Goal: Task Accomplishment & Management: Use online tool/utility

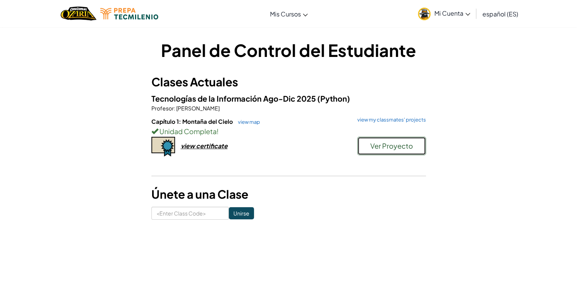
click at [372, 142] on span "Ver Proyecto" at bounding box center [392, 145] width 43 height 9
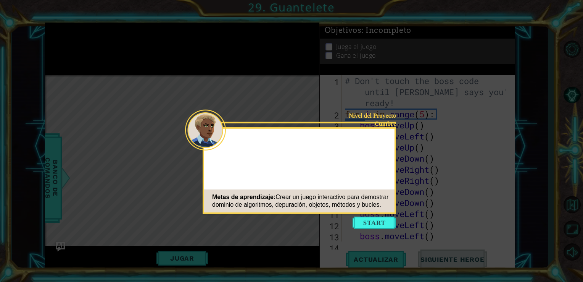
click at [374, 228] on icon at bounding box center [291, 141] width 583 height 282
click at [374, 217] on button "Start" at bounding box center [375, 222] width 44 height 12
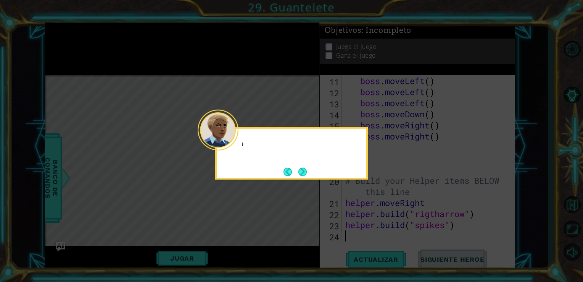
scroll to position [133, 0]
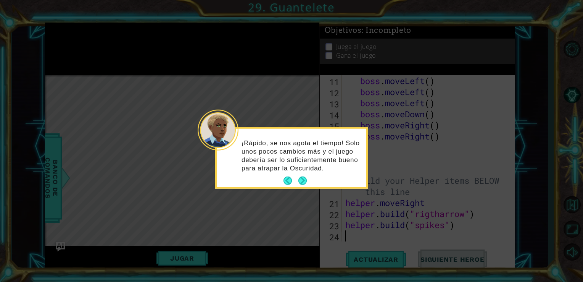
type textarea "[DOMAIN_NAME]("spikes")"
click at [303, 177] on button "Next" at bounding box center [302, 180] width 8 height 8
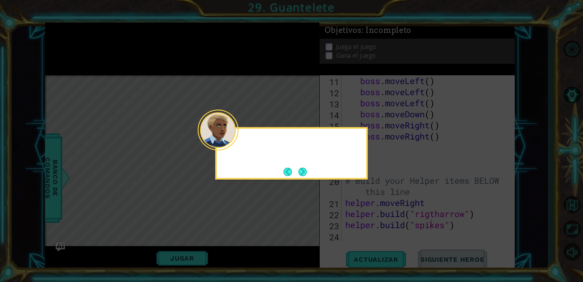
click at [303, 177] on body "1 ההההההההההההההההההההההההההההההההההההההההההההההההההההההההההההההההההההההההההההה…" at bounding box center [291, 141] width 583 height 282
drag, startPoint x: 303, startPoint y: 177, endPoint x: 308, endPoint y: 166, distance: 12.3
click at [308, 166] on div "El ú" at bounding box center [291, 153] width 153 height 52
click at [310, 168] on div "El último paso es personalizar tu juego para que s" at bounding box center [292, 150] width 150 height 42
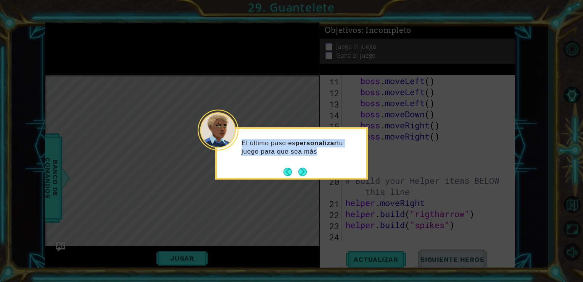
click at [310, 168] on div "El último paso es personalizar tu juego para que sea más" at bounding box center [292, 150] width 150 height 39
drag, startPoint x: 310, startPoint y: 168, endPoint x: 299, endPoint y: 172, distance: 11.3
click at [299, 172] on button "Next" at bounding box center [302, 172] width 8 height 8
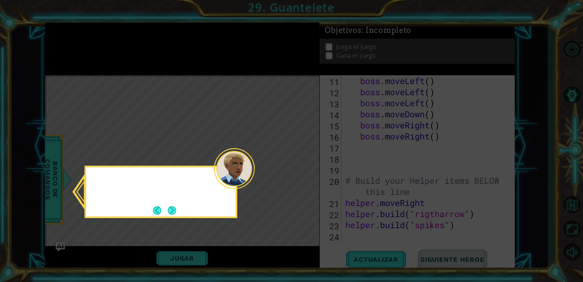
click at [299, 172] on icon at bounding box center [291, 141] width 583 height 282
click at [174, 208] on button "Next" at bounding box center [172, 210] width 8 height 8
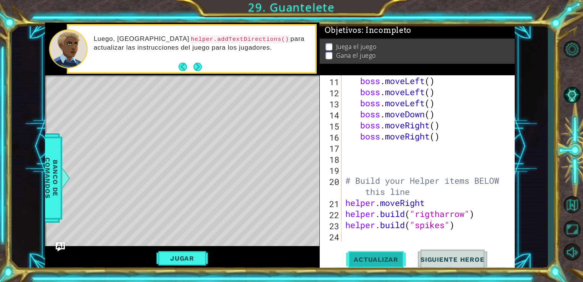
click at [369, 263] on span "Actualizar" at bounding box center [376, 259] width 60 height 8
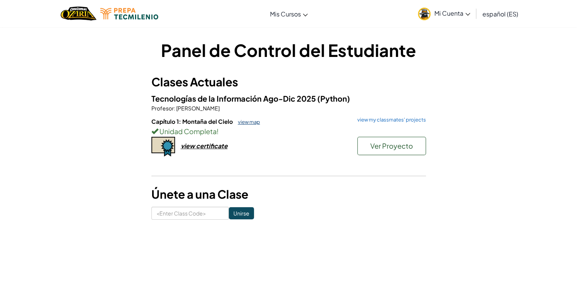
click at [255, 121] on link "view map" at bounding box center [247, 122] width 26 height 6
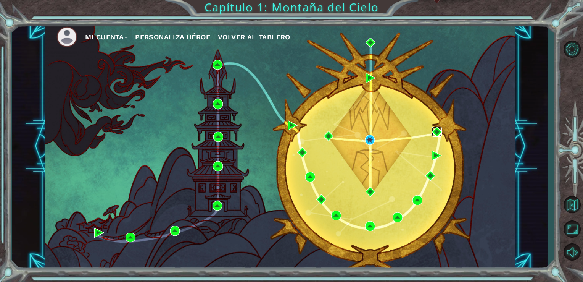
click at [434, 133] on img at bounding box center [437, 132] width 10 height 10
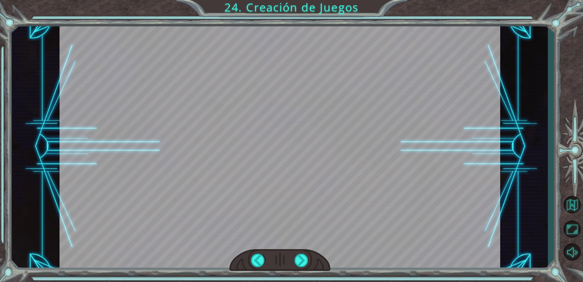
click at [422, 114] on div at bounding box center [280, 147] width 441 height 248
click at [302, 263] on div at bounding box center [302, 259] width 14 height 13
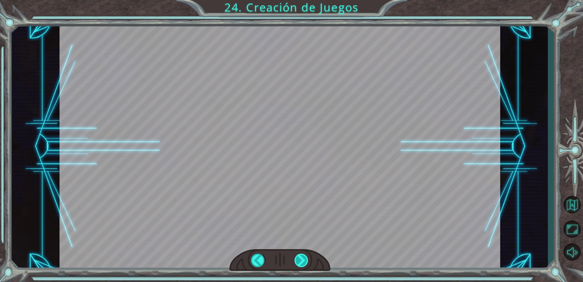
click at [302, 263] on div at bounding box center [302, 259] width 14 height 13
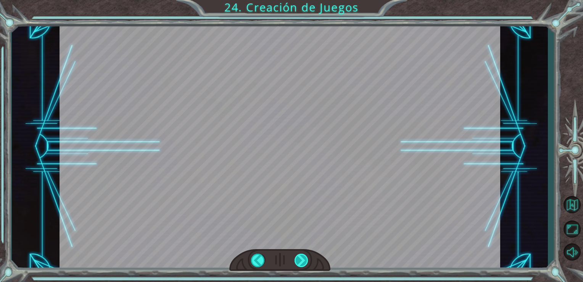
click at [302, 263] on div at bounding box center [302, 259] width 14 height 13
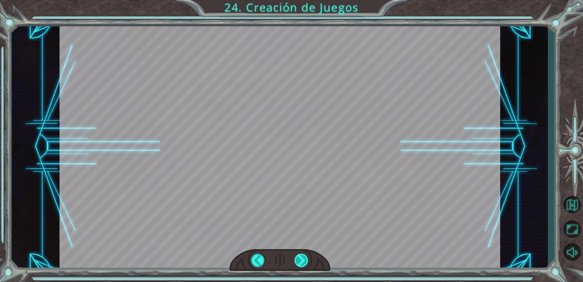
click at [302, 263] on div at bounding box center [302, 259] width 14 height 13
drag, startPoint x: 301, startPoint y: 263, endPoint x: 292, endPoint y: 237, distance: 27.2
click at [292, 237] on div at bounding box center [280, 147] width 441 height 248
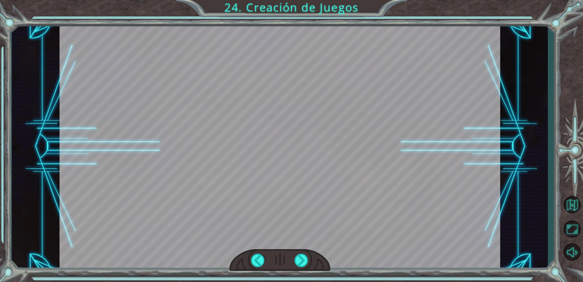
click at [292, 237] on div at bounding box center [280, 147] width 441 height 248
click at [300, 260] on div at bounding box center [302, 259] width 14 height 13
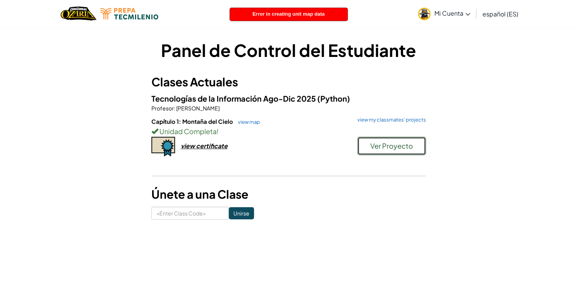
click at [374, 151] on button "Ver Proyecto" at bounding box center [392, 146] width 69 height 18
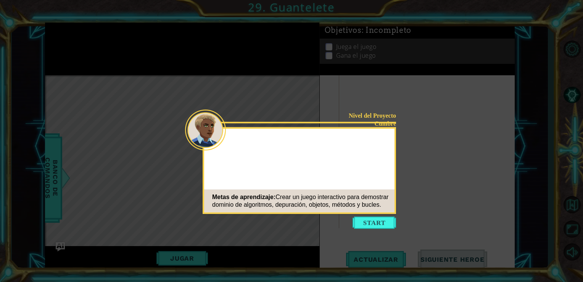
click at [320, 127] on div "Nivel del Proyecto Cumbre Metas de aprendizaje: Crear un juego interactivo para…" at bounding box center [299, 170] width 193 height 87
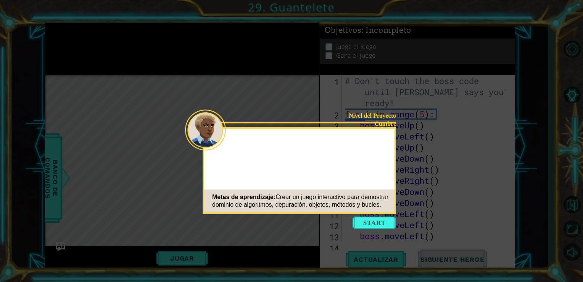
click at [320, 127] on div "Nivel del Proyecto Cumbre Metas de aprendizaje: Crear un juego interactivo para…" at bounding box center [299, 170] width 193 height 87
click at [383, 222] on button "Start" at bounding box center [375, 222] width 44 height 12
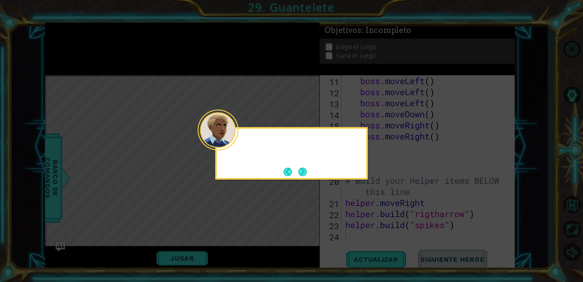
scroll to position [133, 0]
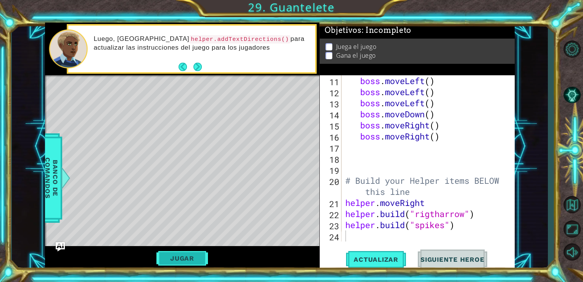
click at [195, 262] on button "Jugar" at bounding box center [182, 258] width 52 height 15
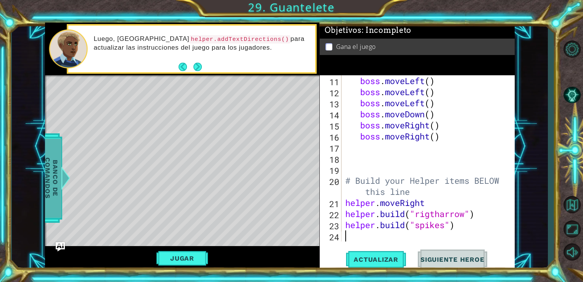
click at [58, 180] on span "Banco de comandos" at bounding box center [52, 177] width 20 height 79
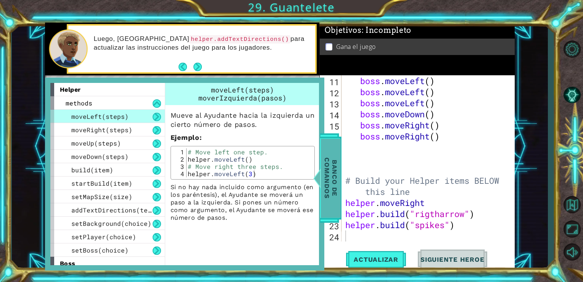
click at [58, 180] on div "helper methods moveLeft(steps) moveRight(steps) moveUp(steps) moveDown(steps) b…" at bounding box center [184, 173] width 279 height 193
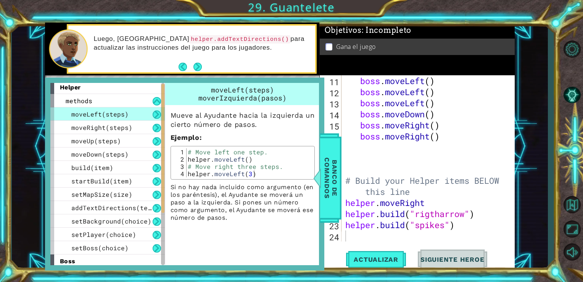
click at [162, 140] on div at bounding box center [162, 148] width 3 height 129
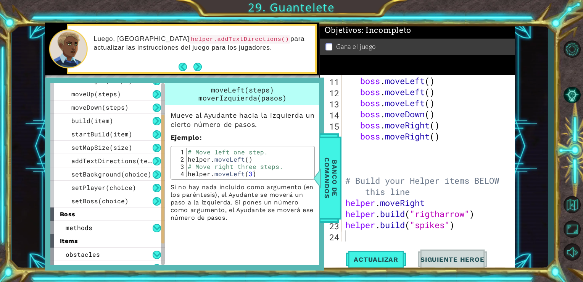
scroll to position [55, 0]
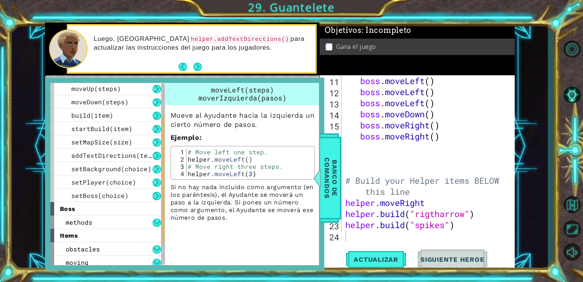
drag, startPoint x: 162, startPoint y: 140, endPoint x: 169, endPoint y: 173, distance: 34.4
click at [169, 173] on div "helper methods moveLeft(steps) moveRight(steps) moveUp(steps) moveDown(steps) b…" at bounding box center [184, 174] width 269 height 182
click at [129, 181] on span "setPlayer(choice)" at bounding box center [103, 182] width 65 height 8
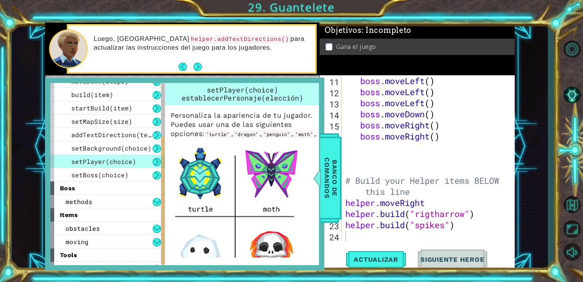
scroll to position [84, 0]
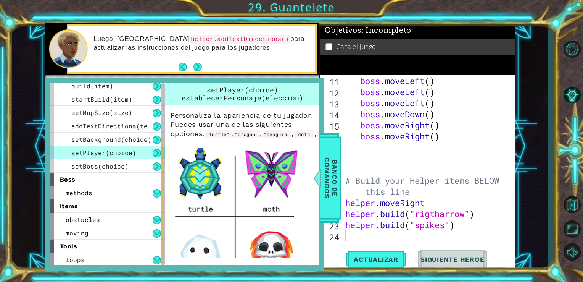
drag, startPoint x: 163, startPoint y: 181, endPoint x: 166, endPoint y: 205, distance: 24.1
click at [166, 205] on div "helper methods moveLeft(steps) moveRight(steps) moveUp(steps) moveDown(steps) b…" at bounding box center [184, 174] width 269 height 182
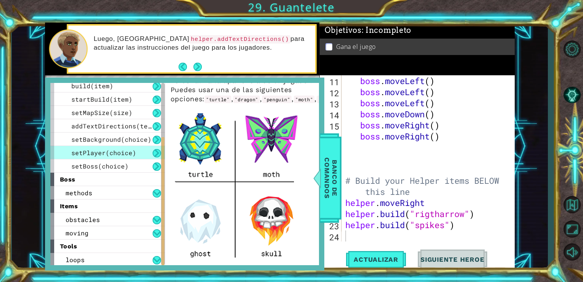
scroll to position [52, 0]
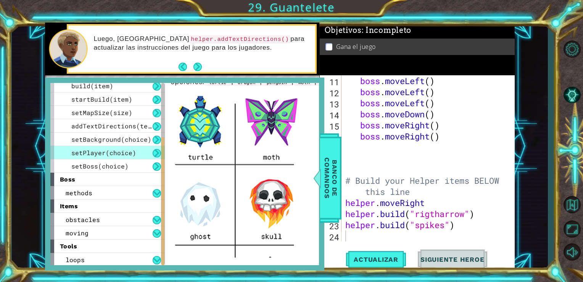
click at [267, 155] on img at bounding box center [238, 249] width 134 height 318
click at [328, 183] on span "Banco de comandos" at bounding box center [331, 177] width 20 height 79
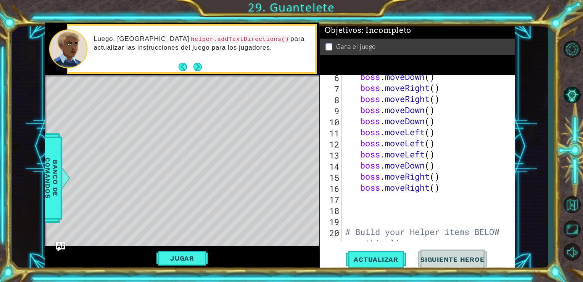
scroll to position [133, 0]
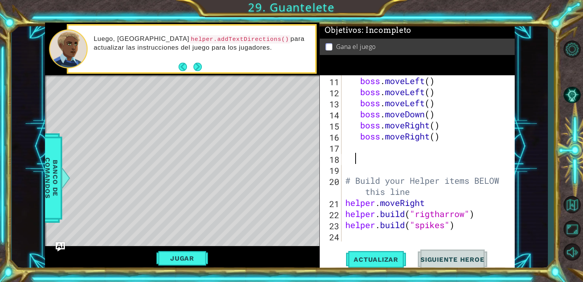
click at [368, 161] on div "boss . moveLeft ( ) boss . moveLeft ( ) boss . moveLeft ( ) boss . moveDown ( )…" at bounding box center [428, 169] width 168 height 188
click at [58, 171] on span "Banco de comandos" at bounding box center [52, 177] width 20 height 79
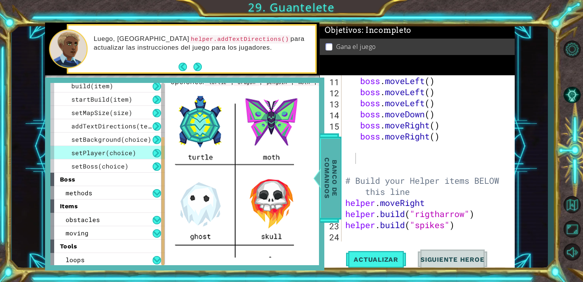
click at [321, 175] on div at bounding box center [317, 177] width 10 height 23
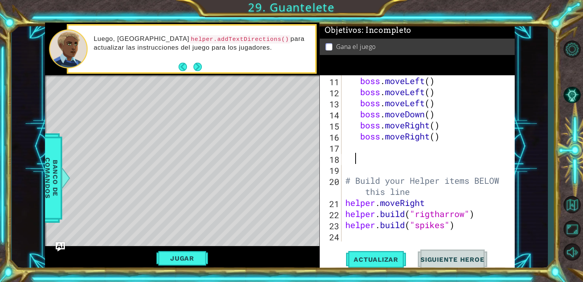
click at [359, 162] on div "boss . moveLeft ( ) boss . moveLeft ( ) boss . moveLeft ( ) boss . moveDown ( )…" at bounding box center [428, 169] width 168 height 188
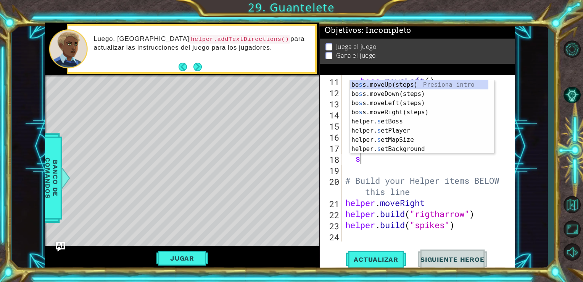
scroll to position [0, 0]
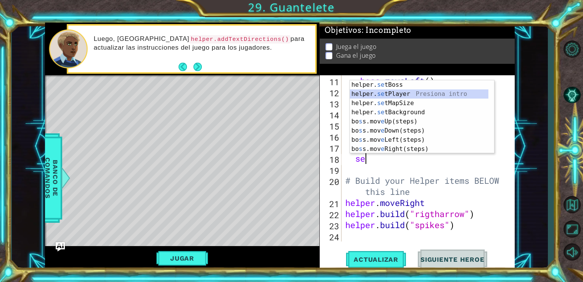
click at [405, 96] on div "helper. se tBoss Presiona intro helper. se tPlayer Presiona intro helper. se tM…" at bounding box center [419, 126] width 139 height 92
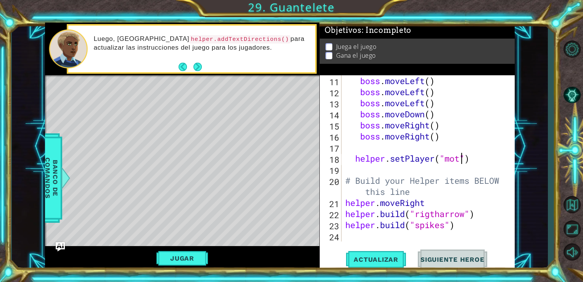
scroll to position [0, 5]
click at [388, 256] on span "Actualizar" at bounding box center [376, 259] width 60 height 8
click at [56, 167] on span "Banco de comandos" at bounding box center [52, 177] width 20 height 79
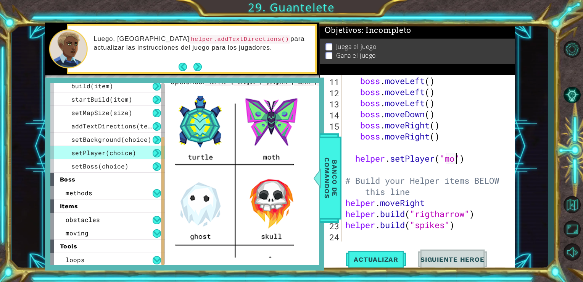
click at [456, 161] on div "boss . moveLeft ( ) boss . moveLeft ( ) boss . moveLeft ( ) boss . moveDown ( )…" at bounding box center [428, 169] width 168 height 188
click at [334, 177] on span "Banco de comandos" at bounding box center [331, 177] width 20 height 79
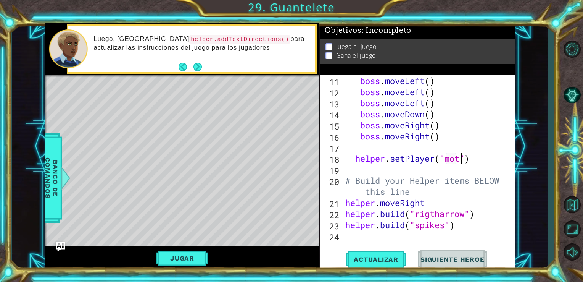
click at [459, 160] on div "boss . moveLeft ( ) boss . moveLeft ( ) boss . moveLeft ( ) boss . moveDown ( )…" at bounding box center [428, 169] width 168 height 188
type textarea "helper.setPlayer("moth")"
click at [196, 259] on button "Jugar" at bounding box center [182, 258] width 52 height 15
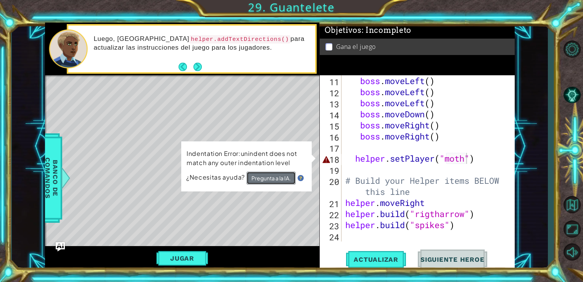
click at [288, 179] on button "Pregunta a la IA." at bounding box center [271, 177] width 49 height 13
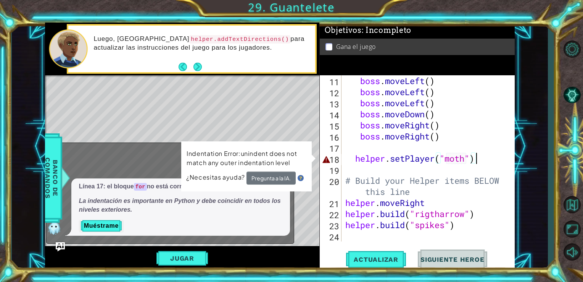
click at [477, 156] on div "boss . moveLeft ( ) boss . moveLeft ( ) boss . moveLeft ( ) boss . moveDown ( )…" at bounding box center [428, 169] width 168 height 188
click at [353, 156] on div "boss . moveLeft ( ) boss . moveLeft ( ) boss . moveLeft ( ) boss . moveDown ( )…" at bounding box center [428, 169] width 168 height 188
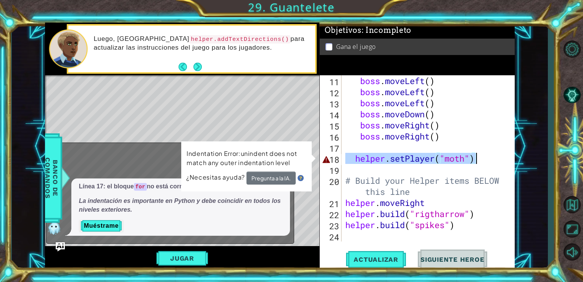
drag, startPoint x: 353, startPoint y: 156, endPoint x: 516, endPoint y: 156, distance: 163.3
click at [516, 156] on div "1 2 3 4 5 6 7 8 # Don't touch the boss code until [PERSON_NAME] says you're rea…" at bounding box center [280, 147] width 537 height 248
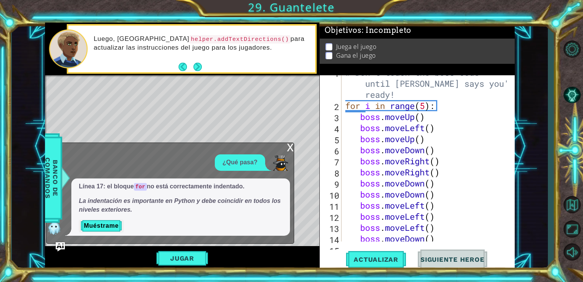
scroll to position [0, 0]
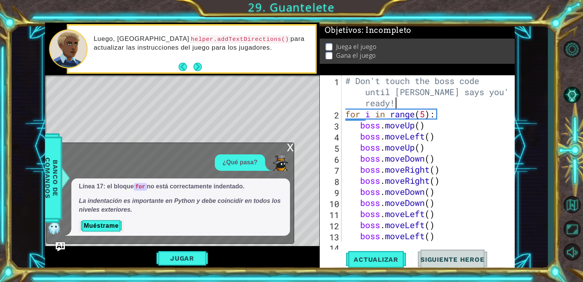
click at [397, 100] on div "# Don't touch the boss code until [PERSON_NAME] says you're ready! for i in ran…" at bounding box center [428, 180] width 168 height 210
type textarea "# Don't touch the boss code until [PERSON_NAME] says you're ready!"
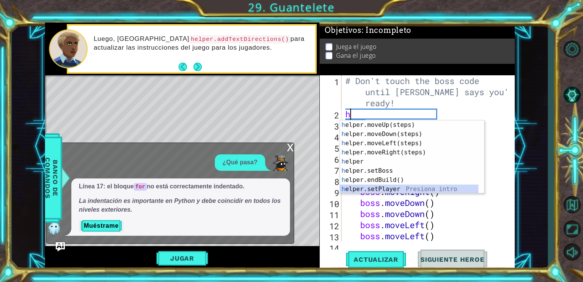
click at [397, 187] on div "h elper.moveUp(steps) Presiona intro h elper.moveDown(steps) Presiona intro h e…" at bounding box center [409, 166] width 139 height 92
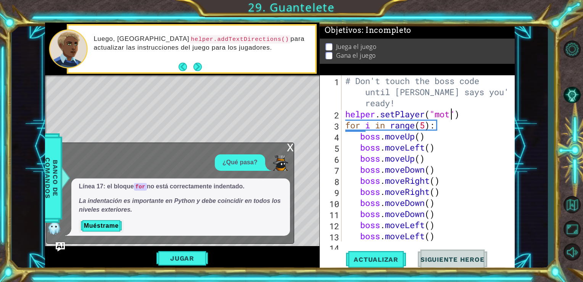
scroll to position [0, 5]
click at [380, 257] on span "Actualizar" at bounding box center [376, 259] width 60 height 8
click at [288, 147] on div "x" at bounding box center [290, 147] width 7 height 8
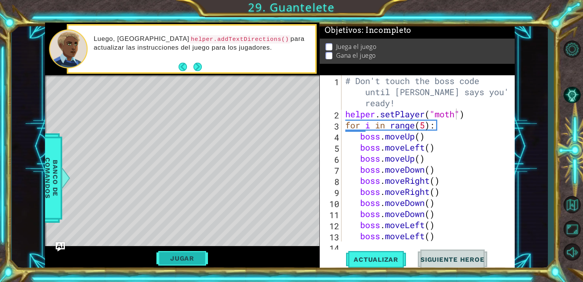
click at [194, 254] on button "Jugar" at bounding box center [182, 258] width 52 height 15
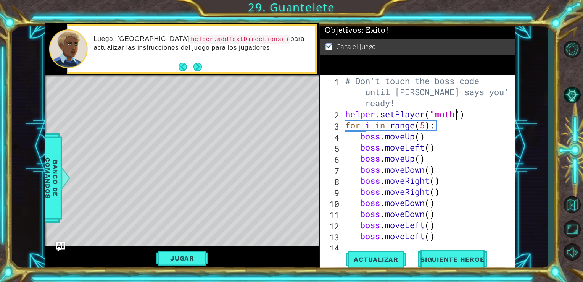
click at [456, 115] on div "# Don't touch the boss code until [PERSON_NAME] says you're ready! helper . set…" at bounding box center [428, 180] width 168 height 210
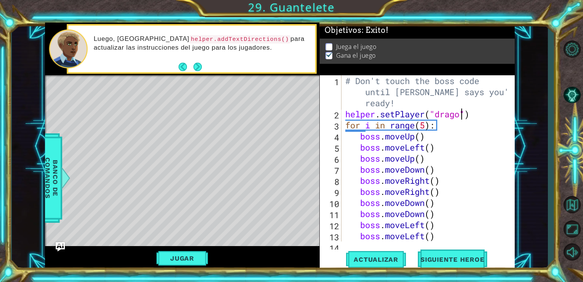
scroll to position [0, 5]
click at [387, 262] on span "Actualizar" at bounding box center [376, 259] width 60 height 8
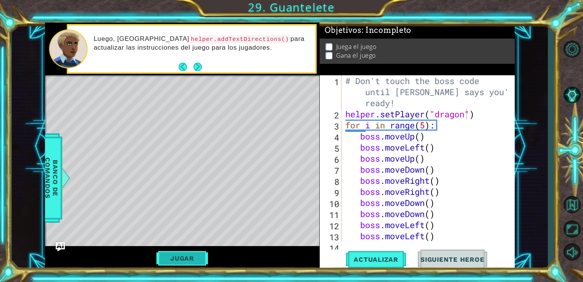
click at [195, 258] on button "Jugar" at bounding box center [182, 258] width 52 height 15
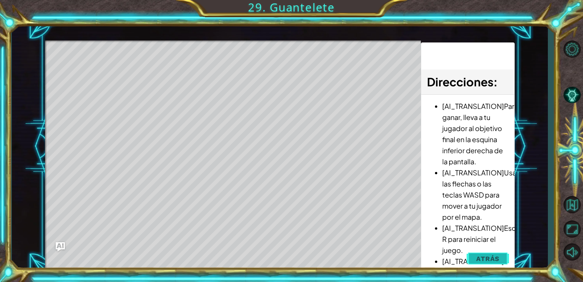
click at [476, 258] on button "Atrás" at bounding box center [488, 258] width 42 height 15
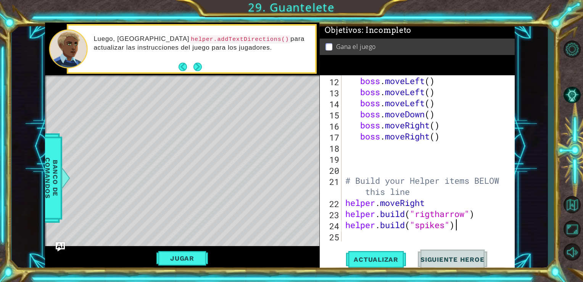
scroll to position [0, 5]
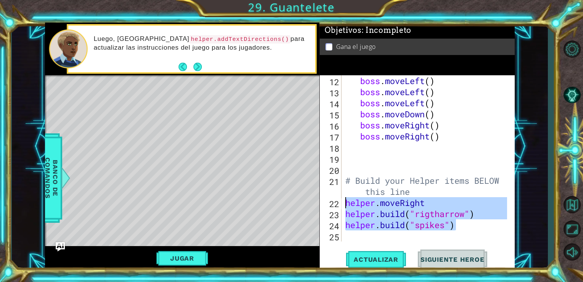
drag, startPoint x: 460, startPoint y: 224, endPoint x: 344, endPoint y: 202, distance: 118.2
click at [344, 202] on div "boss . moveDown ( ) boss . moveLeft ( ) boss . moveLeft ( ) boss . moveLeft ( )…" at bounding box center [428, 158] width 168 height 188
type textarea "helper.moveRight [DOMAIN_NAME]("rigtharrow")"
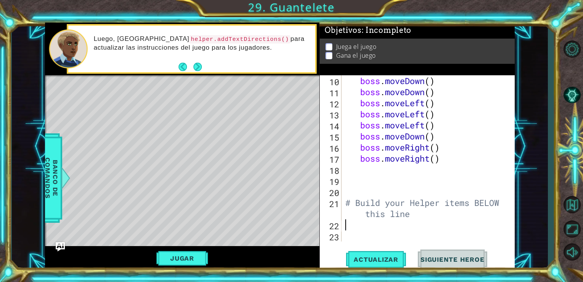
scroll to position [122, 0]
click at [48, 190] on span "Banco de comandos" at bounding box center [52, 177] width 20 height 79
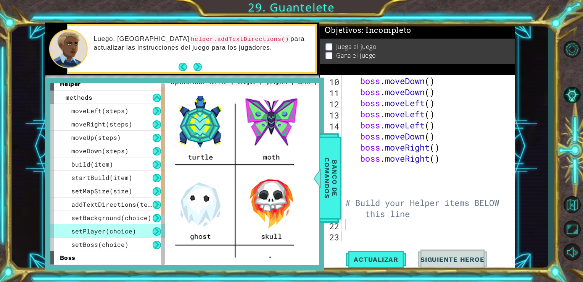
scroll to position [0, 0]
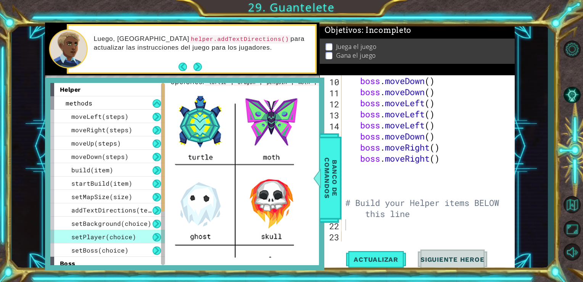
drag, startPoint x: 163, startPoint y: 193, endPoint x: 164, endPoint y: 126, distance: 67.2
click at [164, 126] on div at bounding box center [162, 147] width 3 height 129
click at [117, 164] on div "build(item)" at bounding box center [107, 169] width 114 height 13
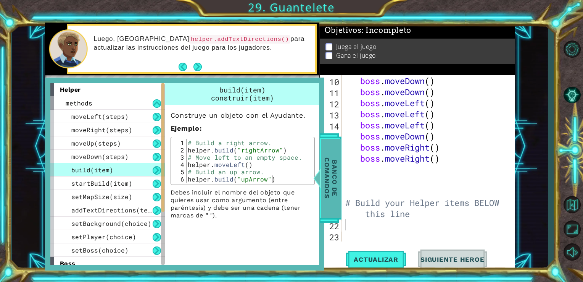
click at [338, 188] on span "Banco de comandos" at bounding box center [331, 177] width 20 height 79
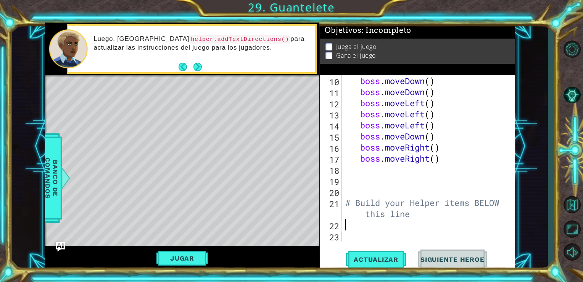
click at [357, 226] on div "boss . moveDown ( ) boss . moveDown ( ) boss . moveLeft ( ) boss . moveLeft ( )…" at bounding box center [428, 169] width 168 height 188
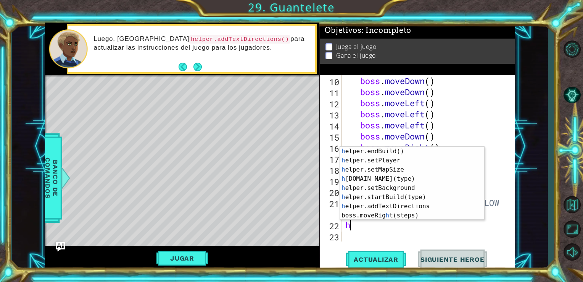
scroll to position [55, 0]
click at [407, 200] on div "h elper.endBuild() Presiona intro h elper.setPlayer Presiona intro h elper.setM…" at bounding box center [409, 193] width 139 height 92
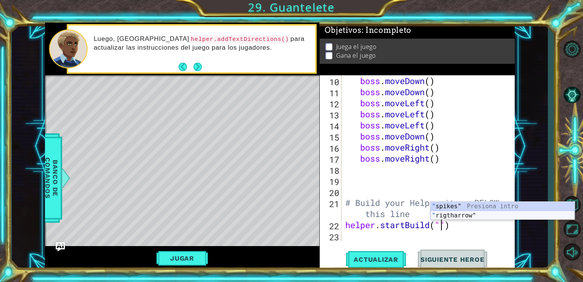
click at [477, 217] on div "" spikes" Presiona intro " rigtharrow" Presiona intro" at bounding box center [502, 219] width 144 height 37
type textarea "helper.startBuild("rigtharrow")"
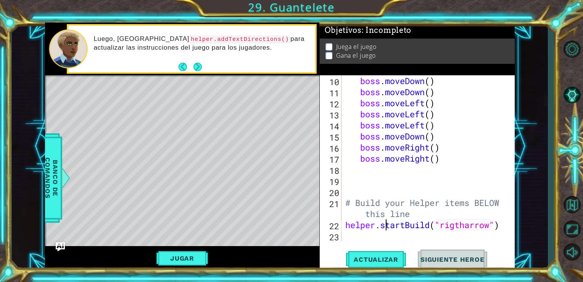
click at [386, 230] on div "boss . moveDown ( ) boss . moveDown ( ) boss . moveLeft ( ) boss . moveLeft ( )…" at bounding box center [428, 169] width 168 height 188
click at [367, 239] on div "boss . moveDown ( ) boss . moveDown ( ) boss . moveLeft ( ) boss . moveLeft ( )…" at bounding box center [428, 169] width 168 height 188
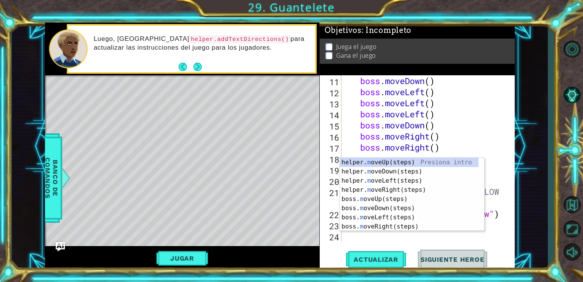
scroll to position [133, 0]
type textarea "mo"
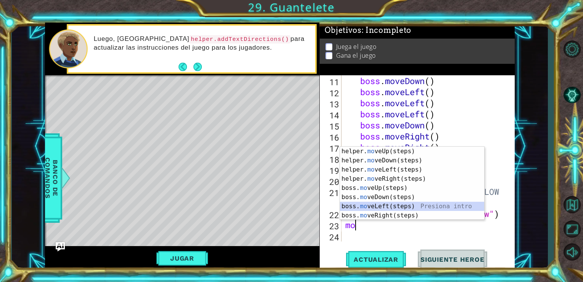
click at [388, 207] on div "helper. mo veUp(steps) Presiona intro helper. mo veDown(steps) Presiona intro h…" at bounding box center [412, 193] width 144 height 92
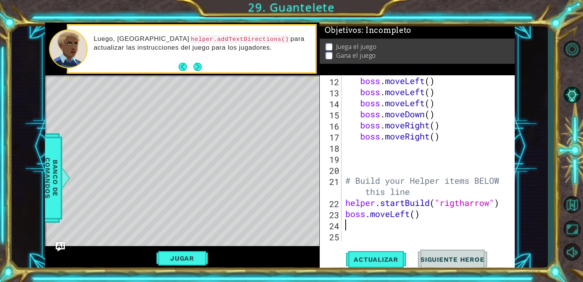
scroll to position [143, 0]
click at [372, 257] on span "Actualizar" at bounding box center [376, 259] width 60 height 8
click at [179, 253] on button "Jugar" at bounding box center [182, 258] width 52 height 15
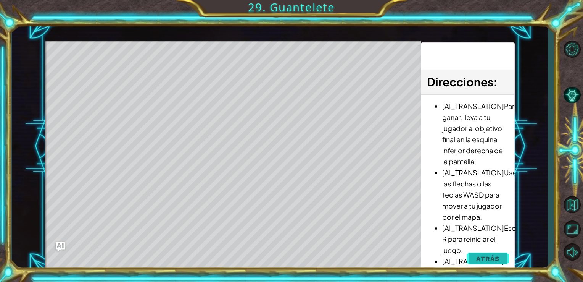
click at [486, 263] on button "Atrás" at bounding box center [488, 258] width 42 height 15
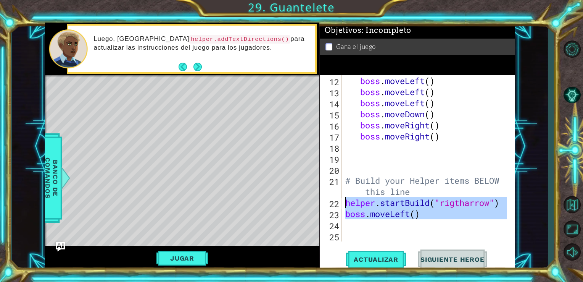
drag, startPoint x: 421, startPoint y: 219, endPoint x: 335, endPoint y: 201, distance: 88.1
click at [335, 201] on div "12 13 14 15 16 17 18 19 20 21 22 23 24 25 boss . moveLeft ( ) boss . moveLeft (…" at bounding box center [416, 158] width 193 height 166
type textarea "helper.startBuild("rigtharrow") boss.moveLeft()"
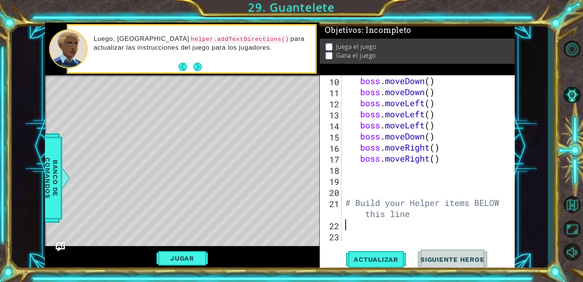
scroll to position [122, 0]
click at [572, 105] on button "Pista AI" at bounding box center [572, 95] width 22 height 21
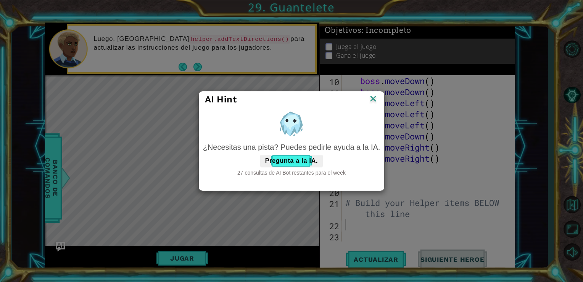
click at [372, 101] on img at bounding box center [373, 98] width 10 height 11
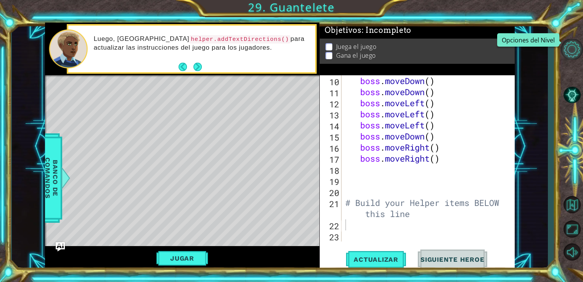
click at [577, 54] on button "Opciones del Nivel" at bounding box center [572, 49] width 22 height 21
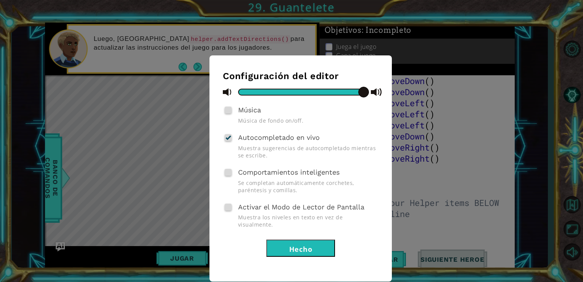
click at [445, 182] on div "Configuración del editor Música Música de fondo on/off. Autocompletado en vivo …" at bounding box center [291, 141] width 583 height 282
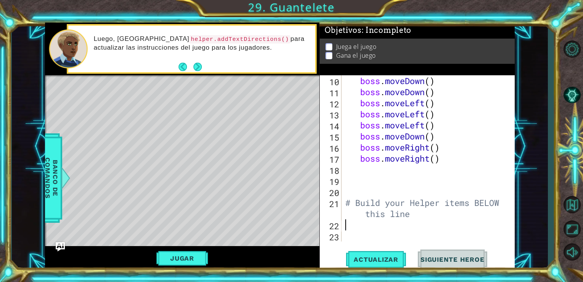
click at [562, 108] on div at bounding box center [572, 148] width 22 height 85
click at [572, 73] on div at bounding box center [572, 150] width 22 height 225
click at [382, 222] on div "boss . moveDown ( ) boss . moveDown ( ) boss . moveLeft ( ) boss . moveLeft ( )…" at bounding box center [428, 169] width 168 height 188
type textarea "h"
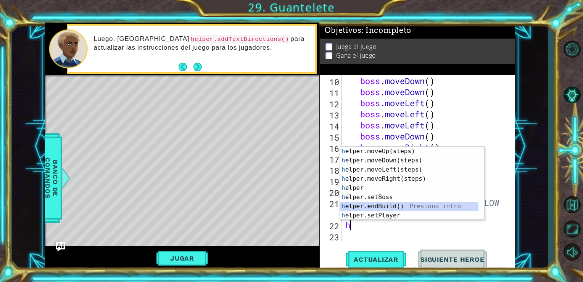
click at [388, 206] on div "h elper.moveUp(steps) Presiona intro h elper.moveDown(steps) Presiona intro h e…" at bounding box center [409, 193] width 139 height 92
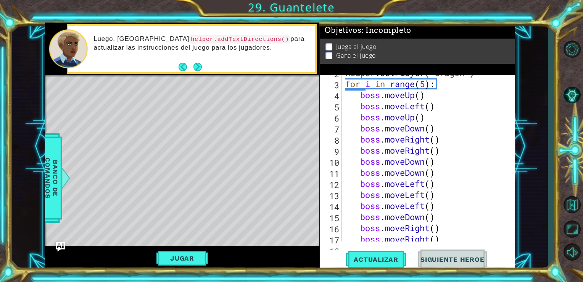
scroll to position [35, 0]
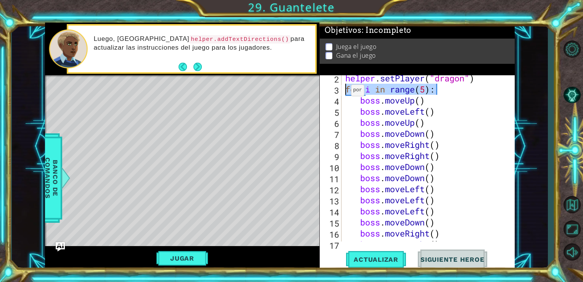
drag, startPoint x: 439, startPoint y: 87, endPoint x: 345, endPoint y: 89, distance: 94.7
click at [345, 89] on div "helper . setPlayer ( "dragon" ) for i in range ( 5 ) : boss . moveUp ( ) boss .…" at bounding box center [428, 167] width 168 height 188
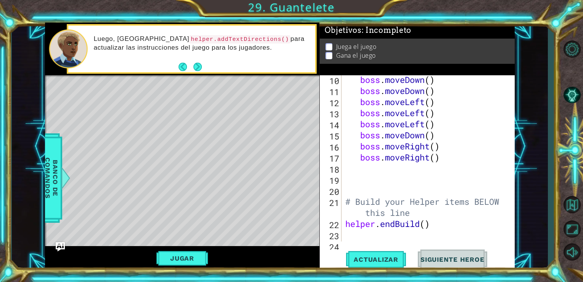
scroll to position [133, 0]
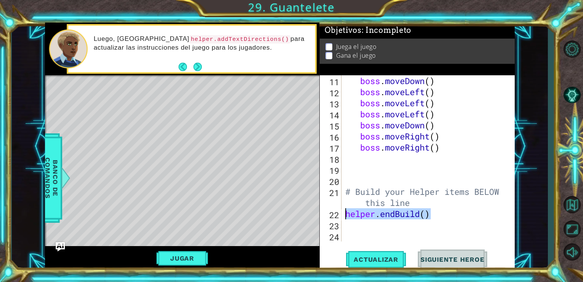
click at [317, 213] on div "1 2 3 4 5 6 7 8 # Don't touch the boss code until [PERSON_NAME] says you're rea…" at bounding box center [280, 147] width 470 height 248
type textarea "helper.endBuild()"
paste textarea "for i in range(5):"
type textarea "for i in range(5):"
click at [354, 227] on div "boss . moveDown ( ) boss . moveLeft ( ) boss . moveLeft ( ) boss . moveLeft ( )…" at bounding box center [428, 169] width 168 height 188
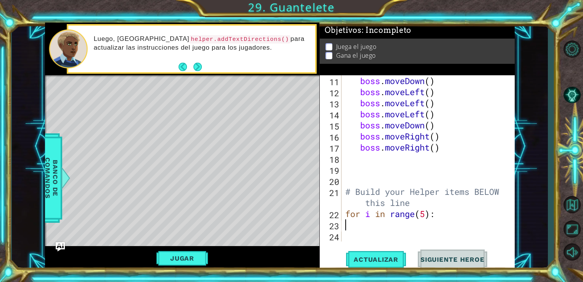
type textarea "h"
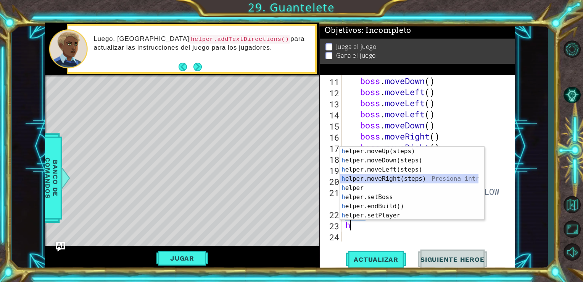
click at [400, 178] on div "h elper.moveUp(steps) Presiona intro h elper.moveDown(steps) Presiona intro h e…" at bounding box center [409, 193] width 139 height 92
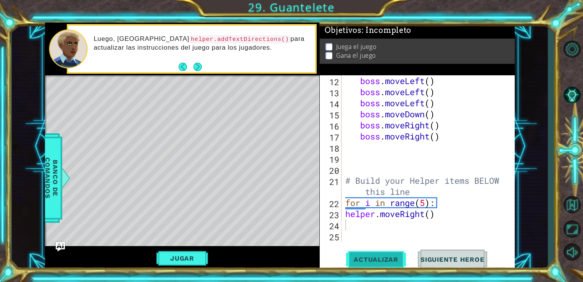
click at [375, 251] on button "Actualizar" at bounding box center [376, 258] width 60 height 19
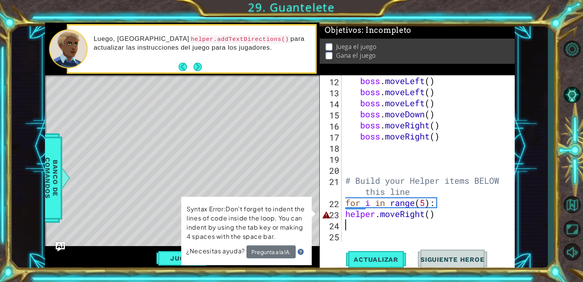
click at [411, 224] on div "boss . moveLeft ( ) boss . moveLeft ( ) boss . moveLeft ( ) boss . moveDown ( )…" at bounding box center [428, 169] width 168 height 188
click at [277, 249] on button "Pregunta a la IA." at bounding box center [271, 251] width 49 height 13
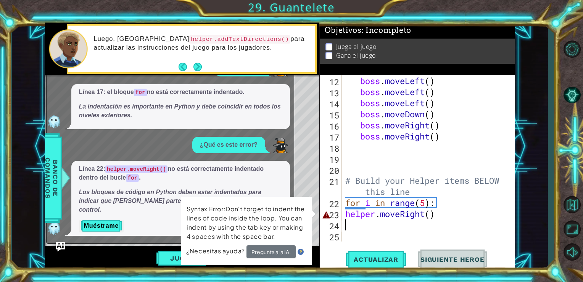
click at [305, 205] on p "Syntax Error:Don't forget to indent the lines of code inside the loop. You can …" at bounding box center [247, 222] width 120 height 37
click at [372, 225] on div "boss . moveLeft ( ) boss . moveLeft ( ) boss . moveLeft ( ) boss . moveDown ( )…" at bounding box center [428, 169] width 168 height 188
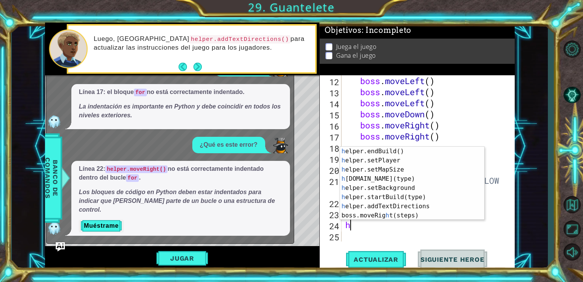
scroll to position [55, 0]
click at [386, 181] on div "h elper.endBuild() Presiona intro h elper.setPlayer Presiona intro h elper.setM…" at bounding box center [409, 193] width 139 height 92
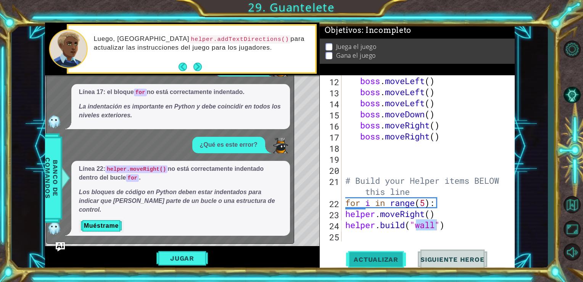
click at [378, 258] on span "Actualizar" at bounding box center [376, 259] width 60 height 8
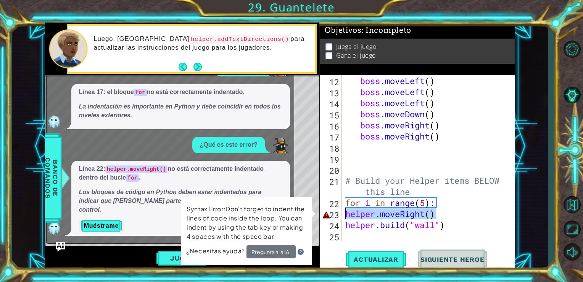
drag, startPoint x: 436, startPoint y: 216, endPoint x: 325, endPoint y: 218, distance: 110.7
click at [325, 218] on div "[DOMAIN_NAME]("wall") 12 13 14 15 16 17 18 19 20 21 22 23 24 25 boss . moveLeft…" at bounding box center [416, 158] width 193 height 166
type textarea "helper.moveRight()"
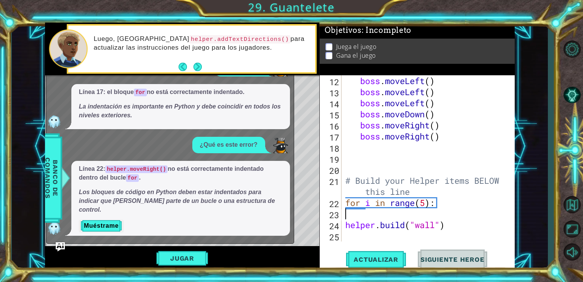
type textarea "for i in range(5):"
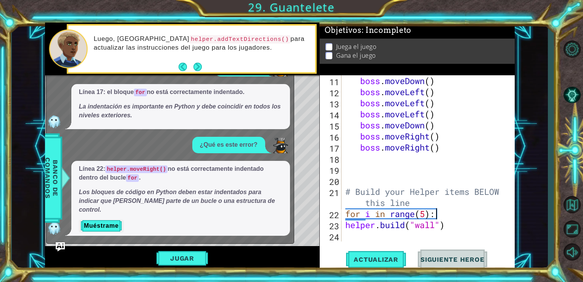
scroll to position [133, 0]
click at [347, 233] on div "boss . moveDown ( ) boss . moveLeft ( ) boss . moveLeft ( ) boss . moveLeft ( )…" at bounding box center [428, 169] width 168 height 188
type textarea "j"
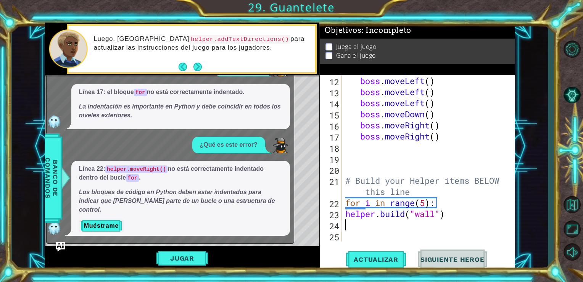
type textarea "h"
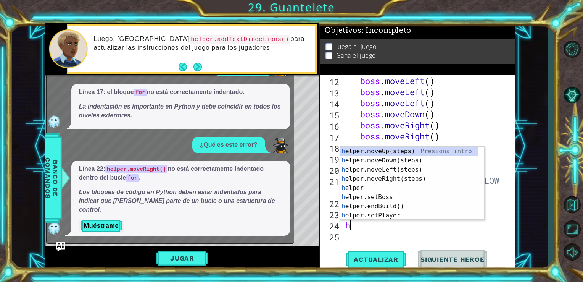
scroll to position [0, 0]
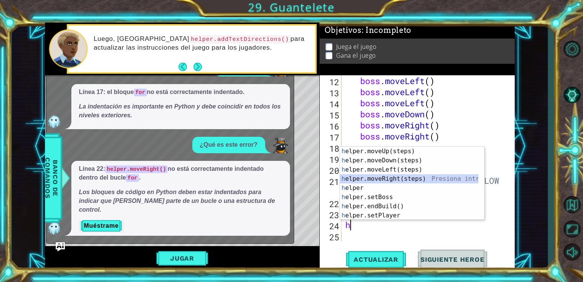
click at [400, 177] on div "h elper.moveUp(steps) Presiona intro h elper.moveDown(steps) Presiona intro h e…" at bounding box center [409, 193] width 139 height 92
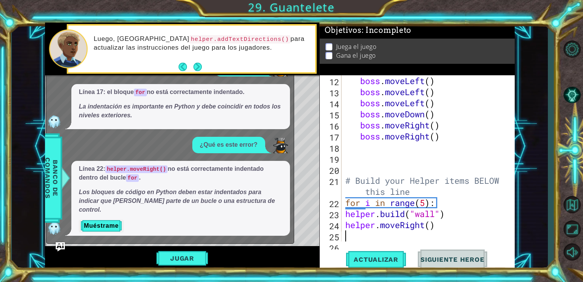
scroll to position [155, 0]
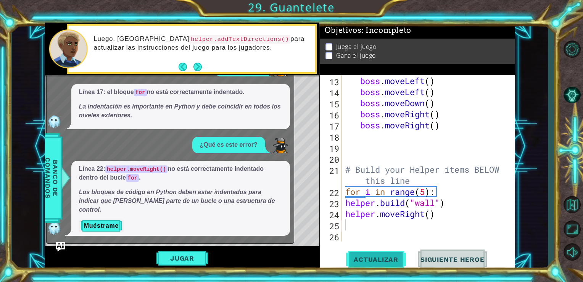
click at [359, 261] on span "Actualizar" at bounding box center [376, 259] width 60 height 8
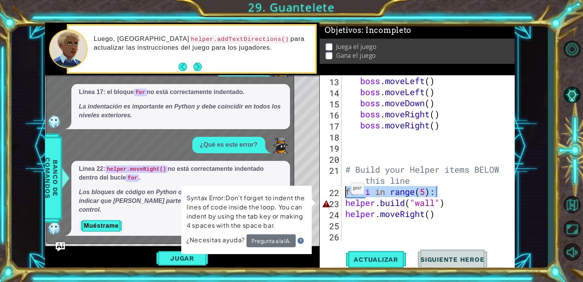
drag, startPoint x: 438, startPoint y: 190, endPoint x: 340, endPoint y: 190, distance: 98.1
click at [340, 190] on div "13 14 15 16 17 18 19 20 21 22 23 24 25 26 boss . moveLeft ( ) boss . moveLeft (…" at bounding box center [416, 158] width 193 height 166
type textarea "for i in range(5):"
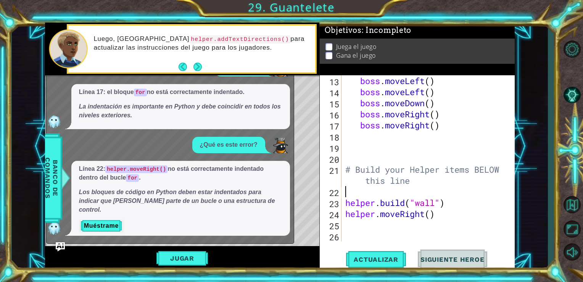
type textarea "# Build your Helper items BELOW this line"
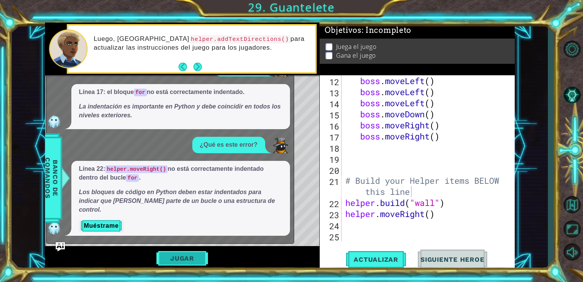
click at [194, 254] on button "Jugar" at bounding box center [182, 258] width 52 height 15
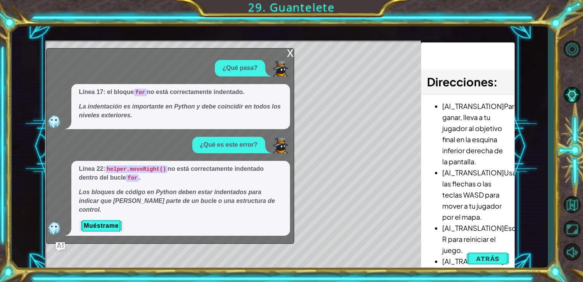
click at [288, 56] on div "x" at bounding box center [290, 52] width 7 height 8
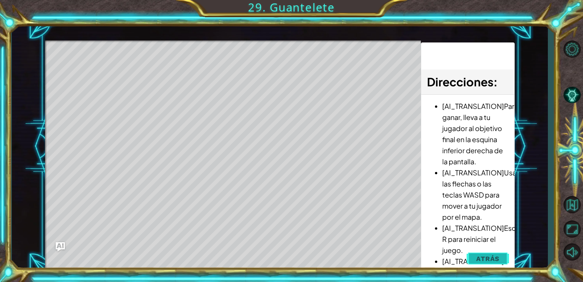
click at [487, 255] on span "Atrás" at bounding box center [487, 259] width 23 height 8
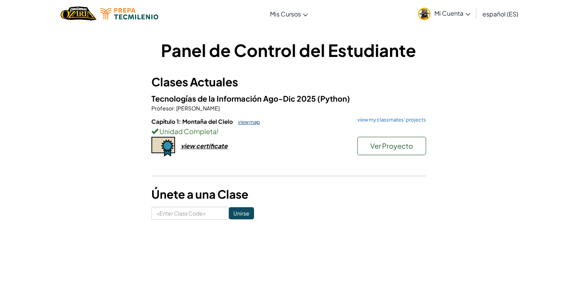
click at [245, 121] on link "view map" at bounding box center [247, 122] width 26 height 6
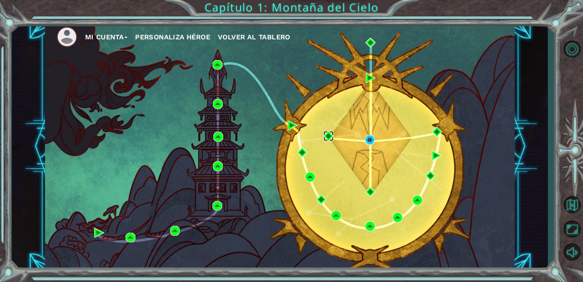
click at [325, 135] on img at bounding box center [329, 136] width 10 height 10
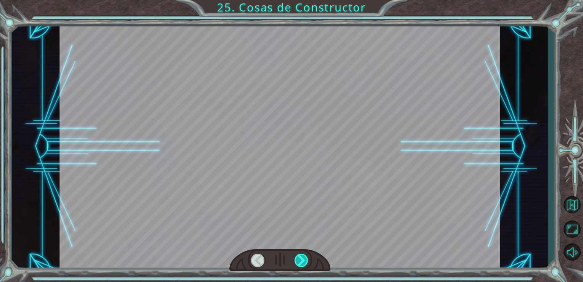
click at [300, 258] on div at bounding box center [302, 259] width 14 height 13
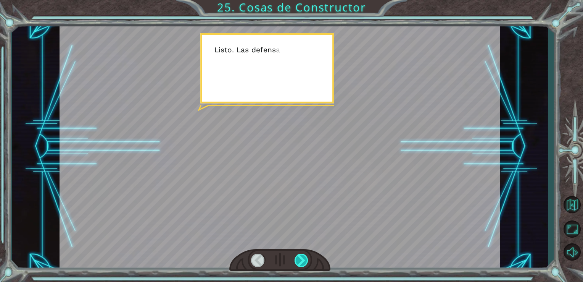
click at [300, 258] on div at bounding box center [302, 259] width 14 height 13
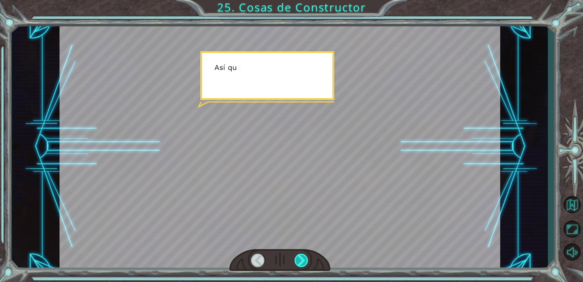
click at [300, 258] on div at bounding box center [302, 259] width 14 height 13
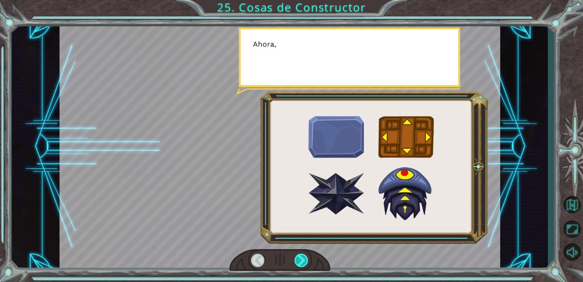
click at [300, 258] on div at bounding box center [302, 259] width 14 height 13
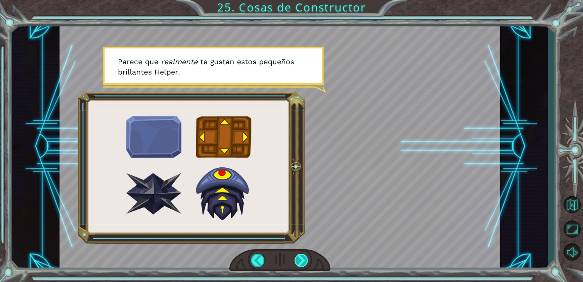
click at [300, 258] on div at bounding box center [302, 259] width 14 height 13
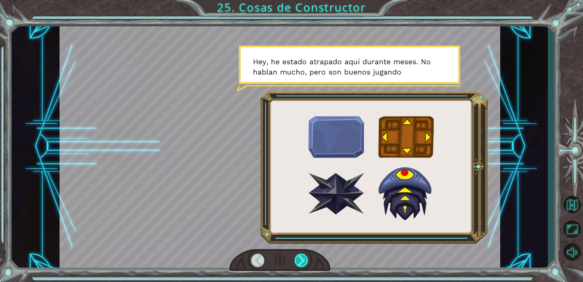
click at [300, 258] on div at bounding box center [302, 259] width 14 height 13
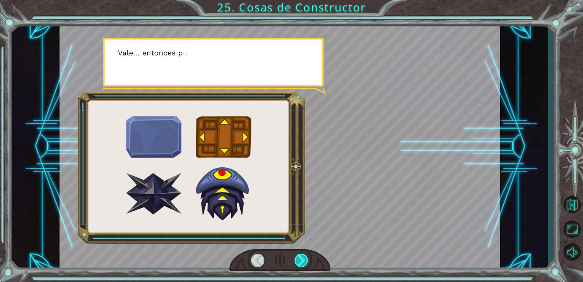
click at [300, 258] on div at bounding box center [302, 259] width 14 height 13
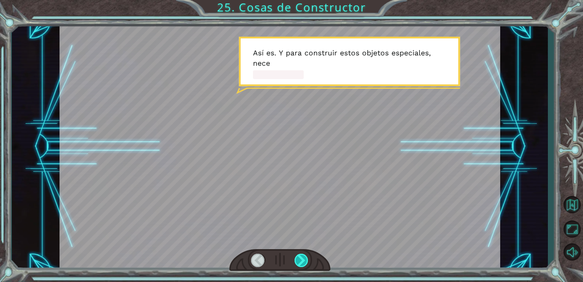
click at [300, 258] on div at bounding box center [302, 259] width 14 height 13
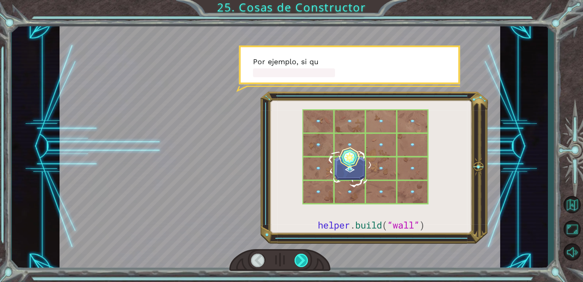
click at [300, 258] on div at bounding box center [302, 259] width 14 height 13
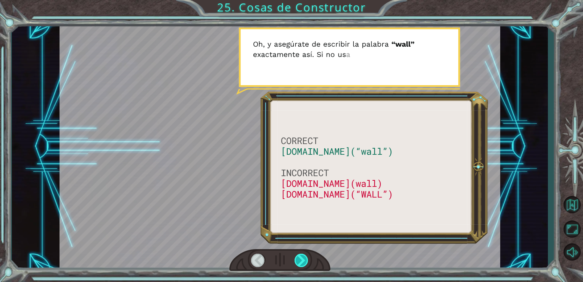
click at [300, 258] on div at bounding box center [302, 259] width 14 height 13
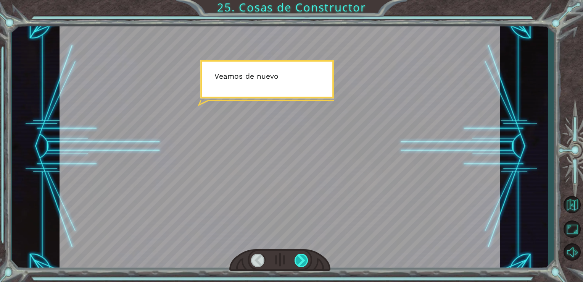
click at [300, 258] on div at bounding box center [302, 259] width 14 height 13
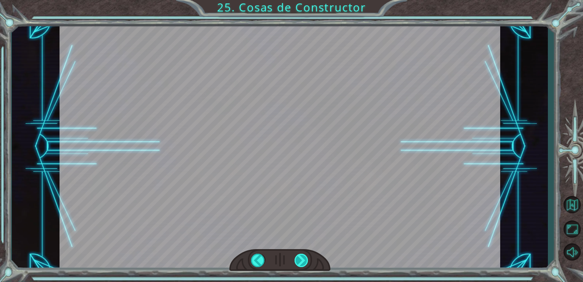
click at [300, 0] on div "CORRECT [DOMAIN_NAME](“wall”) INCORRECT [DOMAIN_NAME](wall) [DOMAIN_NAME](“WALL…" at bounding box center [291, 0] width 583 height 0
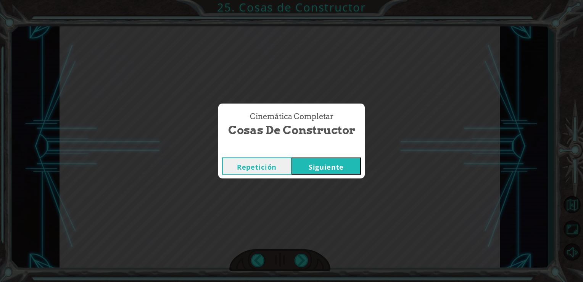
click at [327, 168] on button "Siguiente" at bounding box center [326, 165] width 69 height 17
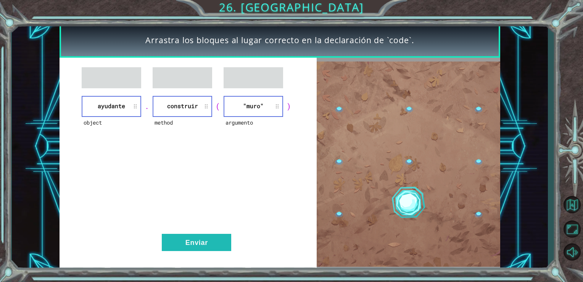
click at [246, 103] on li ""muro"" at bounding box center [254, 106] width 60 height 21
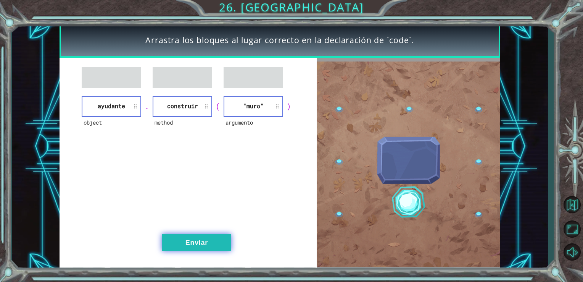
click at [205, 237] on button "Enviar" at bounding box center [196, 242] width 69 height 17
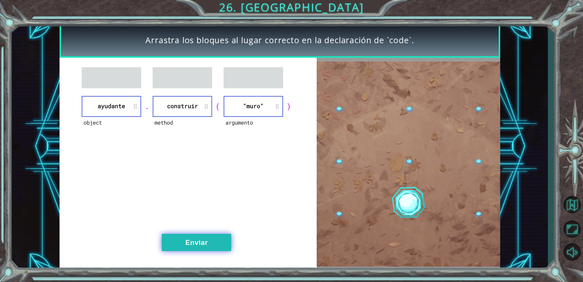
click at [213, 238] on button "Enviar" at bounding box center [196, 242] width 69 height 17
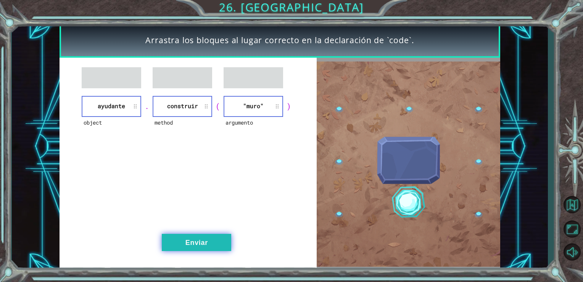
click at [213, 238] on button "Enviar" at bounding box center [196, 242] width 69 height 17
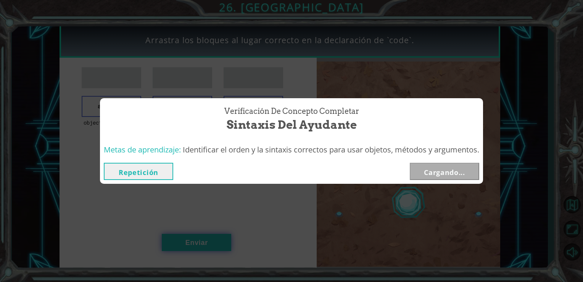
click at [213, 0] on div "Arrastra los bloques [PERSON_NAME] correcto en la declaración de `code`. object…" at bounding box center [291, 0] width 583 height 0
click at [213, 238] on div "Verificación de Concepto Completar Sintaxis del Ayudante Metas de aprendizaje: …" at bounding box center [291, 141] width 583 height 282
click at [407, 142] on div "Metas de aprendizaje: Identificar el orden y la sintaxis correctos para usar ob…" at bounding box center [291, 149] width 383 height 19
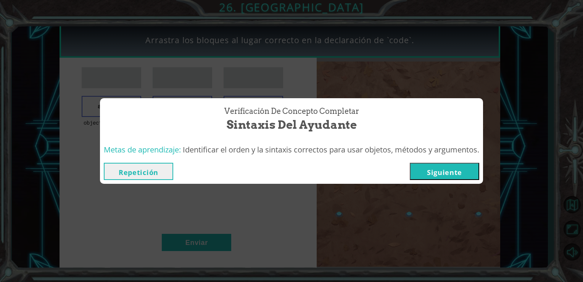
click at [437, 164] on button "Siguiente" at bounding box center [444, 171] width 69 height 17
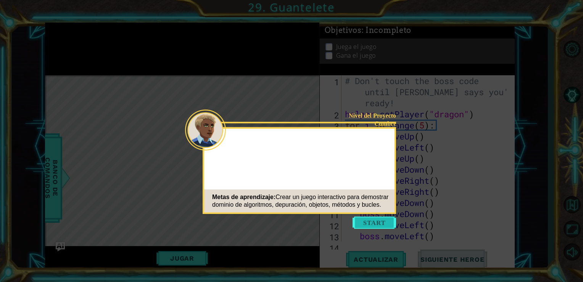
click at [389, 227] on button "Start" at bounding box center [375, 222] width 44 height 12
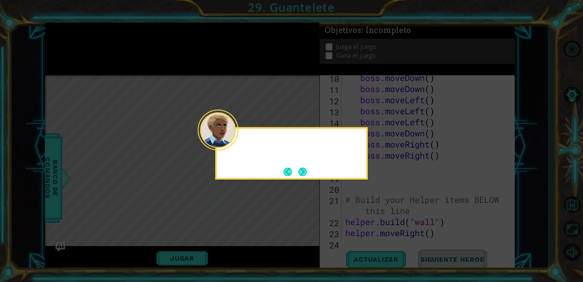
click at [425, 150] on icon at bounding box center [291, 141] width 583 height 282
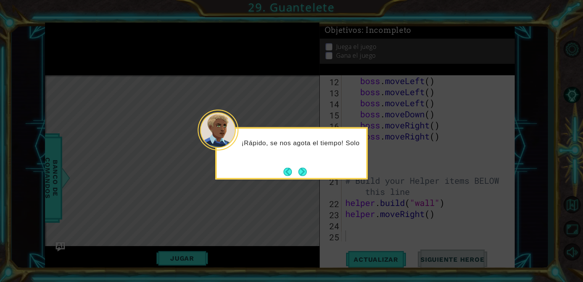
click at [425, 150] on icon at bounding box center [291, 141] width 583 height 282
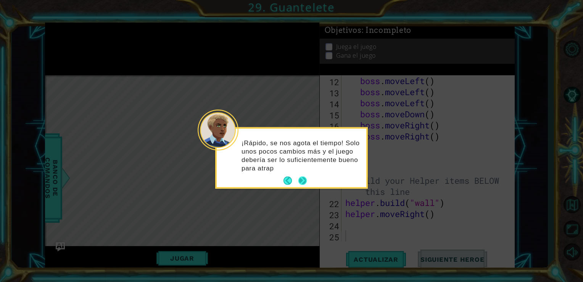
click at [305, 172] on p "¡Rápido, se nos agota el tiempo! Solo unos pocos cambios más y el juego debería…" at bounding box center [301, 156] width 119 height 34
click at [302, 181] on button "Next" at bounding box center [302, 180] width 8 height 8
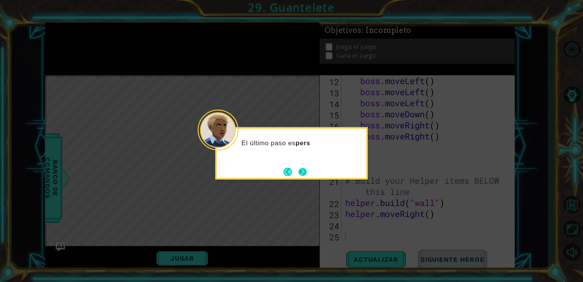
click at [302, 175] on button "Next" at bounding box center [302, 171] width 8 height 8
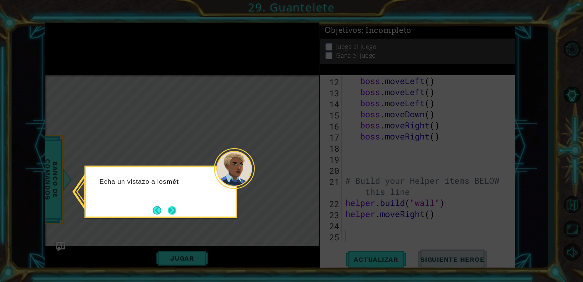
click at [176, 208] on button "Next" at bounding box center [172, 210] width 8 height 8
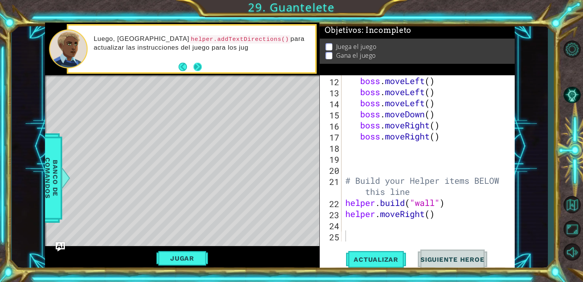
click at [198, 65] on button "Next" at bounding box center [197, 67] width 8 height 8
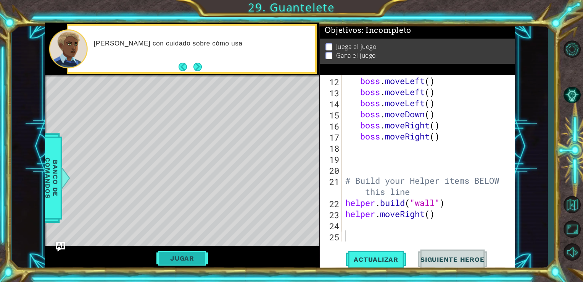
click at [185, 255] on button "Jugar" at bounding box center [182, 258] width 52 height 15
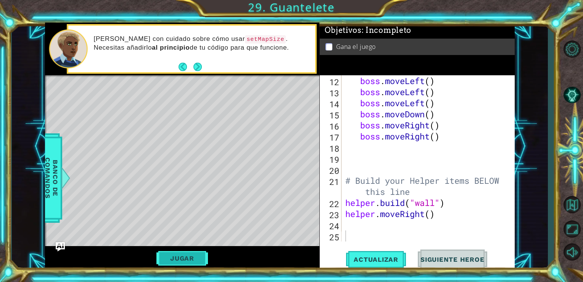
click at [185, 258] on button "Jugar" at bounding box center [182, 258] width 52 height 15
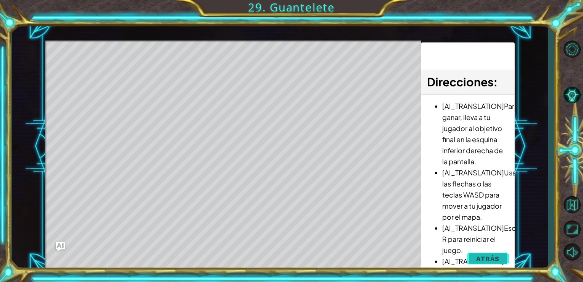
click at [470, 260] on button "Atrás" at bounding box center [488, 258] width 42 height 15
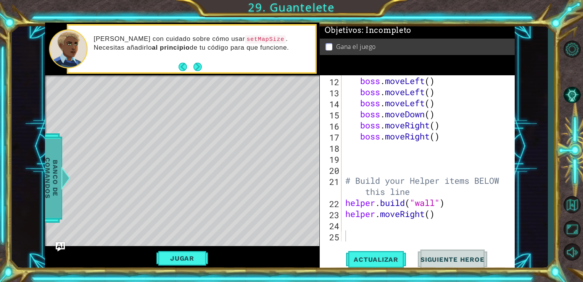
click at [60, 154] on span "Banco de comandos" at bounding box center [52, 177] width 20 height 79
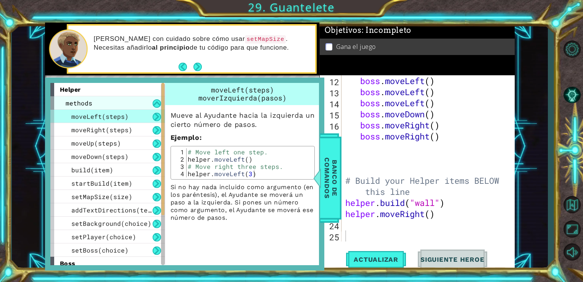
click at [129, 105] on div "methods" at bounding box center [107, 102] width 114 height 13
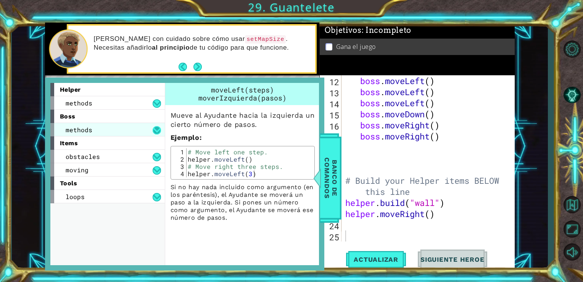
click at [156, 131] on button at bounding box center [157, 130] width 8 height 8
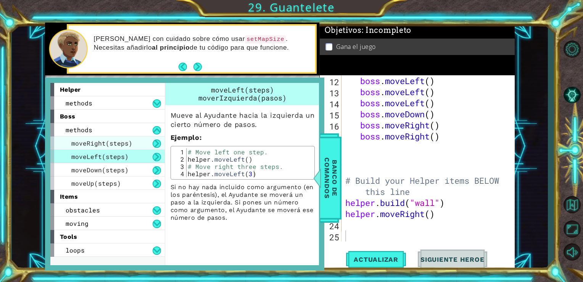
click at [142, 141] on div "moveRight(steps)" at bounding box center [107, 142] width 114 height 13
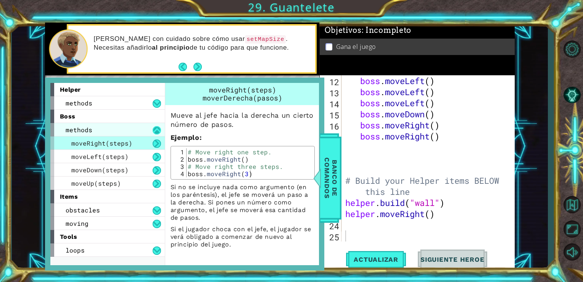
click at [156, 131] on button at bounding box center [157, 130] width 8 height 8
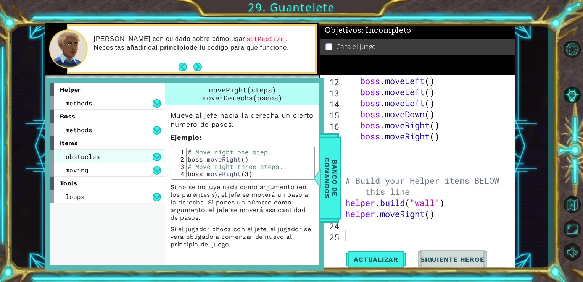
click at [161, 155] on div "obstacles" at bounding box center [107, 156] width 114 height 13
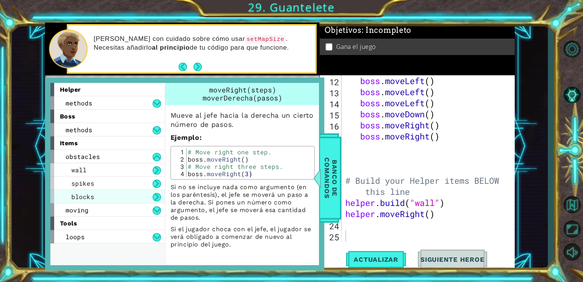
click at [137, 197] on div "blocks" at bounding box center [107, 196] width 114 height 13
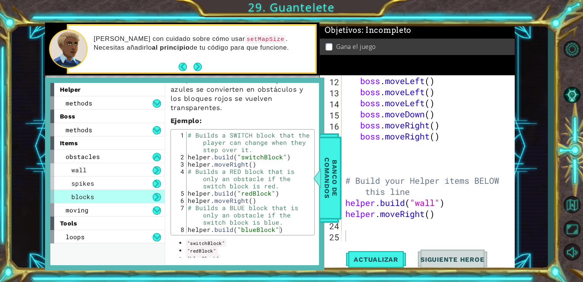
scroll to position [117, 0]
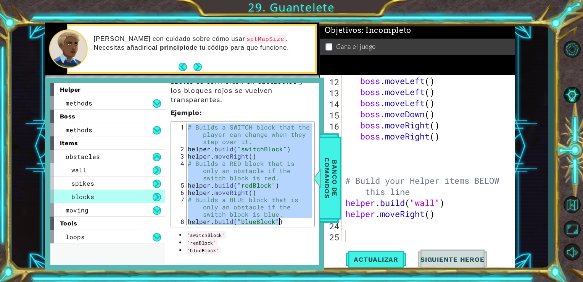
drag, startPoint x: 189, startPoint y: 124, endPoint x: 287, endPoint y: 218, distance: 135.2
click at [287, 218] on div "# Builds a SWITCH block that the player can change when they step over it. help…" at bounding box center [249, 188] width 126 height 131
type textarea "# Builds a BLUE block that is only an obstacle if the switch block is blue. [DO…"
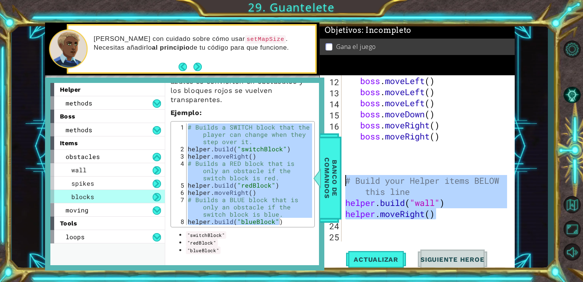
drag, startPoint x: 447, startPoint y: 214, endPoint x: 342, endPoint y: 179, distance: 110.4
click at [342, 179] on div "helper.moveRight() 12 13 14 15 16 17 18 19 20 21 22 23 24 25 boss . moveLeft ( …" at bounding box center [416, 158] width 193 height 166
type textarea "# Build your Helper items BELOW this line [DOMAIN_NAME]("wall")"
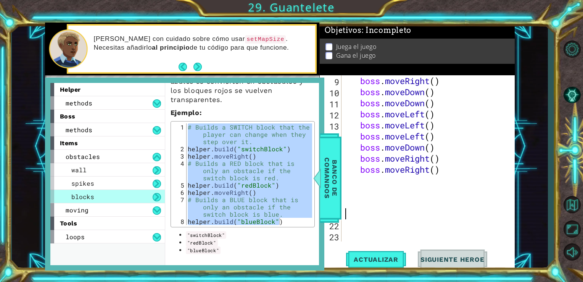
scroll to position [110, 0]
paste textarea "[DOMAIN_NAME]("blueBlock")"
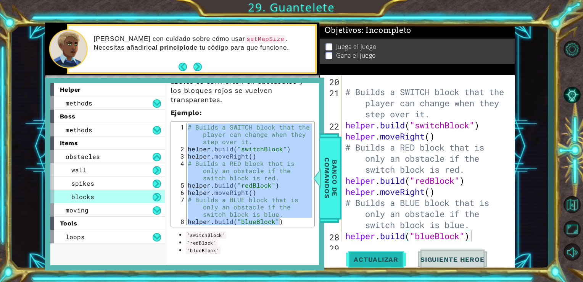
click at [396, 263] on span "Actualizar" at bounding box center [376, 259] width 60 height 8
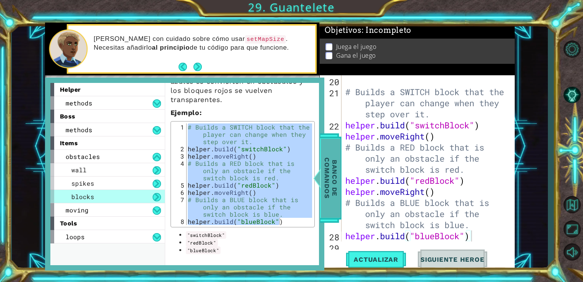
click at [336, 167] on span "Banco de comandos" at bounding box center [331, 177] width 20 height 79
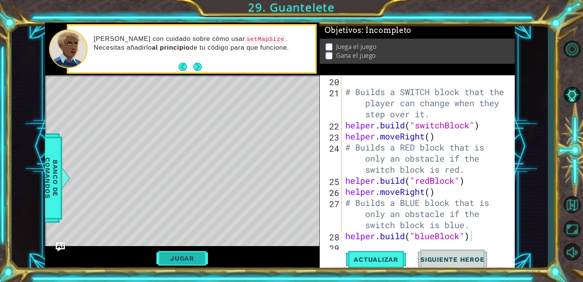
click at [187, 254] on button "Jugar" at bounding box center [182, 258] width 52 height 15
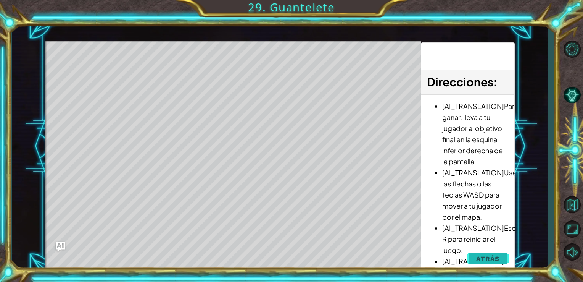
click at [508, 261] on button "Atrás" at bounding box center [488, 258] width 42 height 15
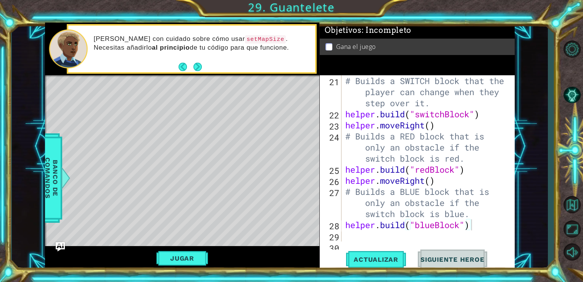
scroll to position [252, 0]
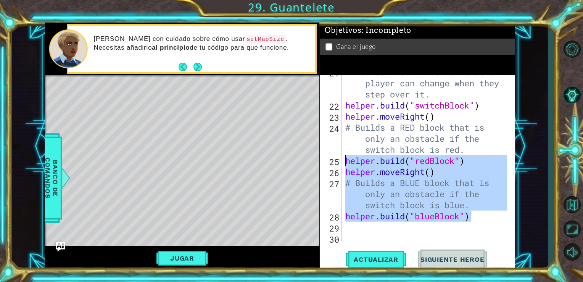
drag, startPoint x: 473, startPoint y: 217, endPoint x: 346, endPoint y: 162, distance: 137.7
click at [346, 162] on div "# Builds a SWITCH block that the player can change when they step over it. help…" at bounding box center [428, 171] width 168 height 210
type textarea "[DOMAIN_NAME]("redBlock") helper.moveRight()"
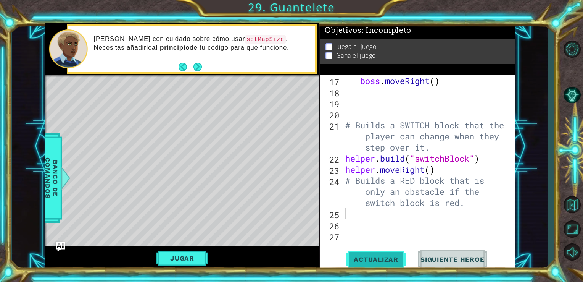
click at [380, 268] on button "Actualizar" at bounding box center [376, 258] width 60 height 19
click at [192, 259] on button "Jugar" at bounding box center [182, 258] width 52 height 15
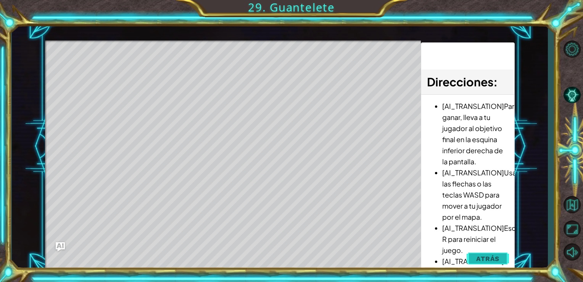
click at [487, 253] on button "Atrás" at bounding box center [488, 258] width 42 height 15
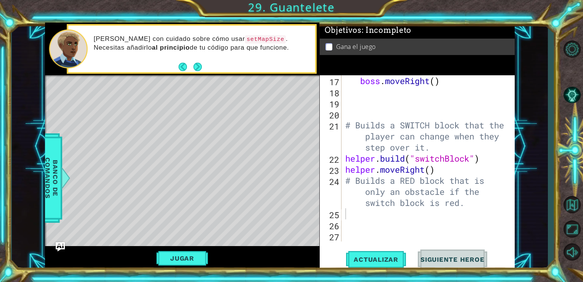
type textarea "# Builds a RED block that is only an obstacle if the switch block is red."
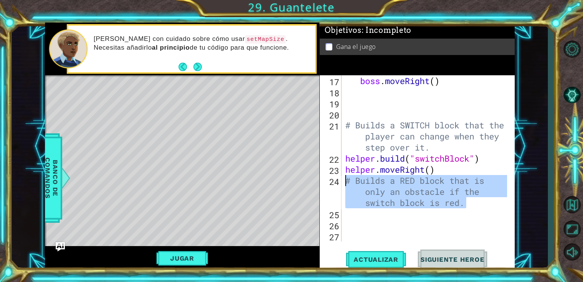
drag, startPoint x: 466, startPoint y: 206, endPoint x: 344, endPoint y: 182, distance: 124.0
click at [344, 182] on div "boss . moveRight ( ) # Builds a SWITCH block that the player can change when th…" at bounding box center [428, 169] width 168 height 188
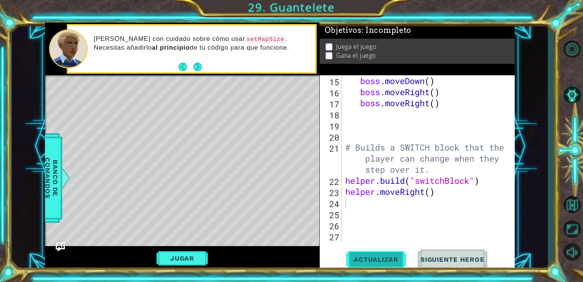
click at [379, 264] on button "Actualizar" at bounding box center [376, 258] width 60 height 19
click at [379, 215] on div "1 ההההההההההההההההההההההההההההההההההההההההההההההההההההההההההההההההההההההההההההה…" at bounding box center [280, 147] width 470 height 248
click at [478, 104] on div "boss . moveDown ( ) boss . moveRight ( ) boss . moveRight ( ) # Builds a SWITCH…" at bounding box center [428, 169] width 168 height 188
click at [391, 202] on div "boss . moveDown ( ) boss . moveRight ( ) boss . moveRight ( ) # Builds a SWITCH…" at bounding box center [428, 169] width 168 height 188
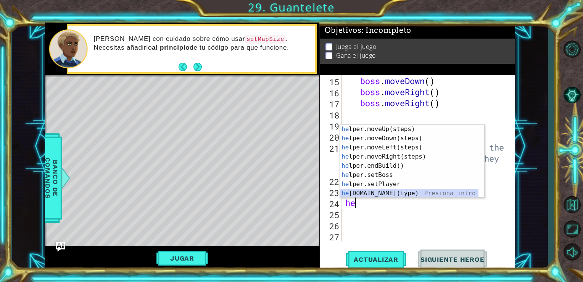
click at [406, 193] on div "he lper.moveUp(steps) Presiona intro he lper.moveDown(steps) Presiona intro he …" at bounding box center [409, 170] width 139 height 92
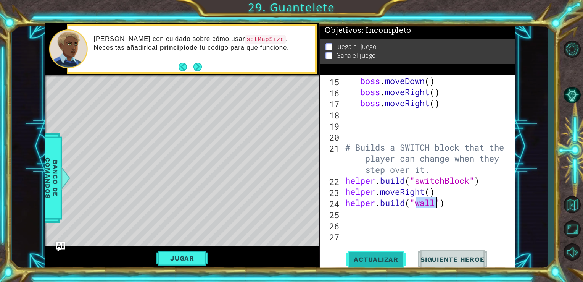
type textarea "[DOMAIN_NAME]("wall")"
click at [377, 259] on span "Actualizar" at bounding box center [376, 259] width 60 height 8
click at [192, 256] on button "Jugar" at bounding box center [182, 258] width 52 height 15
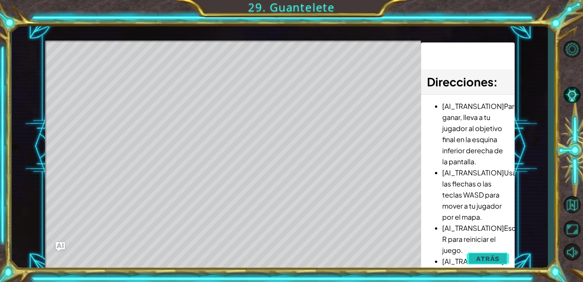
click at [501, 256] on button "Atrás" at bounding box center [488, 258] width 42 height 15
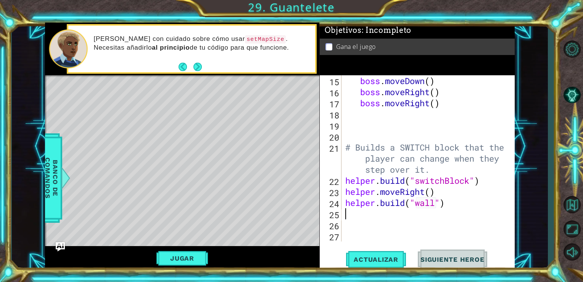
click at [391, 212] on div "boss . moveDown ( ) boss . moveRight ( ) boss . moveRight ( ) # Builds a SWITCH…" at bounding box center [428, 169] width 168 height 188
type textarea "h"
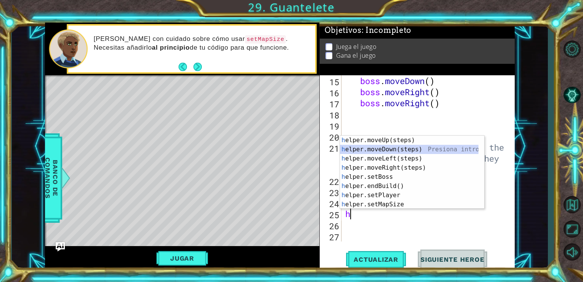
click at [406, 152] on div "h elper.moveUp(steps) Presiona intro h elper.moveDown(steps) Presiona intro h e…" at bounding box center [409, 181] width 139 height 92
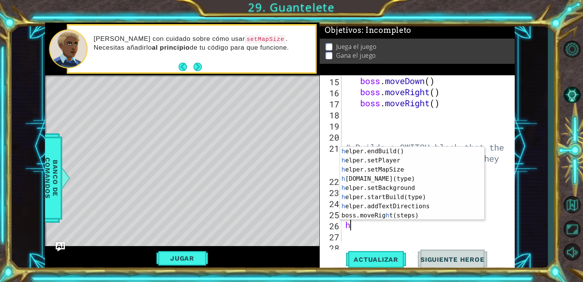
scroll to position [46, 0]
click at [403, 177] on div "h elper.endBuild() Presiona intro h elper.setPlayer Presiona intro h elper.setM…" at bounding box center [409, 193] width 139 height 92
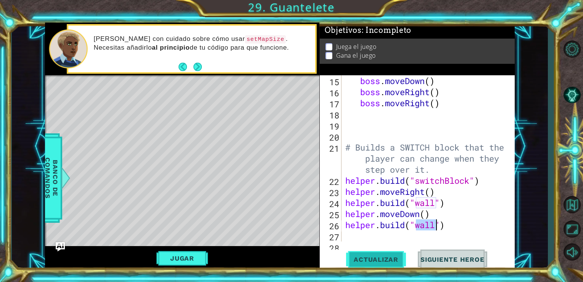
type textarea "[DOMAIN_NAME]("wall")"
click at [368, 260] on span "Actualizar" at bounding box center [376, 259] width 60 height 8
click at [406, 234] on div "boss . moveDown ( ) boss . moveRight ( ) boss . moveRight ( ) # Builds a SWITCH…" at bounding box center [428, 169] width 168 height 188
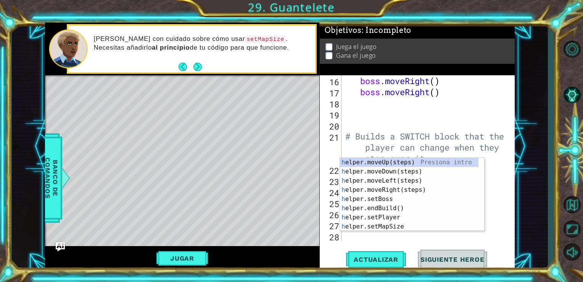
scroll to position [188, 0]
type textarea "he"
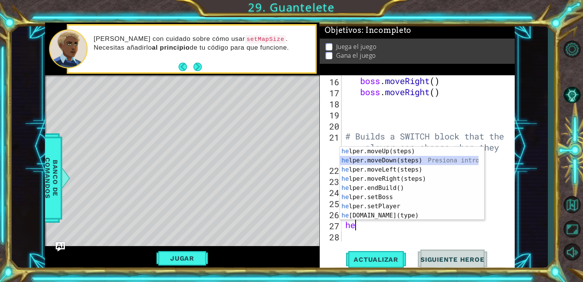
click at [403, 163] on div "he lper.moveUp(steps) Presiona intro he lper.moveDown(steps) Presiona intro he …" at bounding box center [409, 193] width 139 height 92
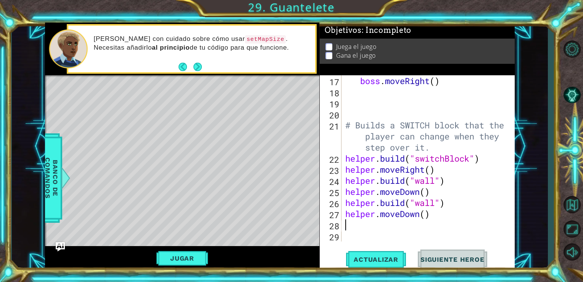
type textarea "h"
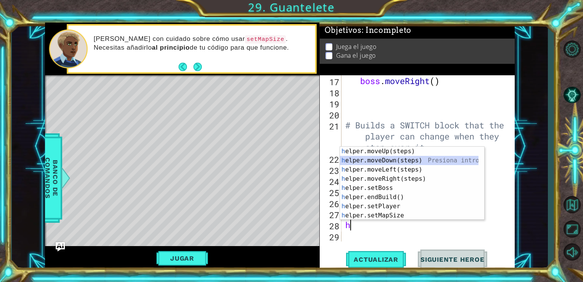
click at [395, 162] on div "h elper.moveUp(steps) Presiona intro h elper.moveDown(steps) Presiona intro h e…" at bounding box center [409, 193] width 139 height 92
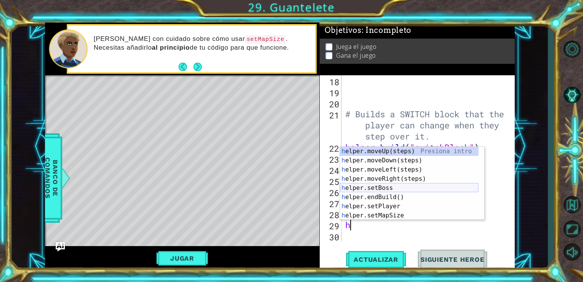
click at [395, 184] on div "h elper.moveUp(steps) Presiona intro h elper.moveDown(steps) Presiona intro h e…" at bounding box center [409, 193] width 139 height 92
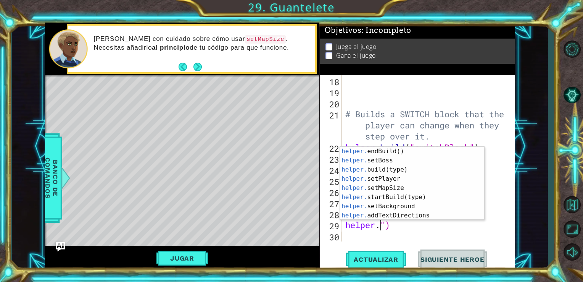
scroll to position [37, 0]
click at [408, 171] on div "helper. endBuild() Presiona intro helper. setBoss Presiona intro helper. build(…" at bounding box center [409, 193] width 139 height 92
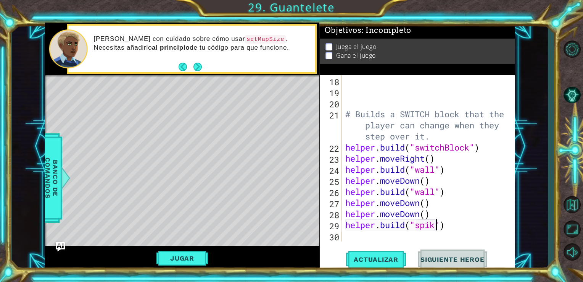
scroll to position [0, 4]
click at [397, 268] on button "Actualizar" at bounding box center [376, 258] width 60 height 19
click at [420, 213] on div "# Builds a SWITCH block that the player can change when they step over it. help…" at bounding box center [428, 169] width 168 height 188
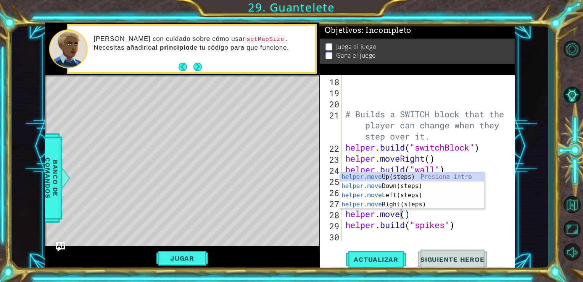
scroll to position [0, 2]
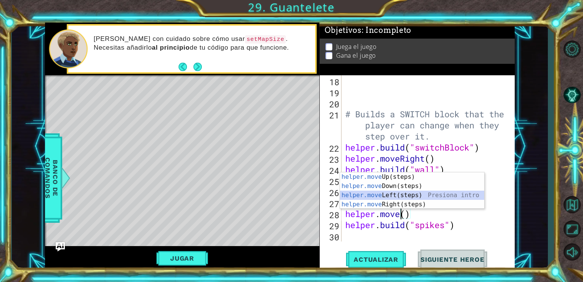
click at [392, 193] on div "helper.move Up(steps) Presiona intro helper.move Down(steps) Presiona intro hel…" at bounding box center [412, 199] width 144 height 55
type textarea "helper.moveLeft"
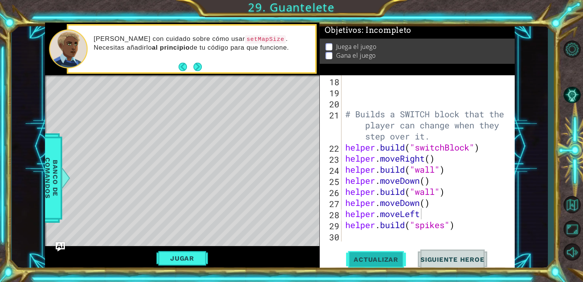
click at [376, 256] on span "Actualizar" at bounding box center [376, 259] width 60 height 8
click at [193, 255] on button "Jugar" at bounding box center [182, 258] width 52 height 15
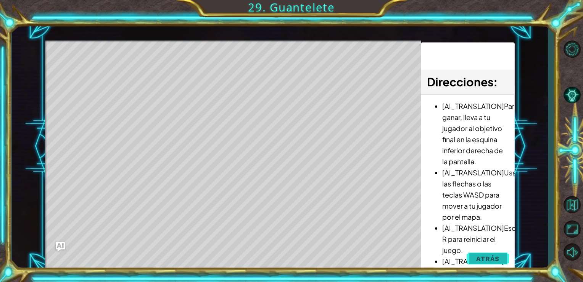
click at [482, 258] on span "Atrás" at bounding box center [487, 259] width 23 height 8
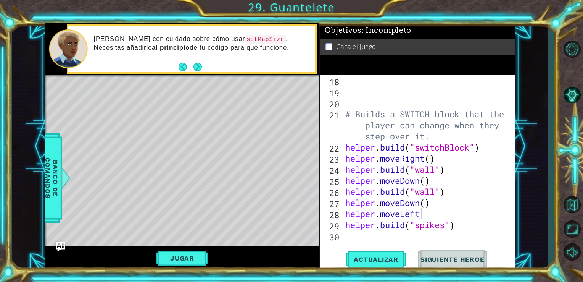
scroll to position [0, 0]
click at [452, 232] on div "# Builds a SWITCH block that the player can change when they step over it. help…" at bounding box center [428, 169] width 168 height 188
click at [424, 214] on div "# Builds a SWITCH block that the player can change when they step over it. help…" at bounding box center [428, 169] width 168 height 188
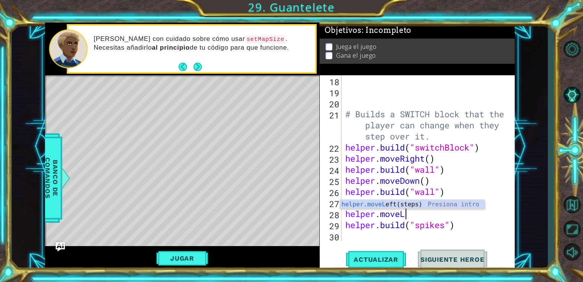
type textarea "helper.move"
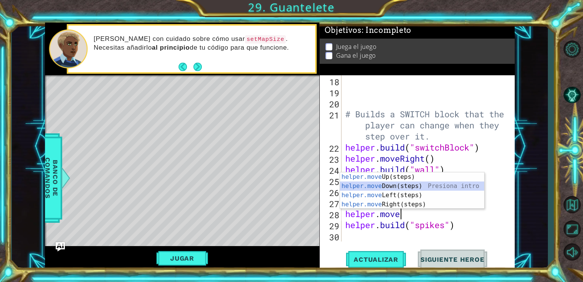
click at [407, 190] on div "helper.move Up(steps) Presiona intro helper.move Down(steps) Presiona intro hel…" at bounding box center [412, 199] width 144 height 55
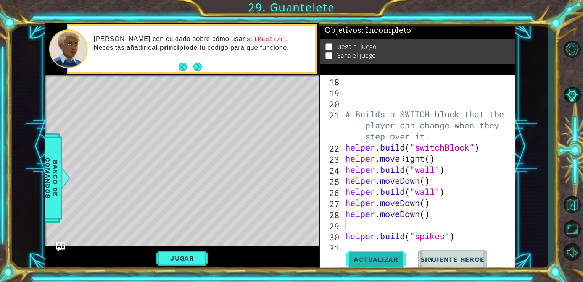
click at [371, 260] on span "Actualizar" at bounding box center [376, 259] width 60 height 8
type textarea "helper.moveDown()"
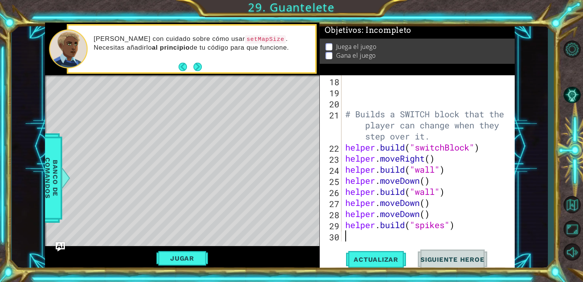
click at [395, 233] on div "# Builds a SWITCH block that the player can change when they step over it. help…" at bounding box center [428, 169] width 168 height 188
type textarea "h"
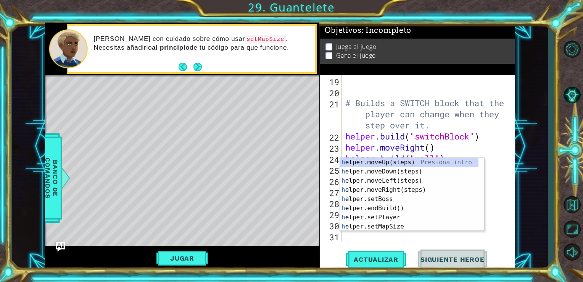
scroll to position [221, 0]
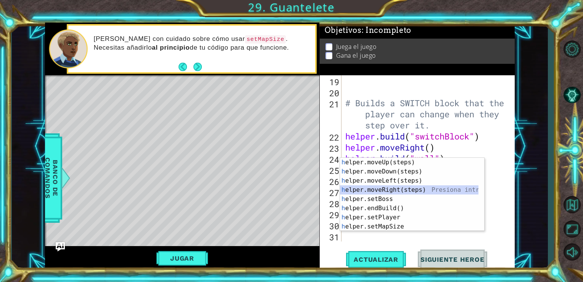
click at [397, 187] on div "h elper.moveUp(steps) Presiona intro h elper.moveDown(steps) Presiona intro h e…" at bounding box center [409, 204] width 139 height 92
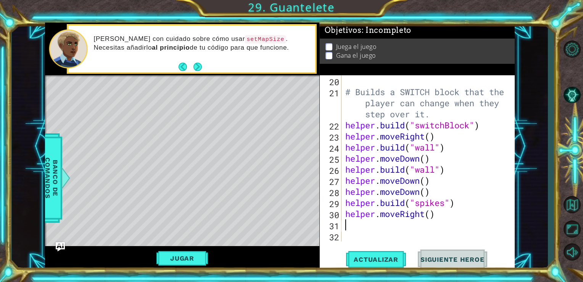
type textarea "h"
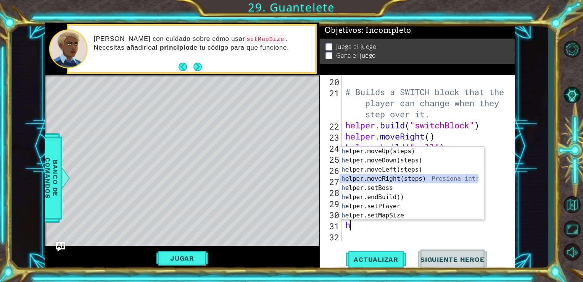
click at [392, 176] on div "h elper.moveUp(steps) Presiona intro h elper.moveDown(steps) Presiona intro h e…" at bounding box center [409, 193] width 139 height 92
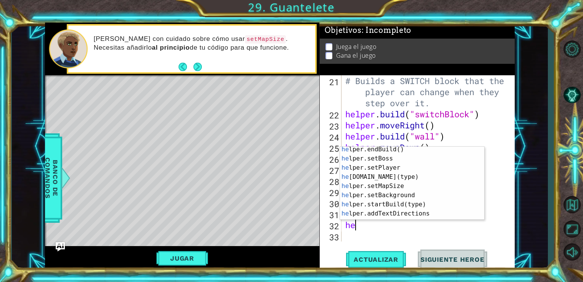
scroll to position [38, 0]
click at [418, 176] on div "he lper.endBuild() Presiona intro he lper.setBoss Presiona intro he lper.setPla…" at bounding box center [409, 191] width 139 height 92
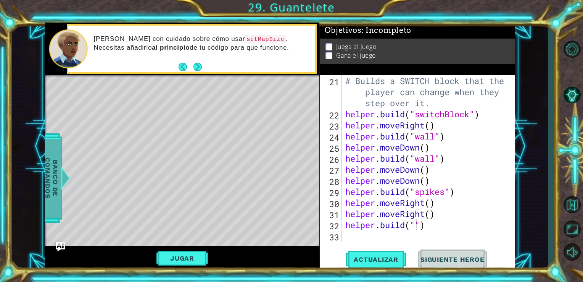
click at [62, 178] on div at bounding box center [66, 177] width 10 height 23
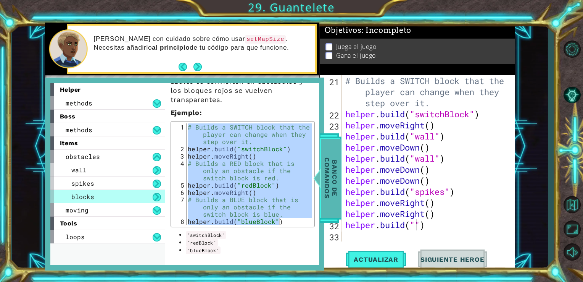
click at [339, 196] on span "Banco de comandos" at bounding box center [331, 177] width 20 height 79
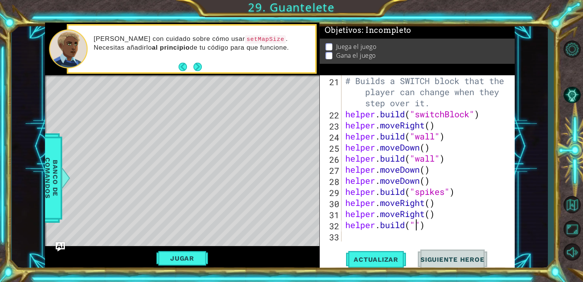
click at [416, 223] on div "# Builds a SWITCH block that the player can change when they step over it. help…" at bounding box center [428, 180] width 168 height 210
click at [417, 227] on div "# Builds a SWITCH block that the player can change when they step over it. help…" at bounding box center [428, 180] width 168 height 210
click at [384, 250] on button "Actualizar" at bounding box center [376, 258] width 60 height 19
click at [370, 259] on span "Actualizar" at bounding box center [376, 259] width 60 height 8
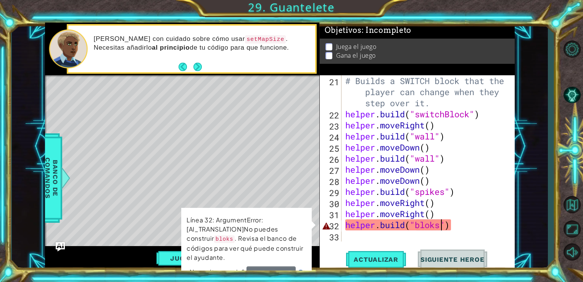
click at [442, 226] on div "# Builds a SWITCH block that the player can change when they step over it. help…" at bounding box center [428, 180] width 168 height 210
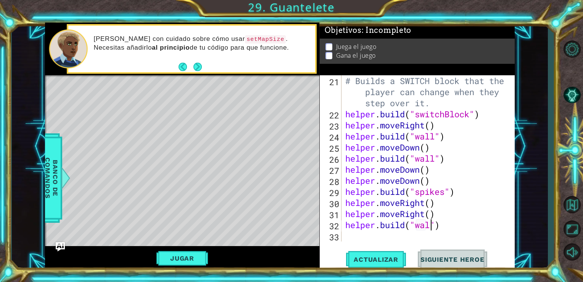
scroll to position [0, 4]
type textarea "[DOMAIN_NAME]("wall")"
click at [395, 262] on span "Actualizar" at bounding box center [376, 259] width 60 height 8
click at [405, 237] on div "# Builds a SWITCH block that the player can change when they step over it. help…" at bounding box center [428, 180] width 168 height 210
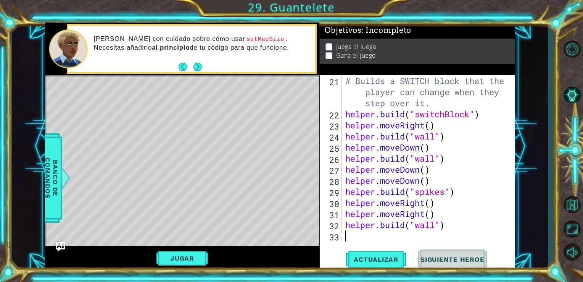
scroll to position [0, 0]
type textarea "h"
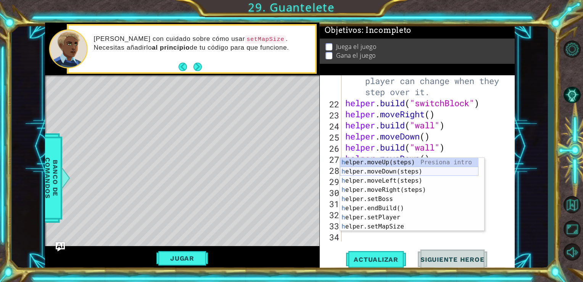
click at [415, 174] on div "h elper.moveUp(steps) Presiona intro h elper.moveDown(steps) Presiona intro h e…" at bounding box center [409, 204] width 139 height 92
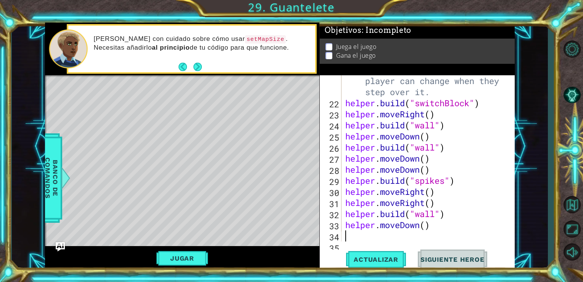
scroll to position [266, 0]
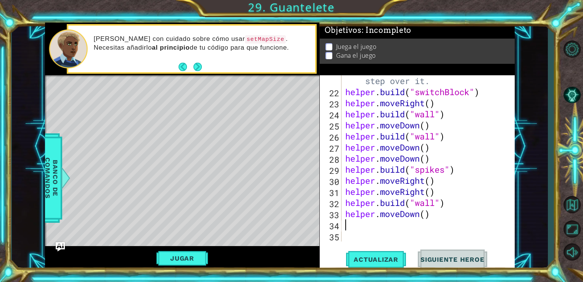
type textarea "h"
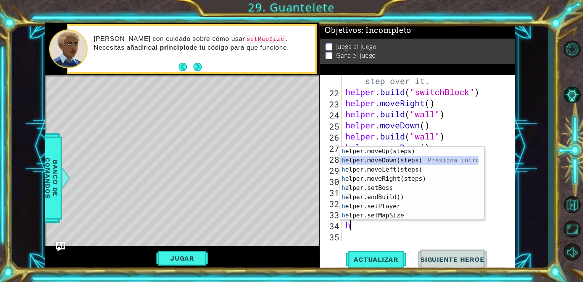
click at [404, 158] on div "h elper.moveUp(steps) Presiona intro h elper.moveDown(steps) Presiona intro h e…" at bounding box center [409, 193] width 139 height 92
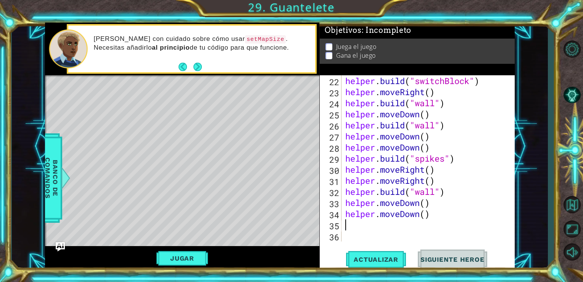
scroll to position [276, 0]
click at [375, 261] on span "Actualizar" at bounding box center [376, 259] width 60 height 8
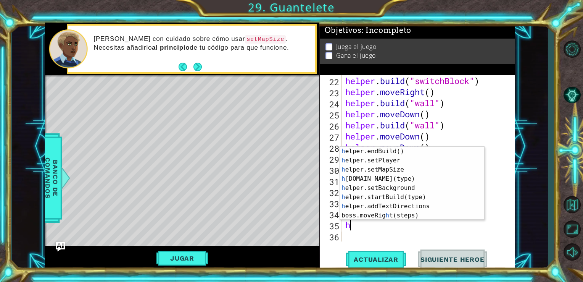
scroll to position [46, 0]
click at [424, 182] on div "h elper.endBuild() Presiona intro h elper.setPlayer Presiona intro h elper.setM…" at bounding box center [409, 193] width 139 height 92
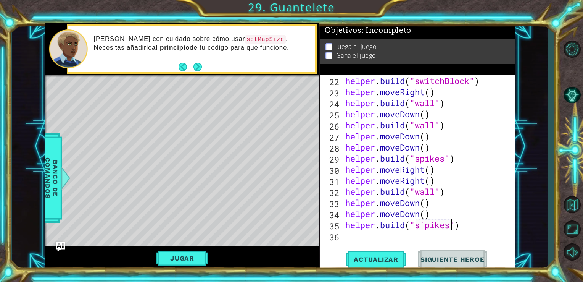
scroll to position [0, 5]
click at [425, 229] on div "helper . build ( "switchBlock" ) helper . moveRight ( ) helper . build ( "wall"…" at bounding box center [428, 169] width 168 height 188
type textarea "[DOMAIN_NAME]("spikes")"
click at [387, 254] on button "Actualizar" at bounding box center [376, 258] width 60 height 19
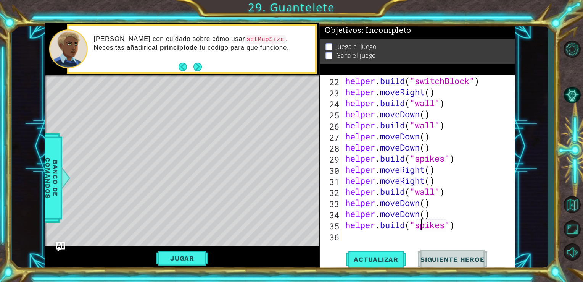
click at [399, 235] on div "helper . build ( "switchBlock" ) helper . moveRight ( ) helper . build ( "wall"…" at bounding box center [428, 169] width 168 height 188
type textarea "h"
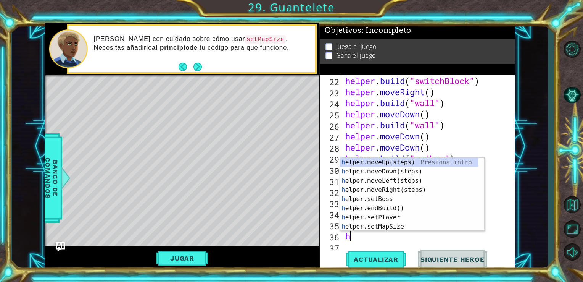
scroll to position [287, 0]
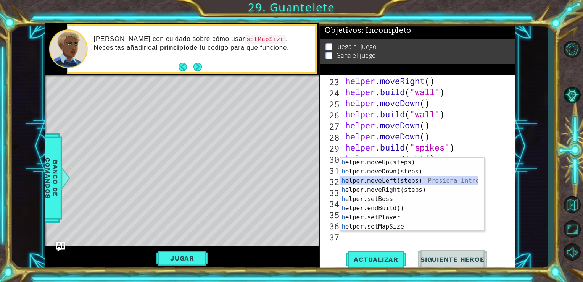
click at [398, 181] on div "h elper.moveUp(steps) Presiona intro h elper.moveDown(steps) Presiona intro h e…" at bounding box center [409, 204] width 139 height 92
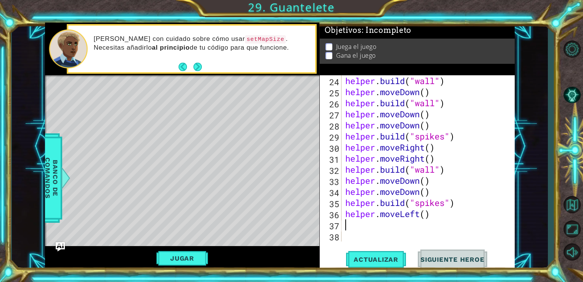
type textarea "h"
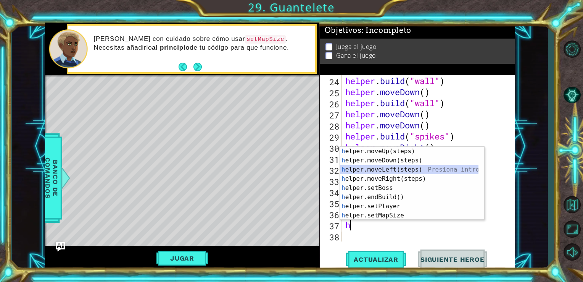
click at [395, 168] on div "h elper.moveUp(steps) Presiona intro h elper.moveDown(steps) Presiona intro h e…" at bounding box center [409, 193] width 139 height 92
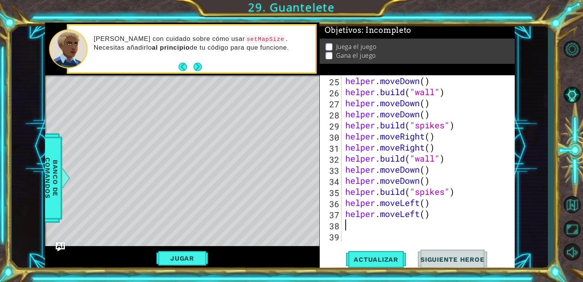
type textarea "h"
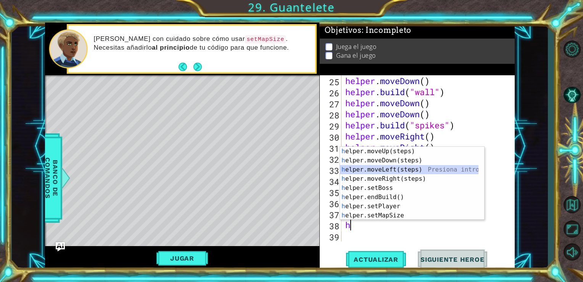
click at [409, 167] on div "h elper.moveUp(steps) Presiona intro h elper.moveDown(steps) Presiona intro h e…" at bounding box center [409, 193] width 139 height 92
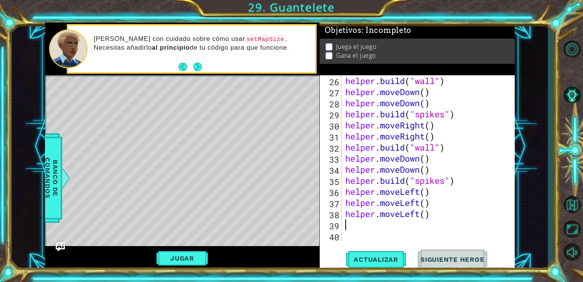
scroll to position [321, 0]
click at [360, 263] on span "Actualizar" at bounding box center [376, 259] width 60 height 8
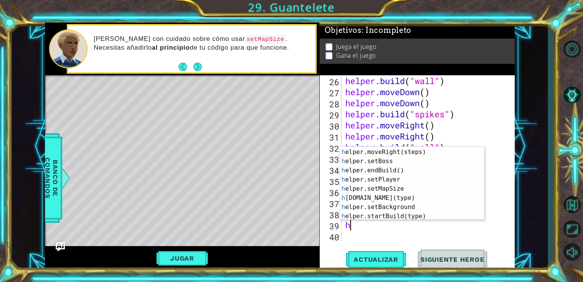
scroll to position [24, 0]
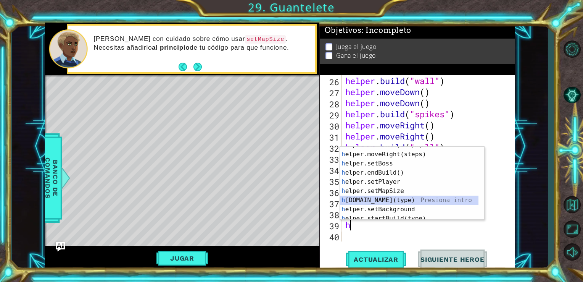
click at [423, 201] on div "h elper.moveLeft(steps) Presiona intro h elper.moveRight(steps) Presiona intro …" at bounding box center [409, 186] width 139 height 92
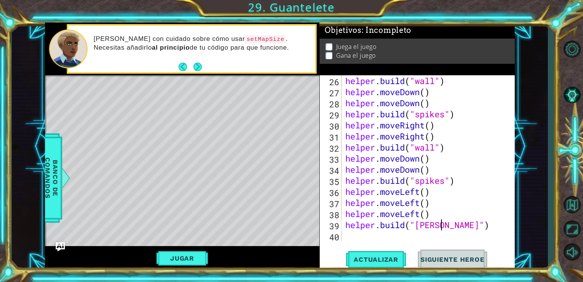
scroll to position [0, 4]
click at [421, 224] on div "helper . build ( "wall" ) helper . moveDown ( ) helper . moveDown ( ) helper . …" at bounding box center [428, 169] width 168 height 188
click at [430, 227] on div "helper . build ( "wall" ) helper . moveDown ( ) helper . moveDown ( ) helper . …" at bounding box center [428, 169] width 168 height 188
type textarea "[DOMAIN_NAME]("spikes")"
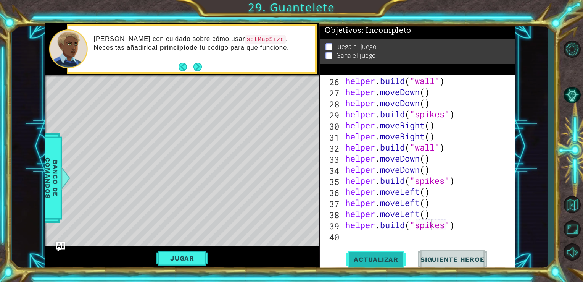
click at [392, 260] on span "Actualizar" at bounding box center [376, 259] width 60 height 8
click at [393, 233] on div "helper . build ( "wall" ) helper . moveDown ( ) helper . moveDown ( ) helper . …" at bounding box center [428, 169] width 168 height 188
type textarea "h"
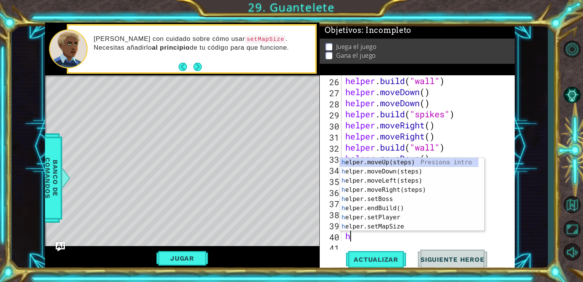
scroll to position [332, 0]
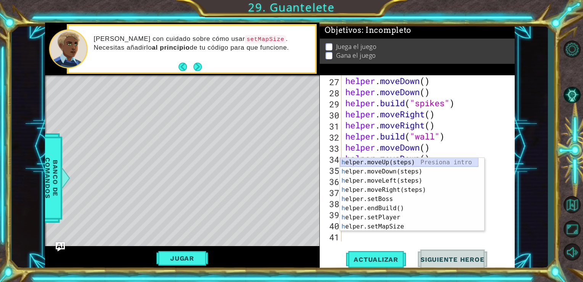
click at [393, 163] on div "h elper.moveUp(steps) Presiona intro h elper.moveDown(steps) Presiona intro h e…" at bounding box center [409, 204] width 139 height 92
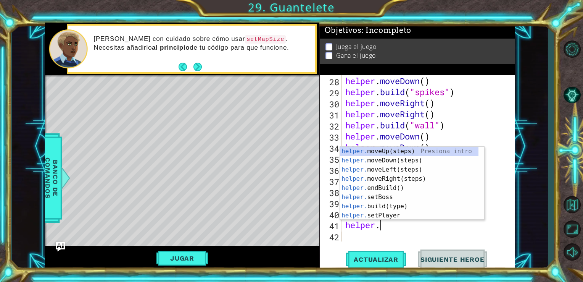
scroll to position [0, 1]
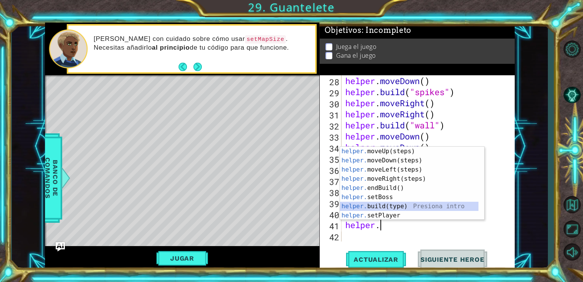
click at [424, 209] on div "helper. moveUp(steps) Presiona intro helper. moveDown(steps) Presiona intro hel…" at bounding box center [409, 193] width 139 height 92
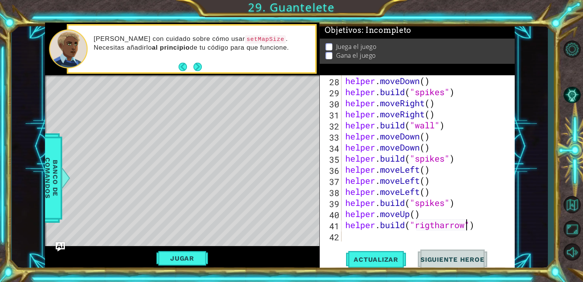
scroll to position [0, 5]
click at [389, 258] on span "Actualizar" at bounding box center [376, 259] width 60 height 8
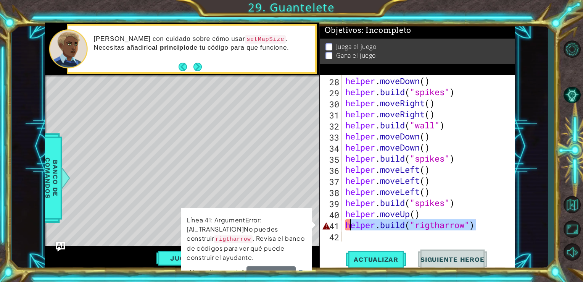
drag, startPoint x: 482, startPoint y: 224, endPoint x: 351, endPoint y: 224, distance: 131.3
click at [351, 224] on div "helper . moveDown ( ) helper . build ( "spikes" ) helper . moveRight ( ) helper…" at bounding box center [428, 169] width 168 height 188
type textarea "h"
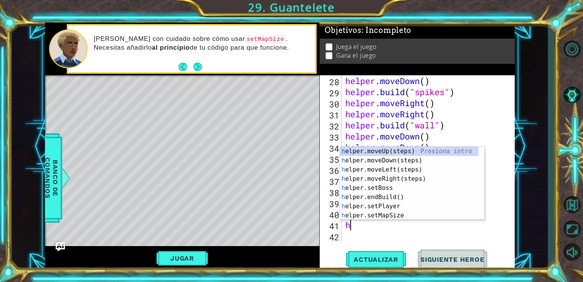
scroll to position [0, 0]
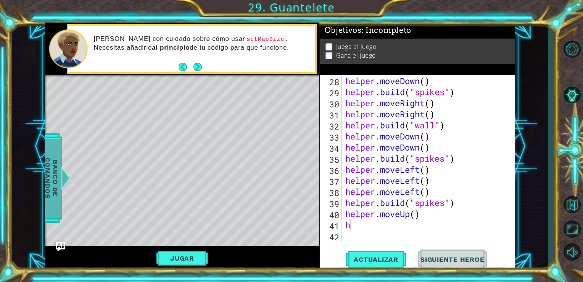
click at [53, 173] on span "Banco de comandos" at bounding box center [52, 177] width 20 height 79
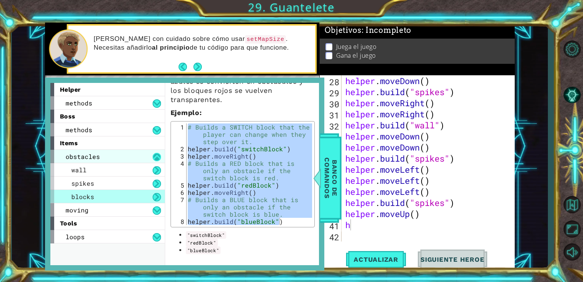
click at [154, 155] on button at bounding box center [157, 157] width 8 height 8
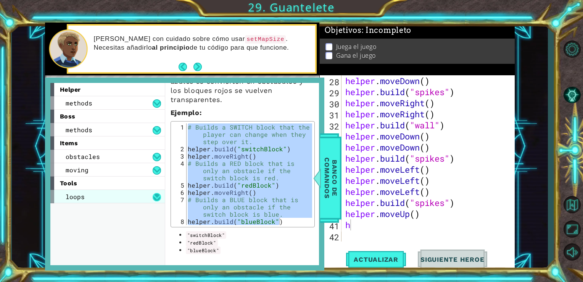
click at [157, 200] on button at bounding box center [157, 197] width 8 height 8
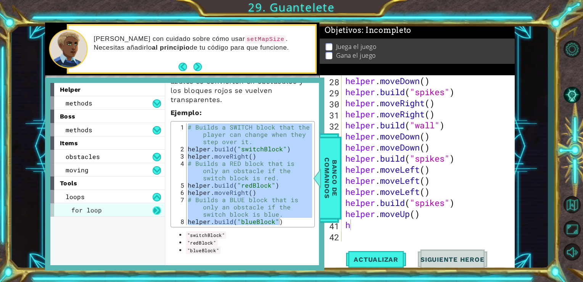
click at [159, 212] on button at bounding box center [157, 210] width 8 height 8
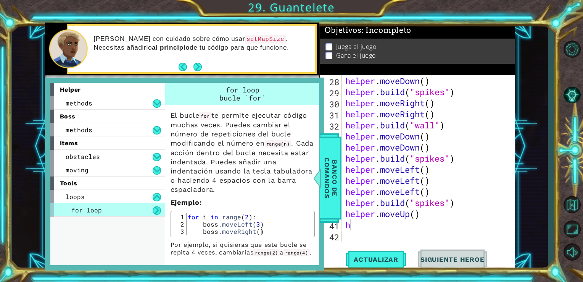
click at [159, 211] on button at bounding box center [157, 210] width 8 height 8
click at [155, 194] on button at bounding box center [157, 197] width 8 height 8
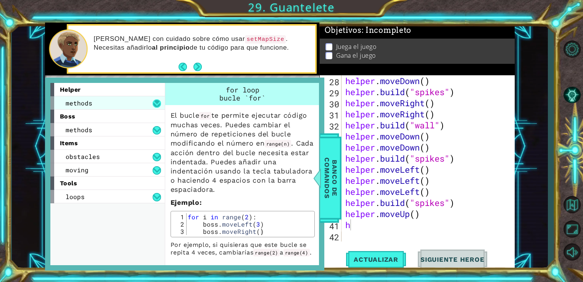
click at [156, 103] on button at bounding box center [157, 103] width 8 height 8
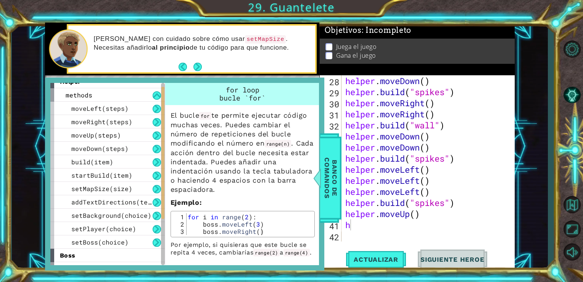
scroll to position [9, 0]
drag, startPoint x: 162, startPoint y: 131, endPoint x: 165, endPoint y: 135, distance: 5.2
click at [165, 135] on div "helper methods moveLeft(steps) moveRight(steps) moveUp(steps) moveDown(steps) b…" at bounding box center [184, 174] width 269 height 182
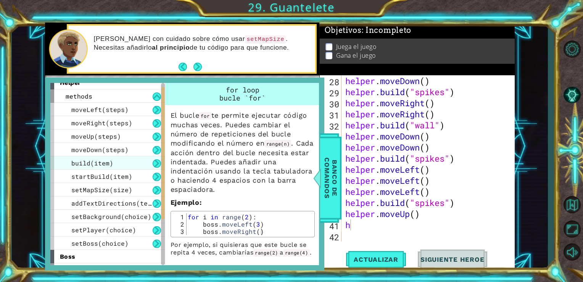
click at [124, 165] on div "build(item)" at bounding box center [107, 162] width 114 height 13
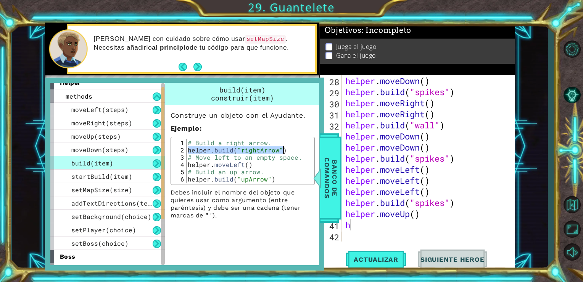
drag, startPoint x: 187, startPoint y: 148, endPoint x: 284, endPoint y: 149, distance: 97.3
click at [284, 149] on div "# Build a right arrow. helper . build ( "rightArrow" ) # Move left to an empty …" at bounding box center [249, 168] width 126 height 58
click at [285, 171] on div "# Build a right arrow. helper . build ( "rightArrow" ) # Move left to an empty …" at bounding box center [249, 168] width 126 height 58
drag, startPoint x: 188, startPoint y: 143, endPoint x: 285, endPoint y: 150, distance: 98.0
click at [285, 150] on div "# Build a right arrow. helper . build ( "rightArrow" ) # Move left to an empty …" at bounding box center [249, 168] width 126 height 58
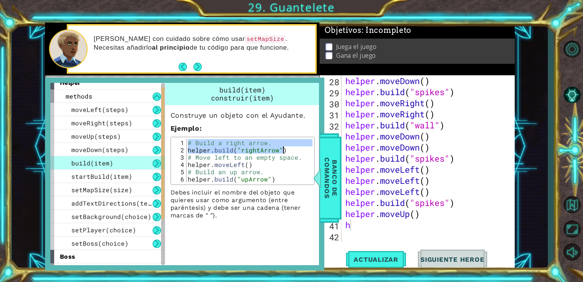
type textarea "# Build a right arrow. [DOMAIN_NAME]("rightArrow")"
drag, startPoint x: 323, startPoint y: 180, endPoint x: 335, endPoint y: 201, distance: 24.3
click at [335, 201] on span "Banco de comandos" at bounding box center [331, 177] width 20 height 79
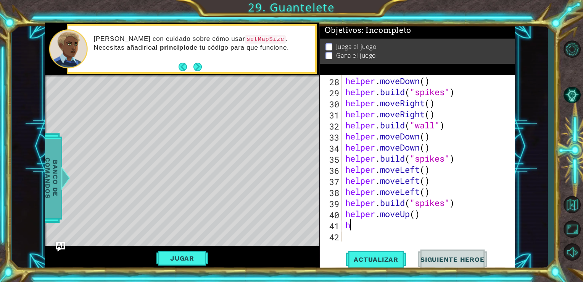
click at [335, 201] on div "39" at bounding box center [331, 203] width 20 height 11
paste textarea "[DOMAIN_NAME]("rightArrow")"
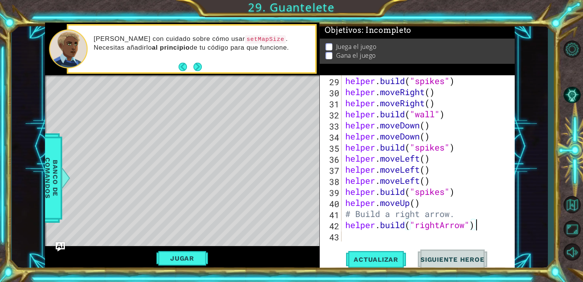
scroll to position [354, 0]
click at [395, 253] on button "Actualizar" at bounding box center [376, 258] width 60 height 19
click at [392, 258] on span "Actualizar" at bounding box center [376, 259] width 60 height 8
click at [439, 226] on div "helper . build ( "spikes" ) helper . moveRight ( ) helper . moveRight ( ) helpe…" at bounding box center [428, 169] width 168 height 188
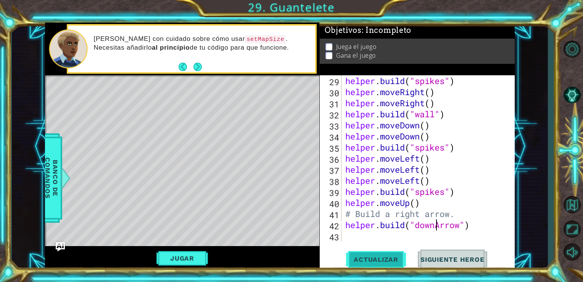
type textarea "[DOMAIN_NAME]("downArrow")"
click at [390, 254] on button "Actualizar" at bounding box center [376, 258] width 60 height 19
click at [390, 236] on div "helper . build ( "spikes" ) helper . moveRight ( ) helper . moveRight ( ) helpe…" at bounding box center [428, 169] width 168 height 188
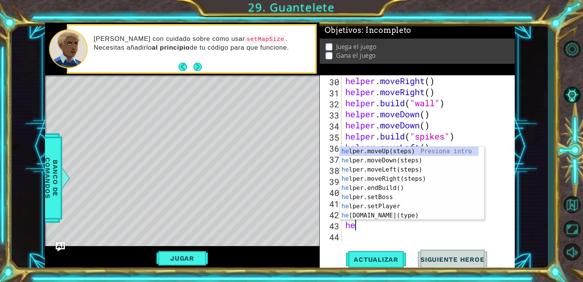
scroll to position [365, 0]
type textarea "h"
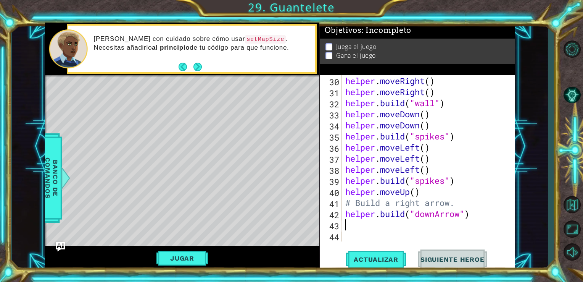
click at [456, 182] on div "helper . moveRight ( ) helper . moveRight ( ) helper . build ( "wall" ) helper …" at bounding box center [428, 169] width 168 height 188
click at [428, 190] on div "helper . moveRight ( ) helper . moveRight ( ) helper . build ( "wall" ) helper …" at bounding box center [428, 169] width 168 height 188
type textarea "helper.moveUp()"
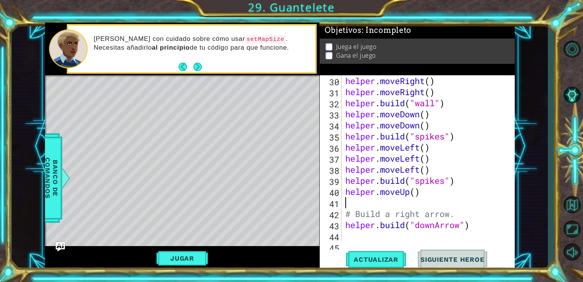
type textarea "h"
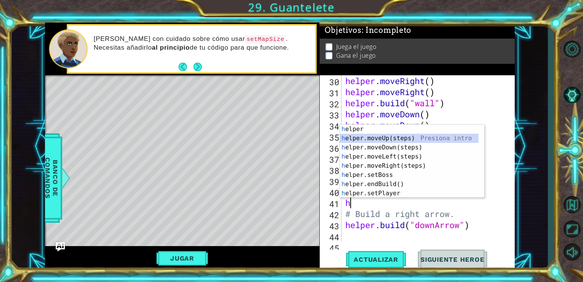
click at [403, 139] on div "h elper Presiona intro h elper.moveUp(steps) Presiona intro h elper.moveDown(st…" at bounding box center [409, 170] width 139 height 92
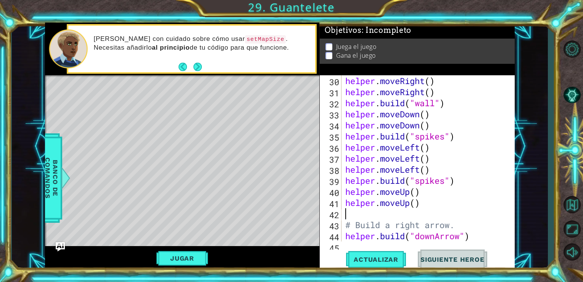
type textarea "h"
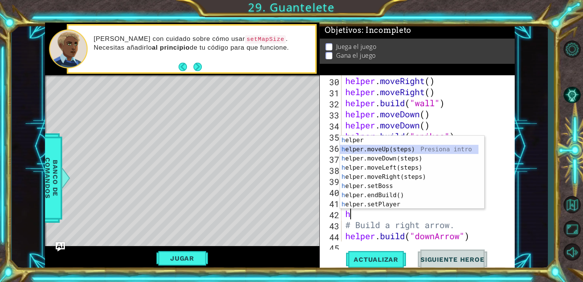
click at [393, 148] on div "h elper Presiona intro h elper.moveUp(steps) Presiona intro h elper.moveDown(st…" at bounding box center [409, 181] width 139 height 92
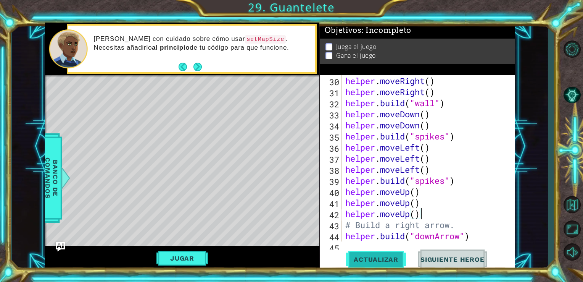
type textarea "helper.moveUp()"
click at [388, 263] on span "Actualizar" at bounding box center [376, 259] width 60 height 8
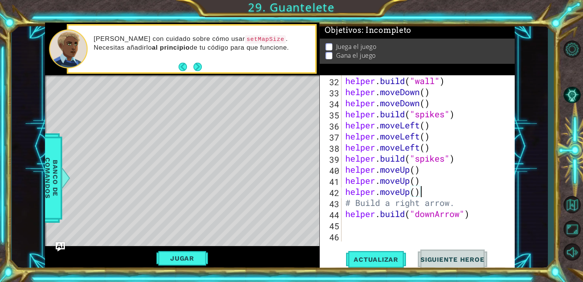
scroll to position [387, 0]
click at [394, 227] on div "helper . build ( "wall" ) helper . moveDown ( ) helper . moveDown ( ) helper . …" at bounding box center [428, 169] width 168 height 188
click at [485, 175] on div "helper . build ( "wall" ) helper . moveDown ( ) helper . moveDown ( ) helper . …" at bounding box center [428, 169] width 168 height 188
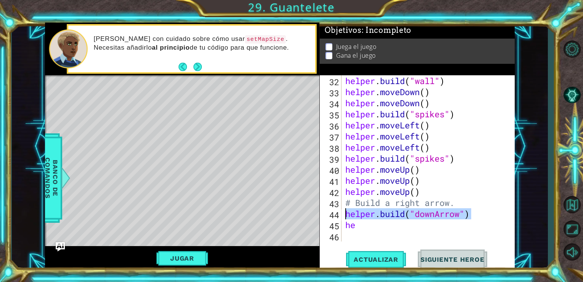
drag, startPoint x: 472, startPoint y: 216, endPoint x: 345, endPoint y: 218, distance: 126.7
click at [345, 218] on div "helper . build ( "wall" ) helper . moveDown ( ) helper . moveDown ( ) helper . …" at bounding box center [428, 169] width 168 height 188
click at [361, 223] on div "helper . build ( "wall" ) helper . moveDown ( ) helper . moveDown ( ) helper . …" at bounding box center [428, 169] width 168 height 188
type textarea "h"
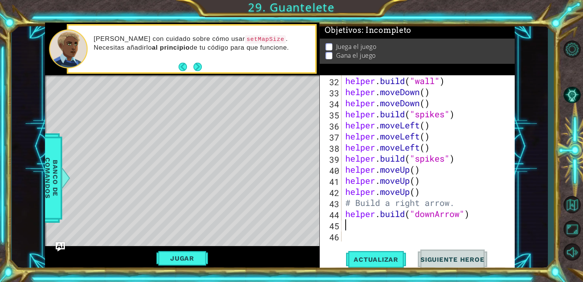
paste textarea "[DOMAIN_NAME]("downArrow")"
type textarea "[DOMAIN_NAME]("downArrow")"
click at [370, 235] on div "helper . build ( "wall" ) helper . moveDown ( ) helper . moveDown ( ) helper . …" at bounding box center [428, 169] width 168 height 188
paste textarea "[DOMAIN_NAME]("downArrow")"
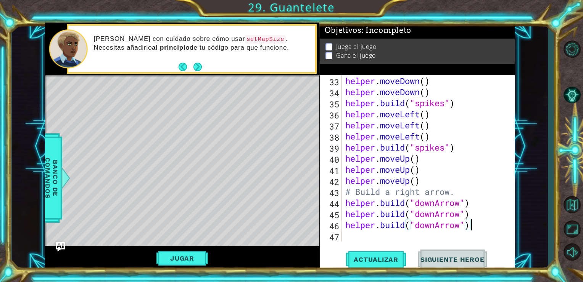
scroll to position [398, 0]
type textarea "[DOMAIN_NAME]("downArrow")"
click at [385, 258] on span "Actualizar" at bounding box center [376, 259] width 60 height 8
click at [469, 205] on div "helper . moveDown ( ) helper . moveDown ( ) helper . build ( "spikes" ) helper …" at bounding box center [428, 169] width 168 height 188
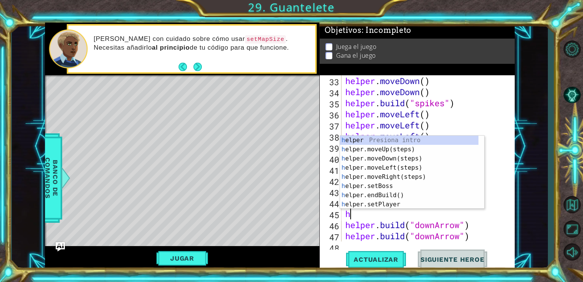
type textarea "he"
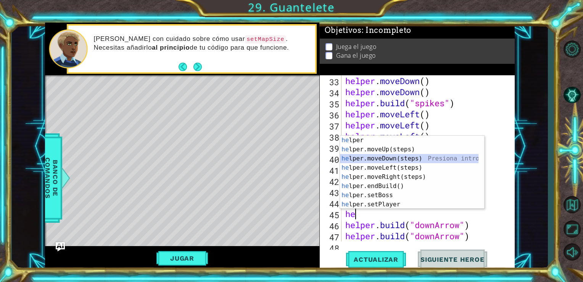
click at [410, 161] on div "he lper Presiona intro he lper.moveUp(steps) Presiona intro he lper.moveDown(st…" at bounding box center [409, 181] width 139 height 92
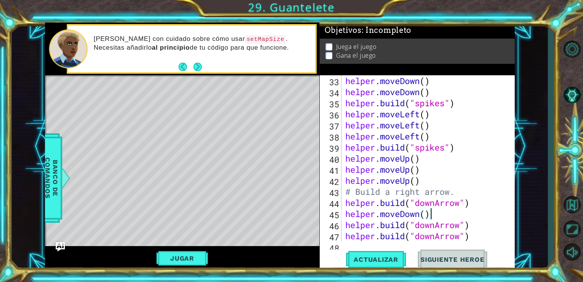
click at [470, 228] on div "helper . moveDown ( ) helper . moveDown ( ) helper . build ( "spikes" ) helper …" at bounding box center [428, 169] width 168 height 188
type textarea "[DOMAIN_NAME]("downArrow")"
type textarea "h"
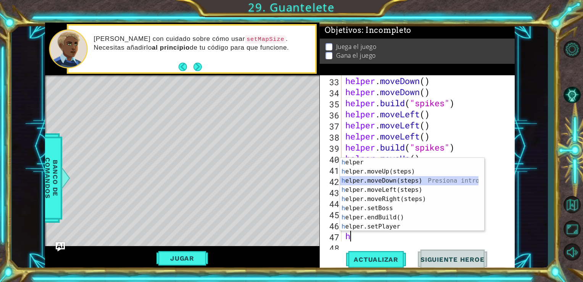
click at [422, 184] on div "h elper Presiona intro h elper.moveUp(steps) Presiona intro h elper.moveDown(st…" at bounding box center [409, 204] width 139 height 92
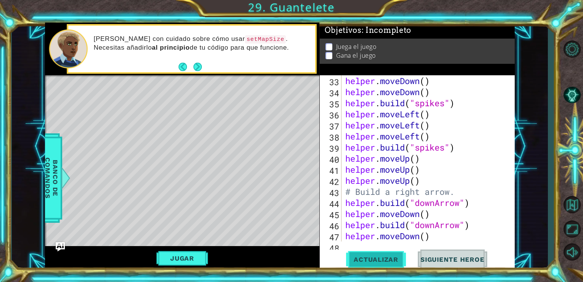
click at [372, 260] on span "Actualizar" at bounding box center [376, 259] width 60 height 8
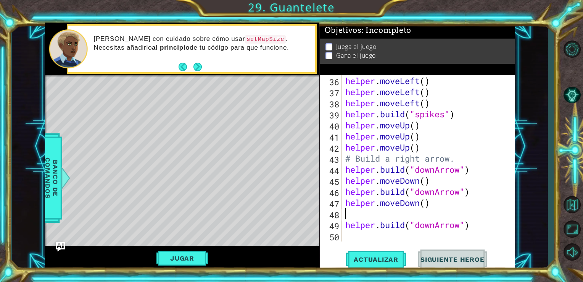
scroll to position [432, 0]
type textarea "helper.moveDown()"
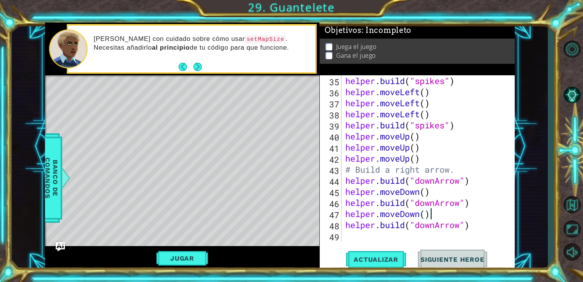
scroll to position [420, 0]
click at [395, 240] on div "helper . build ( "spikes" ) helper . moveLeft ( ) helper . moveLeft ( ) helper …" at bounding box center [428, 169] width 168 height 188
type textarea "he"
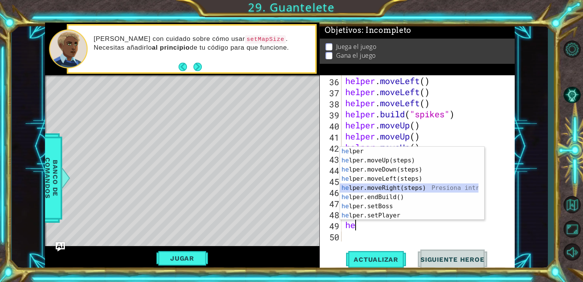
click at [404, 188] on div "he lper Presiona intro he lper.moveUp(steps) Presiona intro he lper.moveDown(st…" at bounding box center [409, 193] width 139 height 92
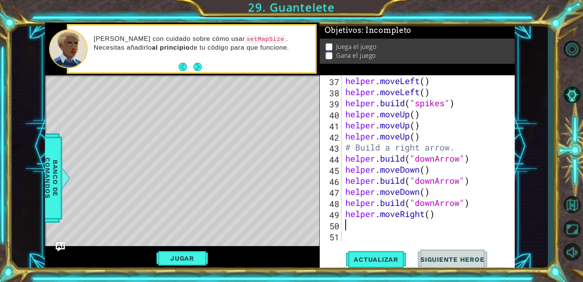
scroll to position [443, 0]
click at [452, 223] on div "helper . moveLeft ( ) helper . moveLeft ( ) helper . build ( "spikes" ) helper …" at bounding box center [428, 169] width 168 height 188
click at [382, 257] on span "Actualizar" at bounding box center [376, 259] width 60 height 8
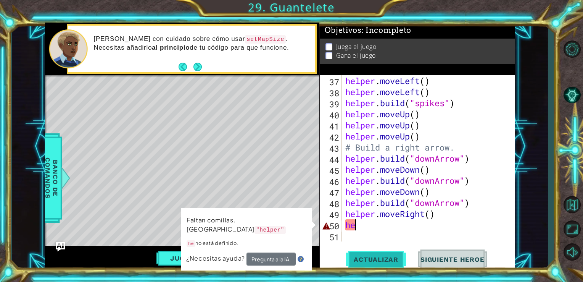
type textarea "h"
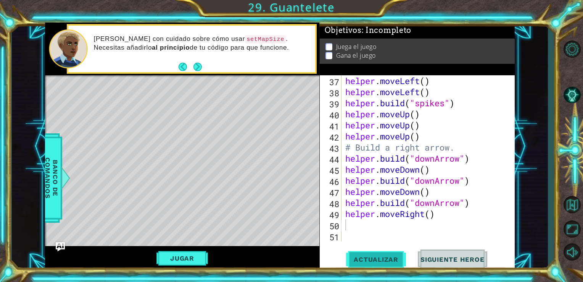
click at [382, 257] on span "Actualizar" at bounding box center [376, 259] width 60 height 8
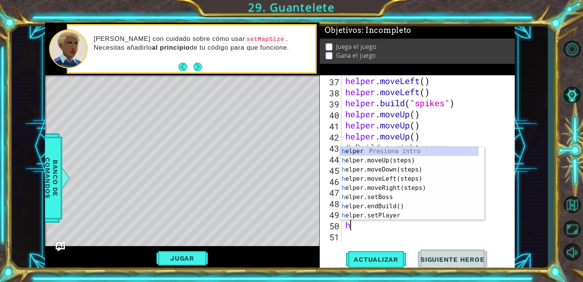
type textarea "he"
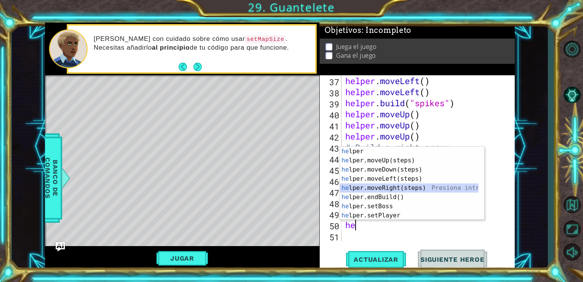
click at [401, 189] on div "he lper Presiona intro he lper.moveUp(steps) Presiona intro he lper.moveDown(st…" at bounding box center [409, 193] width 139 height 92
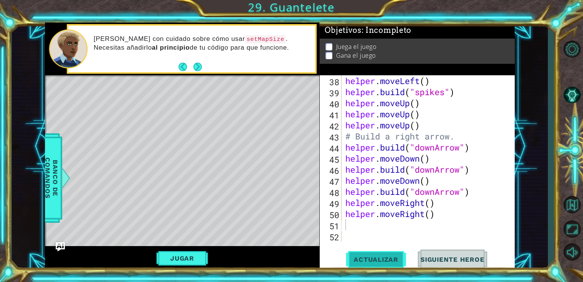
click at [386, 267] on button "Actualizar" at bounding box center [376, 258] width 60 height 19
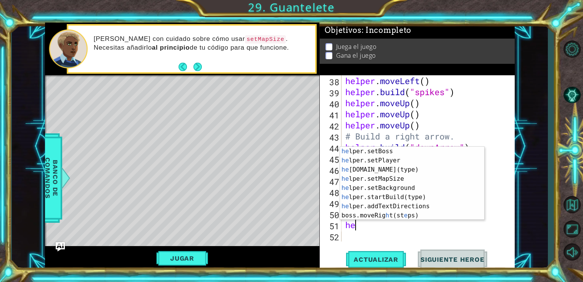
scroll to position [55, 0]
click at [396, 169] on div "he lper.setBoss Presiona intro he lper.setPlayer Presiona intro he [DOMAIN_NAME…" at bounding box center [409, 193] width 139 height 92
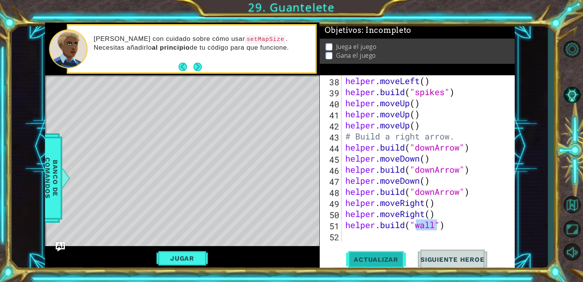
click at [366, 258] on span "Actualizar" at bounding box center [376, 259] width 60 height 8
click at [434, 214] on div "helper . moveLeft ( ) helper . build ( "spikes" ) helper . moveUp ( ) helper . …" at bounding box center [428, 169] width 168 height 188
type textarea "helper.moveRight()"
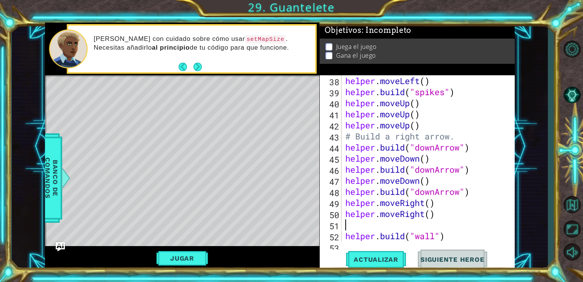
type textarea "h"
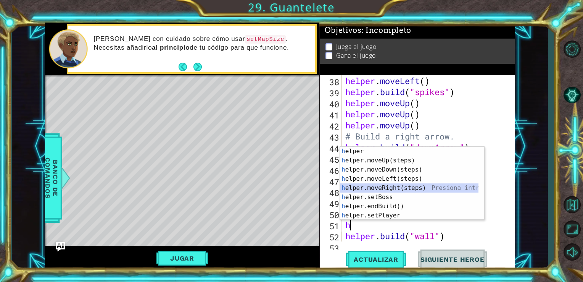
click at [416, 188] on div "h elper Presiona intro h elper.moveUp(steps) Presiona intro h elper.moveDown(st…" at bounding box center [409, 193] width 139 height 92
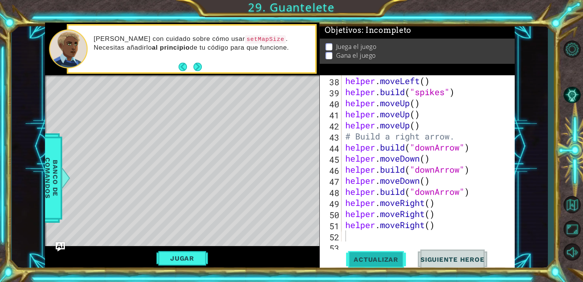
click at [393, 261] on span "Actualizar" at bounding box center [376, 259] width 60 height 8
type textarea "h"
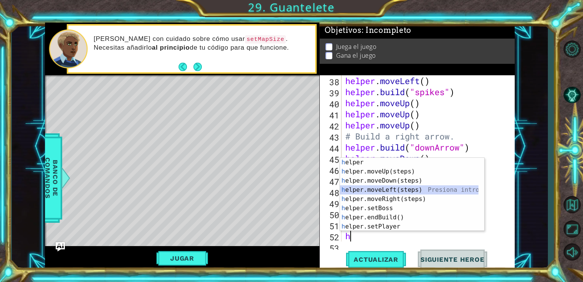
click at [400, 188] on div "h elper Presiona intro h elper.moveUp(steps) Presiona intro h elper.moveDown(st…" at bounding box center [409, 204] width 139 height 92
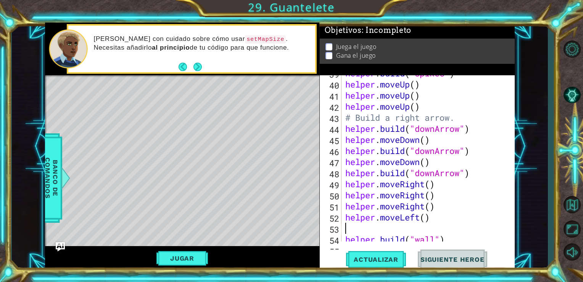
scroll to position [487, 0]
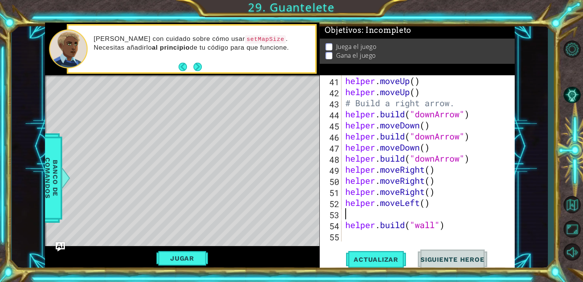
type textarea "h"
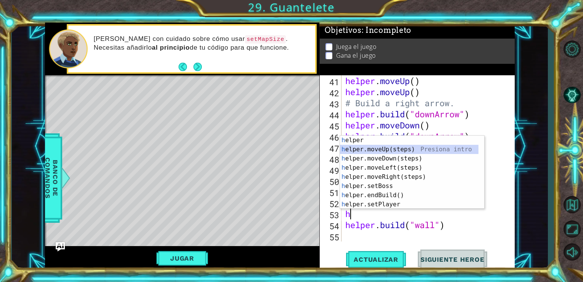
click at [402, 152] on div "h elper Presiona intro h elper.moveUp(steps) Presiona intro h elper.moveDown(st…" at bounding box center [409, 181] width 139 height 92
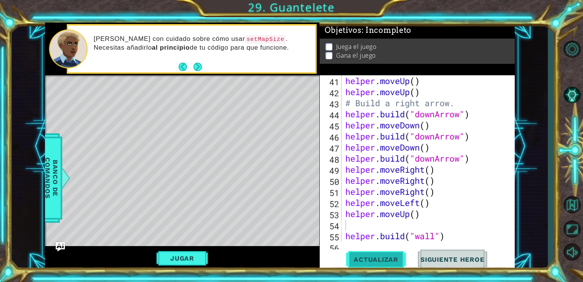
click at [389, 252] on button "Actualizar" at bounding box center [376, 258] width 60 height 19
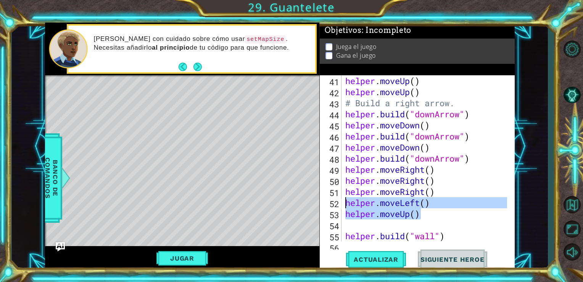
drag, startPoint x: 423, startPoint y: 213, endPoint x: 343, endPoint y: 205, distance: 79.8
click at [344, 205] on div "helper . moveUp ( ) helper . moveUp ( ) # Build a right arrow. helper . build (…" at bounding box center [426, 158] width 164 height 166
type textarea "helper.moveLeft() helper.moveUp()"
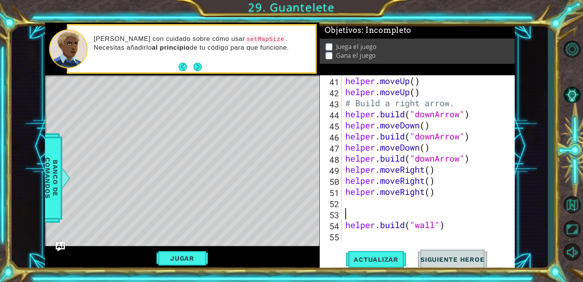
click at [348, 216] on div "helper . moveUp ( ) helper . moveUp ( ) # Build a right arrow. helper . build (…" at bounding box center [428, 169] width 168 height 188
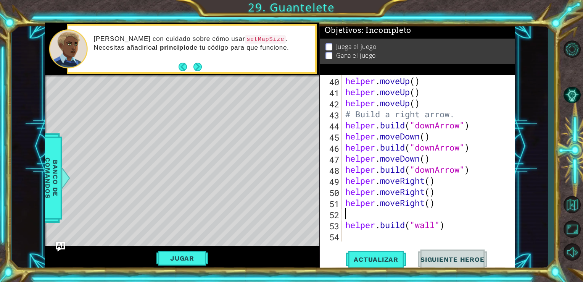
scroll to position [464, 0]
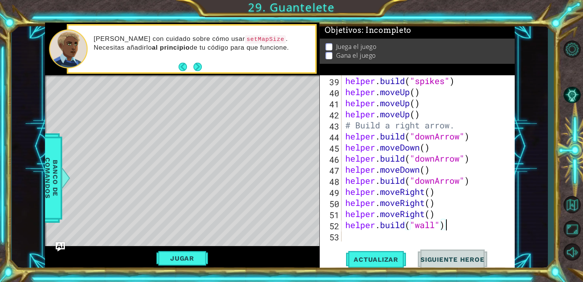
click at [445, 223] on div "helper . build ( "spikes" ) helper . moveUp ( ) helper . moveUp ( ) helper . mo…" at bounding box center [428, 169] width 168 height 188
type textarea "[DOMAIN_NAME]("wall")"
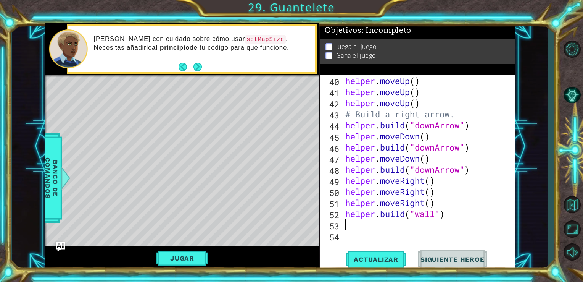
type textarea "h"
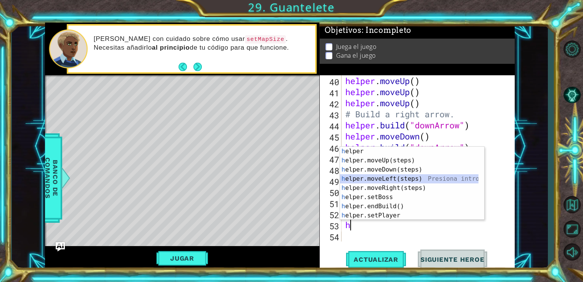
click at [408, 178] on div "h elper Presiona intro h elper.moveUp(steps) Presiona intro h elper.moveDown(st…" at bounding box center [409, 193] width 139 height 92
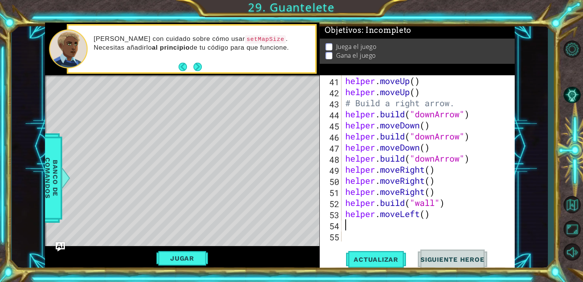
type textarea "h"
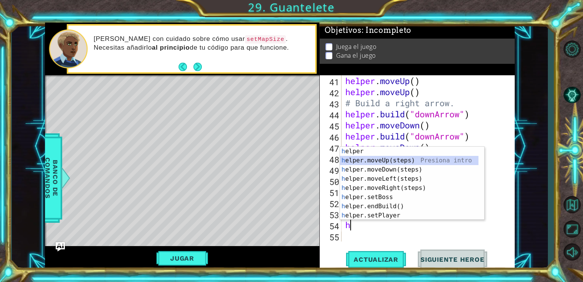
click at [401, 161] on div "h elper Presiona intro h elper.moveUp(steps) Presiona intro h elper.moveDown(st…" at bounding box center [409, 193] width 139 height 92
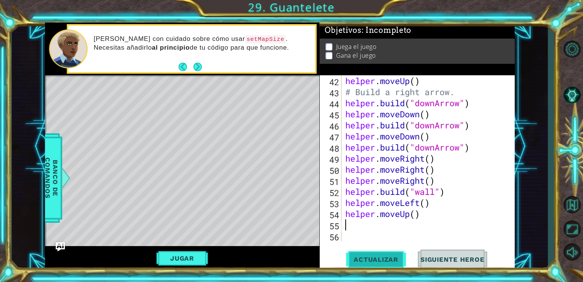
scroll to position [498, 0]
click at [382, 258] on span "Actualizar" at bounding box center [376, 259] width 60 height 8
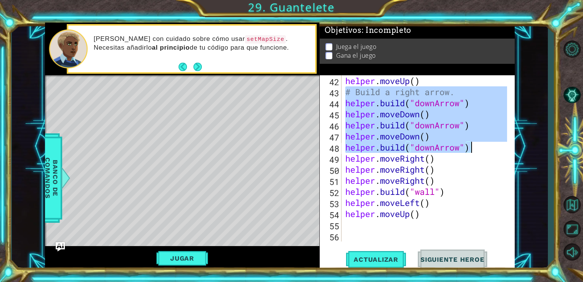
drag, startPoint x: 345, startPoint y: 92, endPoint x: 470, endPoint y: 150, distance: 137.8
click at [470, 150] on div "helper . moveUp ( ) helper . moveUp ( ) # Build a right arrow. helper . build (…" at bounding box center [428, 158] width 168 height 188
type textarea "helper.moveDown() [DOMAIN_NAME]("downArrow")"
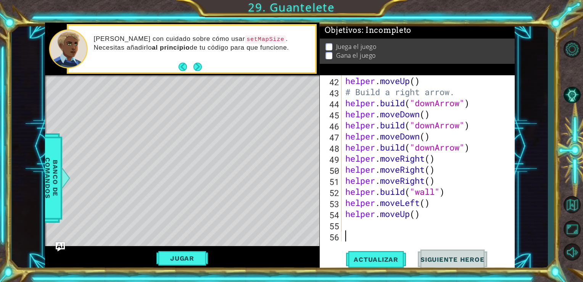
click at [406, 231] on div "helper . moveUp ( ) # Build a right arrow. helper . build ( "downArrow" ) helpe…" at bounding box center [428, 169] width 168 height 188
click at [387, 224] on div "helper . moveUp ( ) # Build a right arrow. helper . build ( "downArrow" ) helpe…" at bounding box center [428, 169] width 168 height 188
paste textarea "[DOMAIN_NAME]("downArrow")"
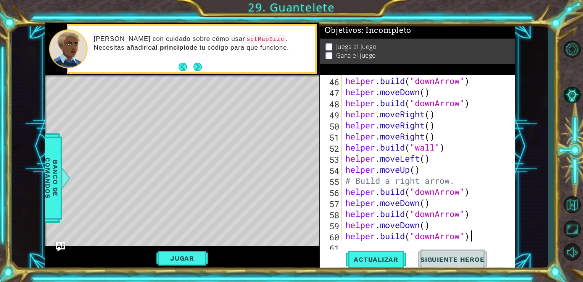
scroll to position [553, 0]
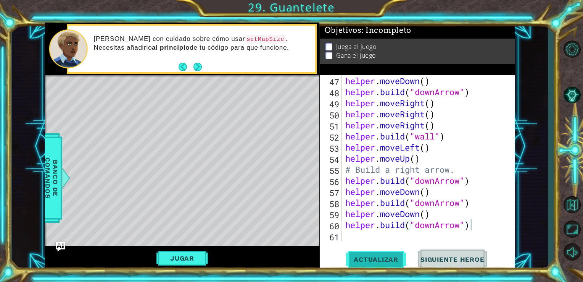
click at [393, 259] on span "Actualizar" at bounding box center [376, 259] width 60 height 8
click at [435, 202] on div "helper . moveDown ( ) helper . build ( "downArrow" ) helper . moveRight ( ) hel…" at bounding box center [428, 169] width 168 height 188
click at [435, 202] on div "helper . moveDown ( ) helper . build ( "downArrow" ) helper . moveRight ( ) hel…" at bounding box center [426, 158] width 164 height 166
click at [435, 202] on div "helper . moveDown ( ) helper . build ( "downArrow" ) helper . moveRight ( ) hel…" at bounding box center [428, 169] width 168 height 188
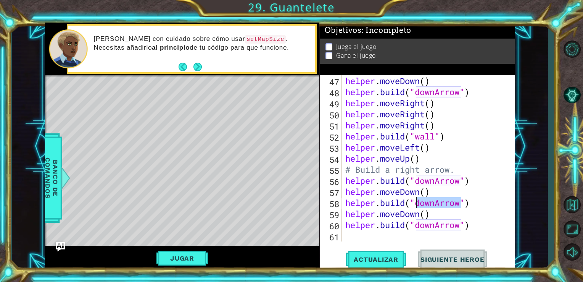
click at [435, 202] on div "helper . moveDown ( ) helper . build ( "downArrow" ) helper . moveRight ( ) hel…" at bounding box center [426, 158] width 164 height 166
drag, startPoint x: 435, startPoint y: 183, endPoint x: 415, endPoint y: 185, distance: 20.7
click at [415, 185] on div "helper . moveDown ( ) helper . build ( "downArrow" ) helper . moveRight ( ) hel…" at bounding box center [428, 169] width 168 height 188
click at [435, 227] on div "helper . moveDown ( ) helper . build ( "downArrow" ) helper . moveRight ( ) hel…" at bounding box center [428, 169] width 168 height 188
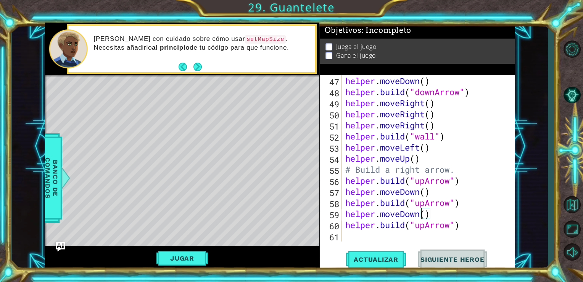
click at [420, 216] on div "helper . moveDown ( ) helper . build ( "downArrow" ) helper . moveRight ( ) hel…" at bounding box center [428, 169] width 168 height 188
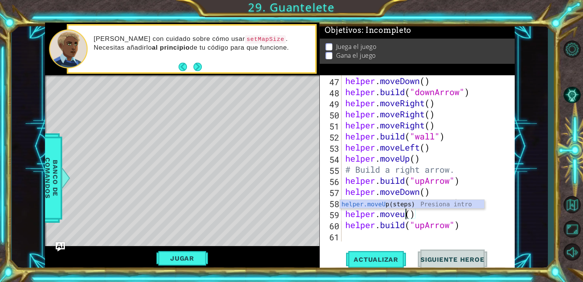
scroll to position [0, 3]
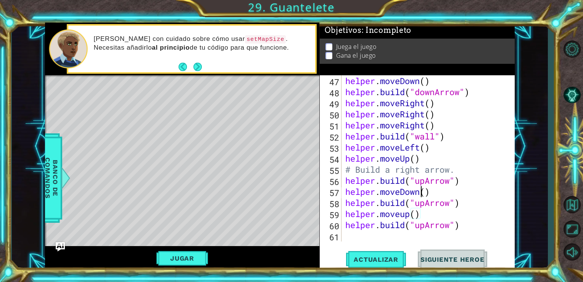
click at [421, 193] on div "helper . moveDown ( ) helper . build ( "downArrow" ) helper . moveRight ( ) hel…" at bounding box center [428, 169] width 168 height 188
click at [390, 265] on button "Actualizar" at bounding box center [376, 258] width 60 height 19
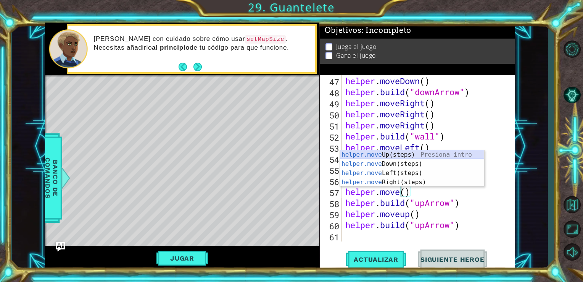
click at [419, 152] on div "helper.move Up(steps) Presiona intro helper.move Down(steps) Presiona intro hel…" at bounding box center [412, 177] width 144 height 55
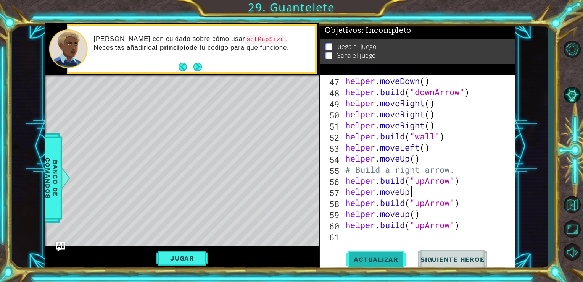
click at [392, 253] on button "Actualizar" at bounding box center [376, 258] width 60 height 19
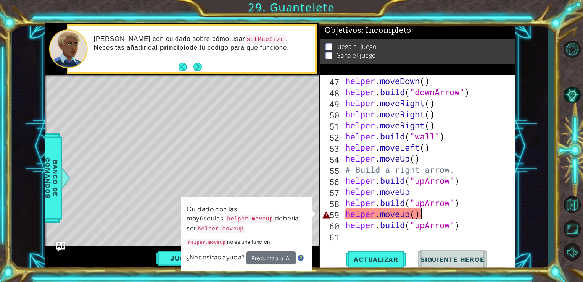
click at [424, 213] on div "helper . moveDown ( ) helper . build ( "downArrow" ) helper . moveRight ( ) hel…" at bounding box center [428, 169] width 168 height 188
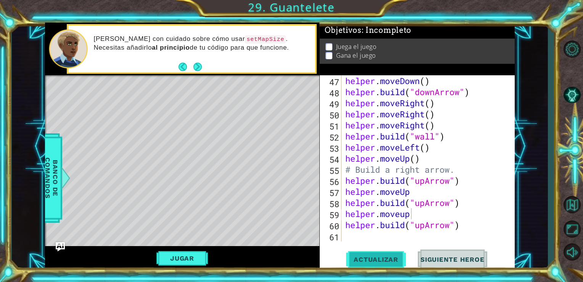
click at [371, 257] on span "Actualizar" at bounding box center [376, 259] width 60 height 8
click at [393, 263] on button "Actualizar" at bounding box center [376, 258] width 60 height 19
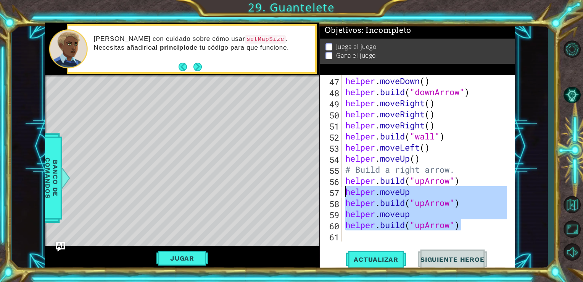
drag, startPoint x: 460, startPoint y: 223, endPoint x: 345, endPoint y: 194, distance: 118.5
click at [345, 194] on div "helper . moveDown ( ) helper . build ( "downArrow" ) helper . moveRight ( ) hel…" at bounding box center [428, 169] width 168 height 188
type textarea "helper.moveUp [DOMAIN_NAME]("upArrow")"
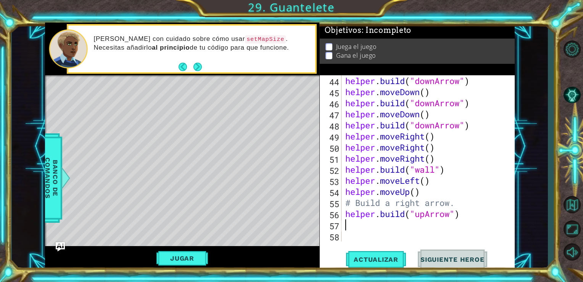
scroll to position [520, 0]
click at [401, 256] on span "Actualizar" at bounding box center [376, 259] width 60 height 8
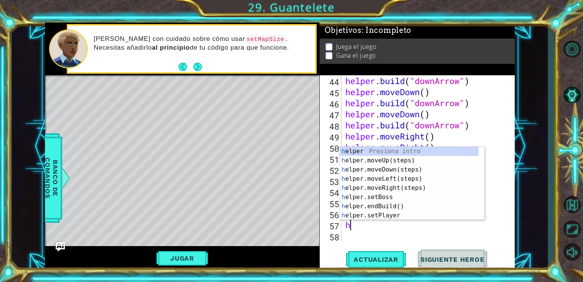
type textarea "he"
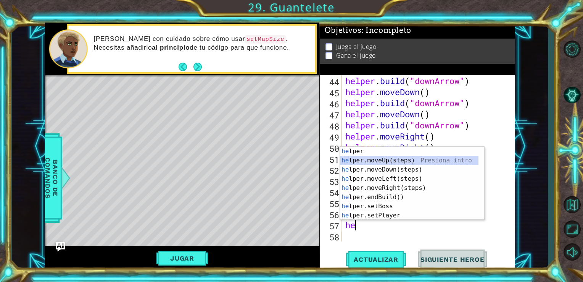
click at [393, 159] on div "he lper Presiona intro he lper.moveUp(steps) Presiona intro he lper.moveDown(st…" at bounding box center [409, 193] width 139 height 92
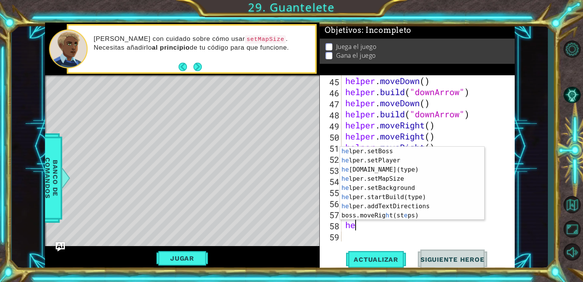
scroll to position [55, 0]
click at [400, 173] on div "he lper.setBoss Presiona intro he lper.setPlayer Presiona intro he [DOMAIN_NAME…" at bounding box center [409, 193] width 139 height 92
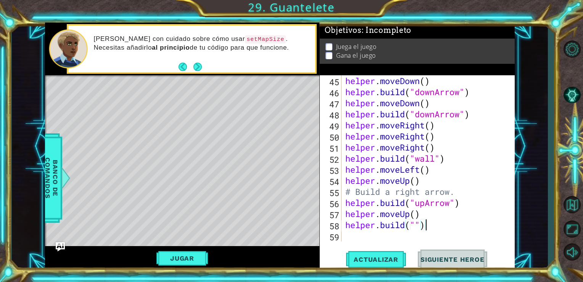
click at [447, 223] on div "helper . moveDown ( ) helper . build ( "downArrow" ) helper . moveDown ( ) help…" at bounding box center [428, 169] width 168 height 188
drag, startPoint x: 451, startPoint y: 203, endPoint x: 416, endPoint y: 204, distance: 34.7
click at [416, 204] on div "helper . moveDown ( ) helper . build ( "downArrow" ) helper . moveDown ( ) help…" at bounding box center [428, 169] width 168 height 188
click at [455, 204] on div "helper . moveDown ( ) helper . build ( "downArrow" ) helper . moveDown ( ) help…" at bounding box center [428, 169] width 168 height 188
click at [416, 224] on div "helper . moveDown ( ) helper . build ( "downArrow" ) helper . moveDown ( ) help…" at bounding box center [428, 169] width 168 height 188
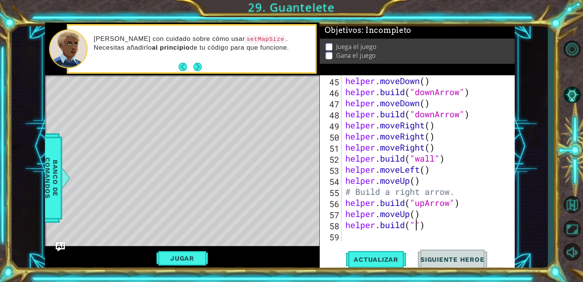
paste textarea "upArrow"
type textarea "[DOMAIN_NAME]("upArrow")"
click at [394, 260] on span "Actualizar" at bounding box center [376, 259] width 60 height 8
click at [401, 232] on div "helper . moveDown ( ) helper . build ( "downArrow" ) helper . moveDown ( ) help…" at bounding box center [428, 169] width 168 height 188
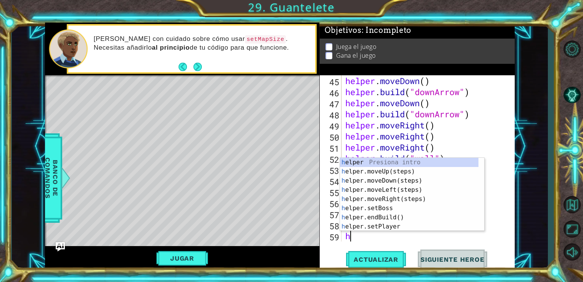
type textarea "h"
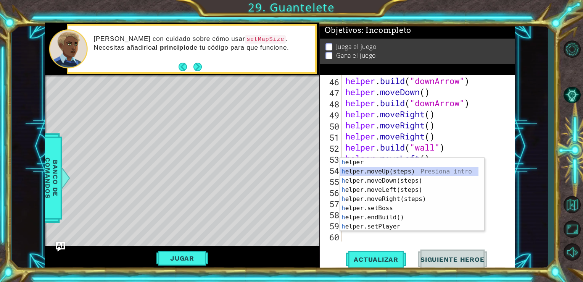
click at [403, 169] on div "h elper Presiona intro h elper.moveUp(steps) Presiona intro h elper.moveDown(st…" at bounding box center [409, 204] width 139 height 92
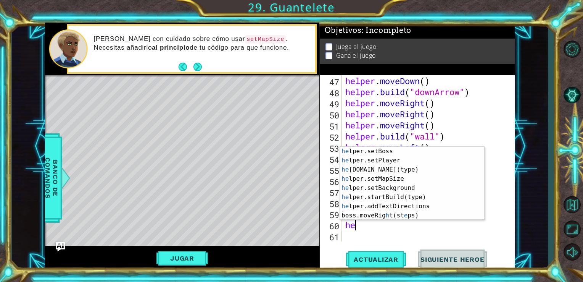
scroll to position [55, 0]
click at [416, 172] on div "he lper.setBoss Presiona intro he lper.setPlayer Presiona intro he [DOMAIN_NAME…" at bounding box center [409, 193] width 139 height 92
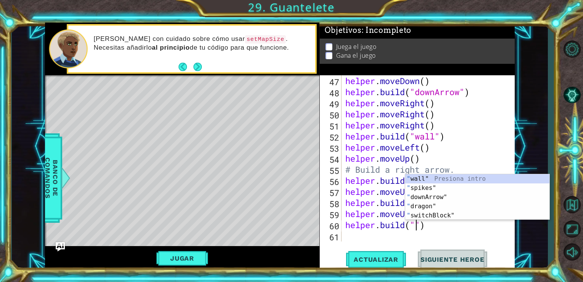
paste textarea "upArrow"
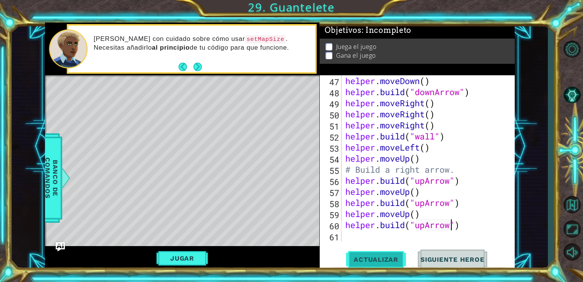
type textarea "[DOMAIN_NAME]("upArrow")"
click at [388, 259] on span "Actualizar" at bounding box center [376, 259] width 60 height 8
click at [394, 235] on div "helper . moveDown ( ) helper . build ( "downArrow" ) helper . moveRight ( ) hel…" at bounding box center [428, 169] width 168 height 188
type textarea "he"
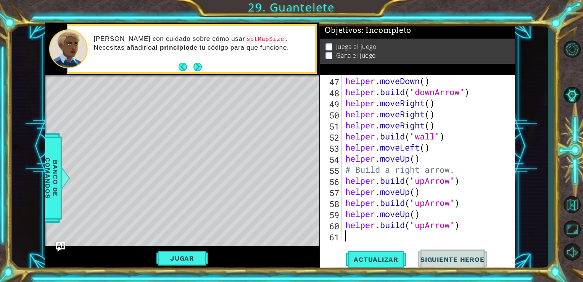
scroll to position [564, 0]
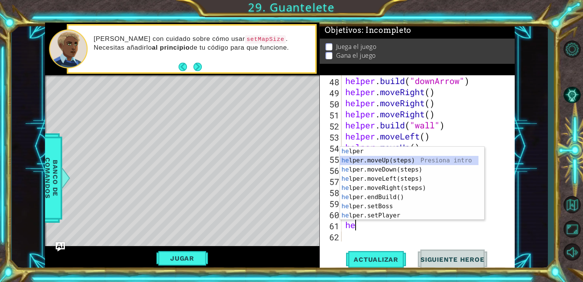
click at [404, 162] on div "he lper Presiona intro he lper.moveUp(steps) Presiona intro he lper.moveDown(st…" at bounding box center [409, 193] width 139 height 92
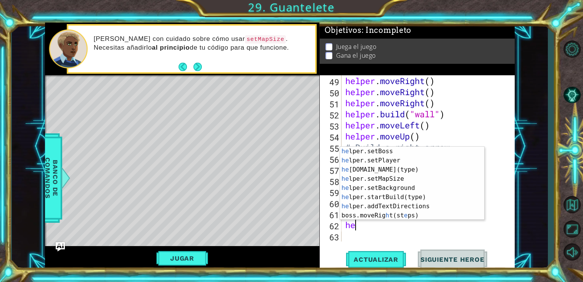
scroll to position [55, 0]
click at [422, 174] on div "he lper.setBoss Presiona intro he lper.setPlayer Presiona intro he [DOMAIN_NAME…" at bounding box center [409, 193] width 139 height 92
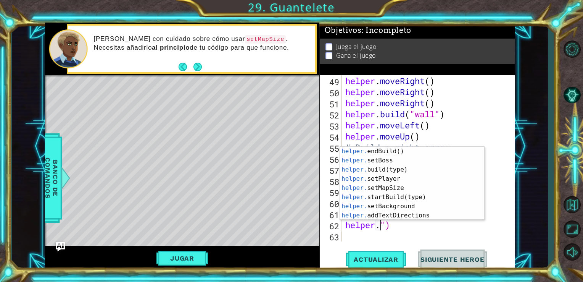
scroll to position [37, 0]
click at [397, 167] on div "helper. endBuild() Presiona intro helper. setBoss Presiona intro helper. build(…" at bounding box center [409, 193] width 139 height 92
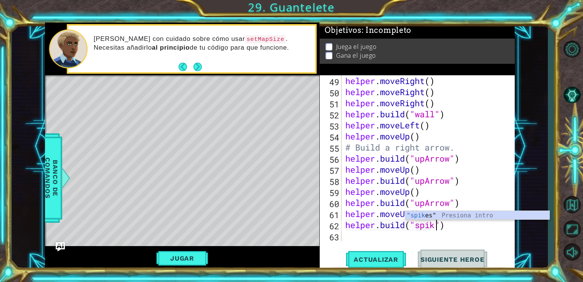
scroll to position [0, 4]
type textarea "[DOMAIN_NAME]("spikes")"
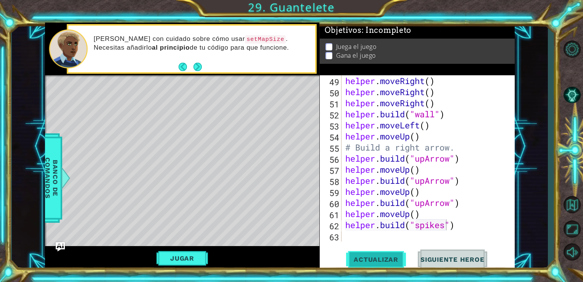
click at [382, 256] on span "Actualizar" at bounding box center [376, 259] width 60 height 8
click at [393, 236] on div "helper . moveRight ( ) helper . moveRight ( ) helper . moveRight ( ) helper . b…" at bounding box center [428, 169] width 168 height 188
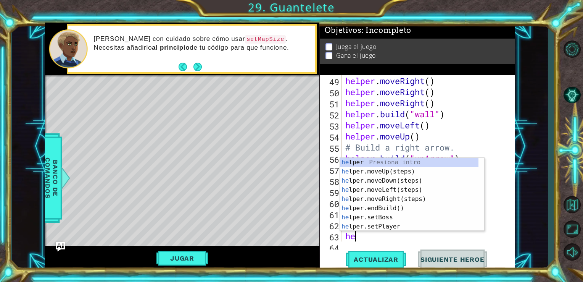
scroll to position [586, 0]
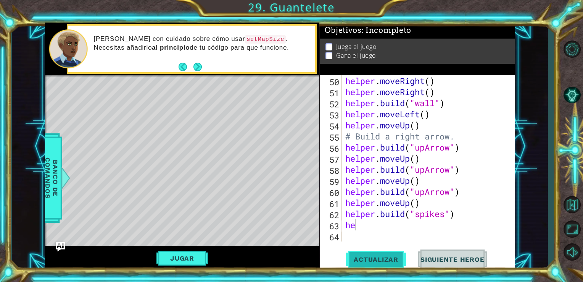
click at [390, 264] on button "Actualizar" at bounding box center [376, 258] width 60 height 19
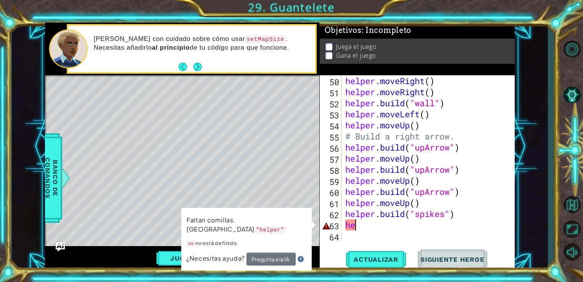
click at [382, 227] on div "helper . moveRight ( ) helper . moveRight ( ) helper . build ( "wall" ) helper …" at bounding box center [428, 169] width 168 height 188
type textarea "hel"
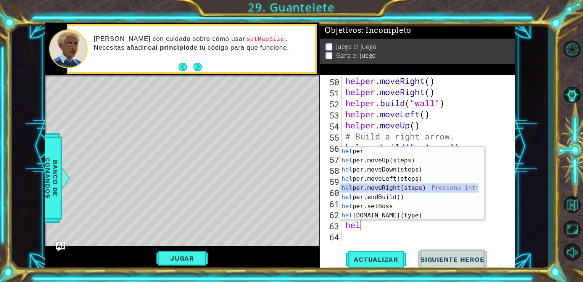
click at [382, 189] on div "hel per Presiona intro hel per.moveUp(steps) Presiona intro hel per.moveDown(st…" at bounding box center [409, 193] width 139 height 92
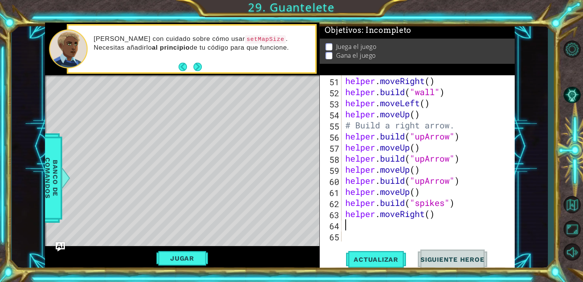
scroll to position [597, 0]
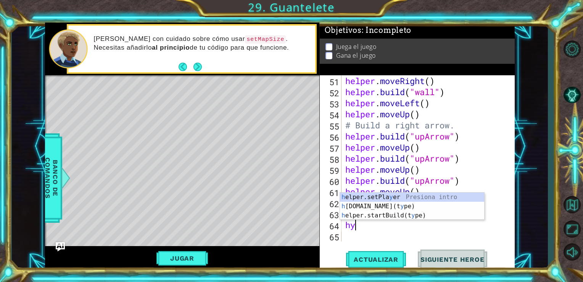
type textarea "h"
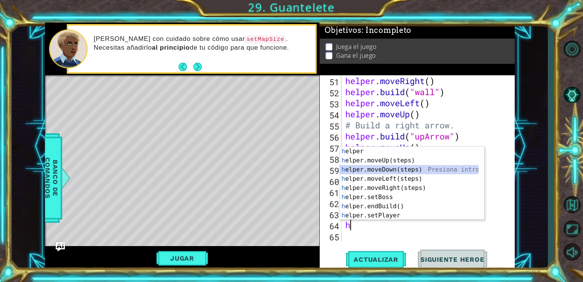
click at [432, 173] on div "h elper Presiona intro h elper.moveUp(steps) Presiona intro h elper.moveDown(st…" at bounding box center [409, 193] width 139 height 92
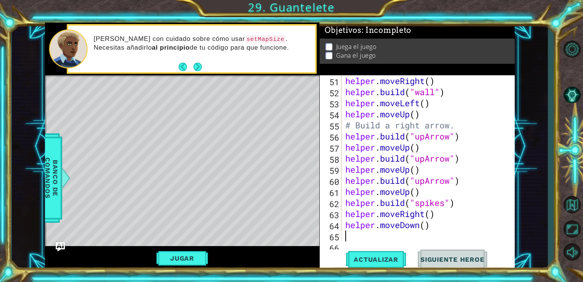
scroll to position [609, 0]
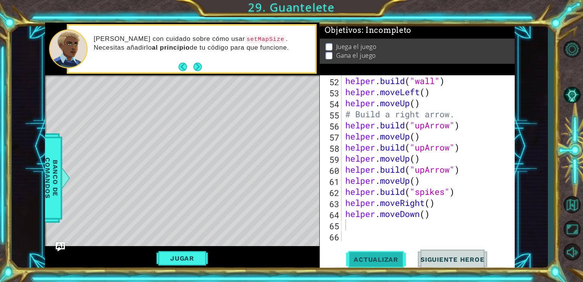
click at [387, 265] on button "Actualizar" at bounding box center [376, 258] width 60 height 19
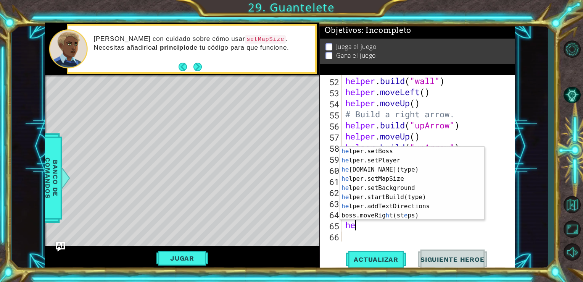
scroll to position [55, 0]
click at [404, 172] on div "he lper.setBoss Presiona intro he lper.setPlayer Presiona intro he [DOMAIN_NAME…" at bounding box center [409, 193] width 139 height 92
type textarea "[DOMAIN_NAME]("wall")"
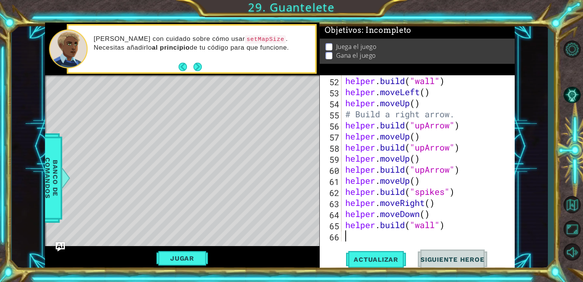
click at [362, 237] on div "helper . build ( "wall" ) helper . moveLeft ( ) helper . moveUp ( ) # Build a r…" at bounding box center [428, 169] width 168 height 188
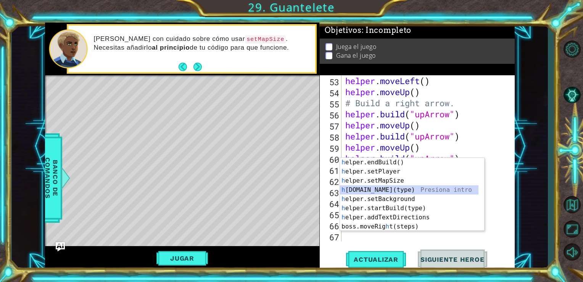
click at [392, 190] on div "h elper.endBuild() Presiona intro h elper.setPlayer Presiona intro h elper.setM…" at bounding box center [409, 204] width 139 height 92
type textarea "[DOMAIN_NAME]("wall")"
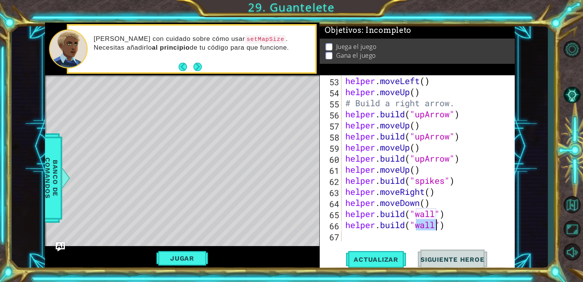
click at [443, 215] on div "helper . moveLeft ( ) helper . moveUp ( ) # Build a right arrow. helper . build…" at bounding box center [428, 169] width 168 height 188
click at [446, 215] on div "helper . moveLeft ( ) helper . moveUp ( ) # Build a right arrow. helper . build…" at bounding box center [428, 169] width 168 height 188
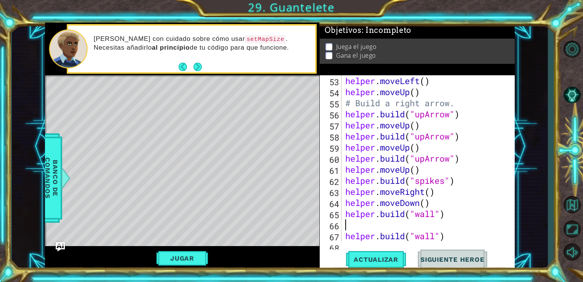
type textarea "h"
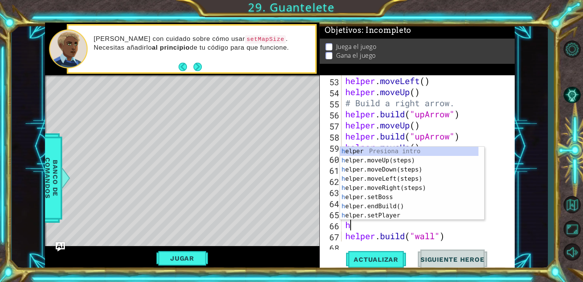
scroll to position [0, 0]
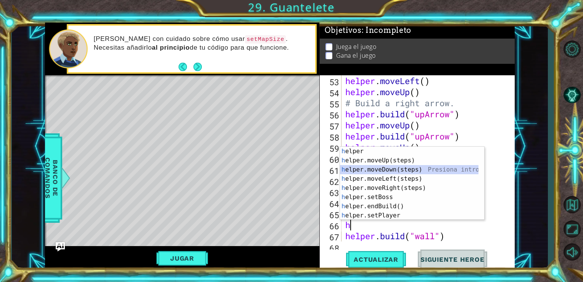
click at [414, 170] on div "h elper Presiona intro h elper.moveUp(steps) Presiona intro h elper.moveDown(st…" at bounding box center [409, 193] width 139 height 92
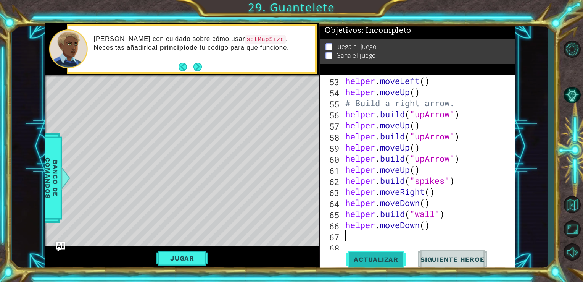
click at [386, 264] on button "Actualizar" at bounding box center [376, 258] width 60 height 19
click at [434, 214] on div "helper . moveLeft ( ) helper . moveUp ( ) # Build a right arrow. helper . build…" at bounding box center [428, 169] width 168 height 188
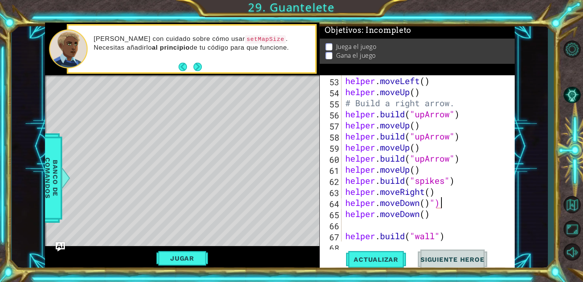
click at [440, 205] on div "helper . moveLeft ( ) helper . moveUp ( ) # Build a right arrow. helper . build…" at bounding box center [428, 169] width 168 height 188
type textarea "helper.moveDown()"
click at [361, 264] on button "Actualizar" at bounding box center [376, 258] width 60 height 19
click at [420, 229] on div "helper . moveLeft ( ) helper . moveUp ( ) # Build a right arrow. helper . build…" at bounding box center [428, 169] width 168 height 188
click at [396, 254] on button "Actualizar" at bounding box center [376, 258] width 60 height 19
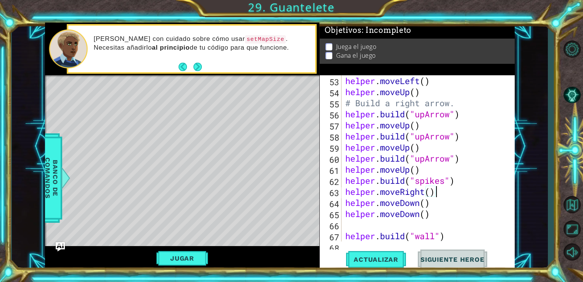
click at [437, 194] on div "helper . moveLeft ( ) helper . moveUp ( ) # Build a right arrow. helper . build…" at bounding box center [428, 169] width 168 height 188
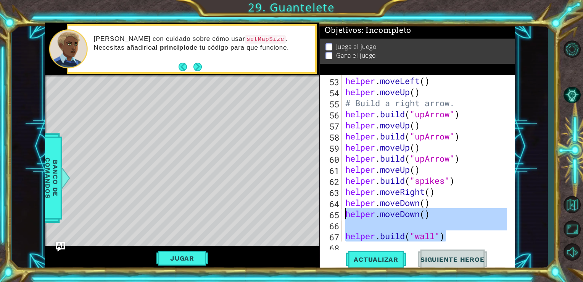
drag, startPoint x: 446, startPoint y: 239, endPoint x: 345, endPoint y: 214, distance: 103.3
click at [345, 214] on div "helper . moveLeft ( ) helper . moveUp ( ) # Build a right arrow. helper . build…" at bounding box center [428, 169] width 168 height 188
type textarea "helper.moveDown()"
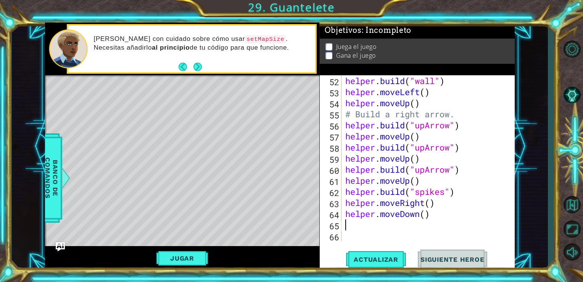
scroll to position [609, 0]
click at [371, 251] on button "Actualizar" at bounding box center [376, 258] width 60 height 19
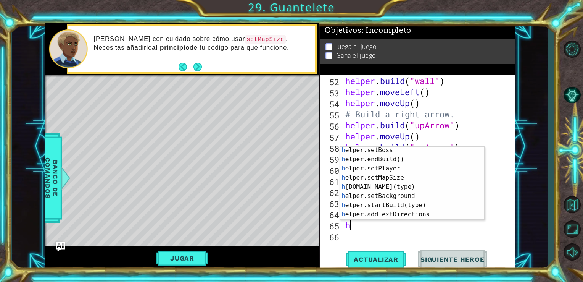
scroll to position [47, 0]
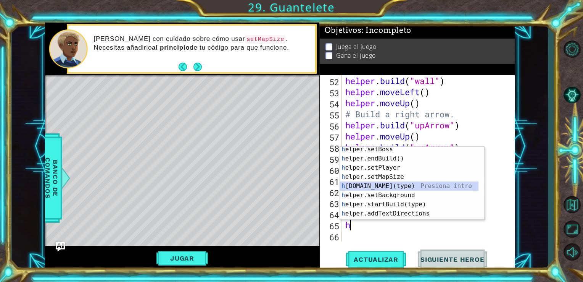
click at [401, 186] on div "h elper.setBoss Presiona intro h elper.endBuild() Presiona intro h elper.setPla…" at bounding box center [409, 191] width 139 height 92
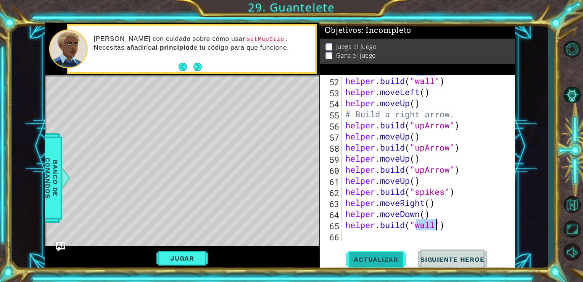
type textarea "[DOMAIN_NAME]("wall")"
click at [378, 257] on span "Actualizar" at bounding box center [376, 259] width 60 height 8
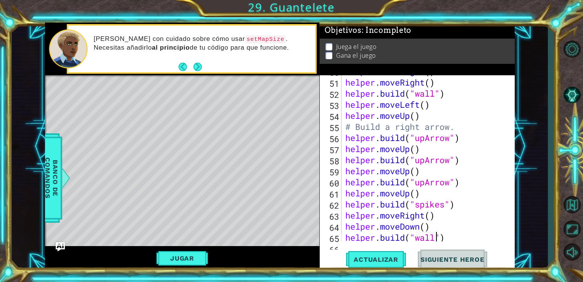
scroll to position [609, 0]
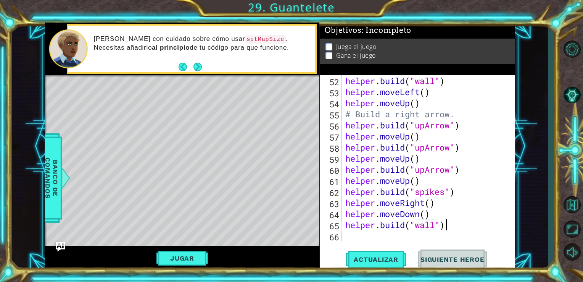
click at [446, 226] on div "helper . build ( "wall" ) helper . moveLeft ( ) helper . moveUp ( ) # Build a r…" at bounding box center [428, 169] width 168 height 188
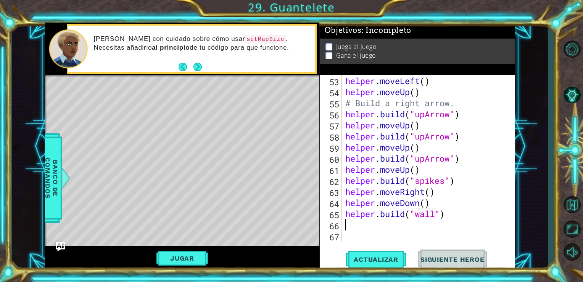
type textarea "h"
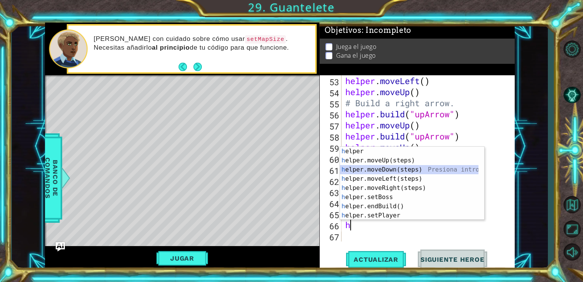
click at [405, 168] on div "h elper Presiona intro h elper.moveUp(steps) Presiona intro h elper.moveDown(st…" at bounding box center [409, 193] width 139 height 92
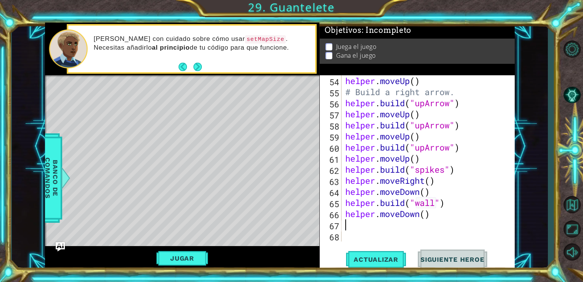
scroll to position [630, 0]
type textarea "h"
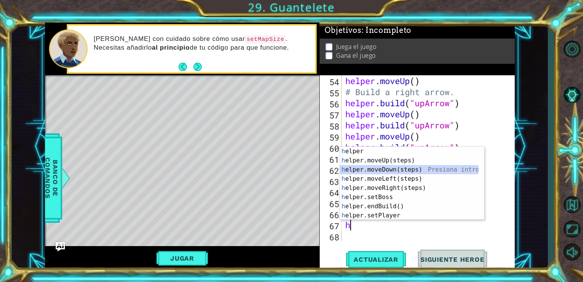
click at [392, 172] on div "h elper Presiona intro h elper.moveUp(steps) Presiona intro h elper.moveDown(st…" at bounding box center [409, 193] width 139 height 92
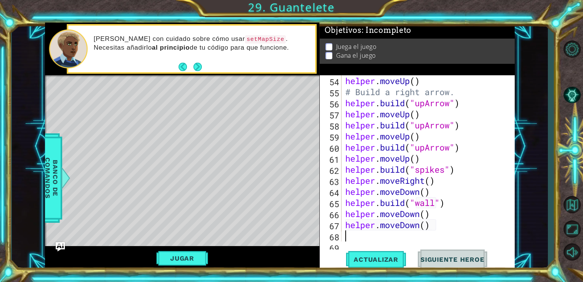
scroll to position [641, 0]
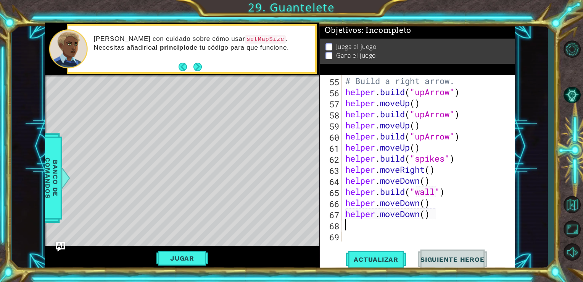
type textarea "h"
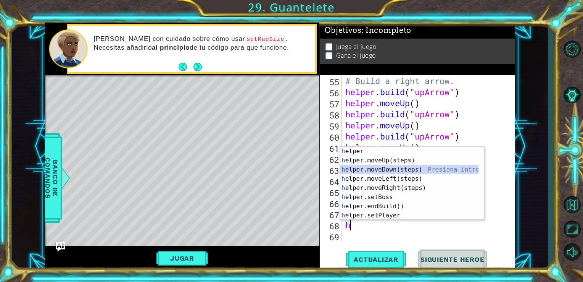
click at [393, 170] on div "h elper Presiona intro h elper.moveUp(steps) Presiona intro h elper.moveDown(st…" at bounding box center [409, 193] width 139 height 92
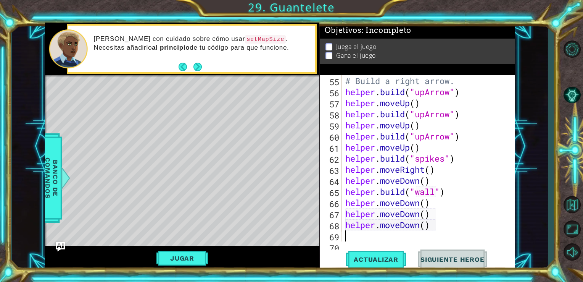
scroll to position [653, 0]
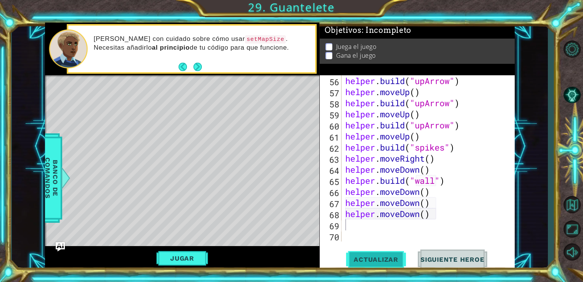
click at [392, 257] on span "Actualizar" at bounding box center [376, 259] width 60 height 8
type textarea "h"
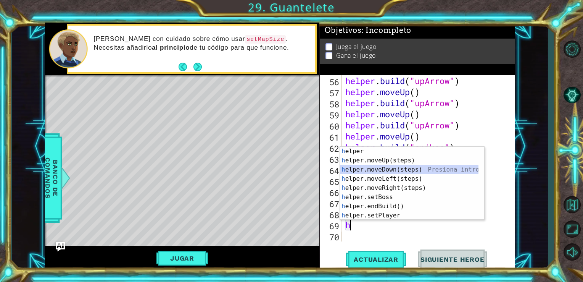
click at [388, 173] on div "h elper Presiona intro h elper.moveUp(steps) Presiona intro h elper.moveDown(st…" at bounding box center [409, 193] width 139 height 92
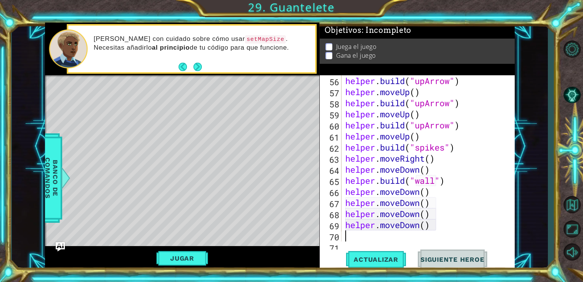
scroll to position [664, 0]
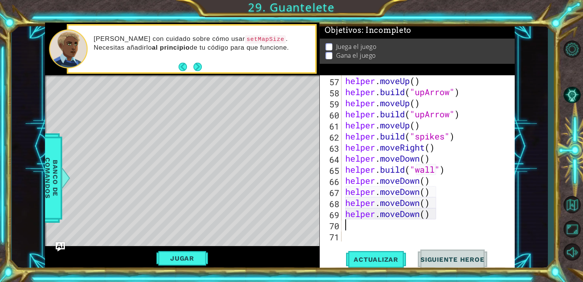
type textarea "h"
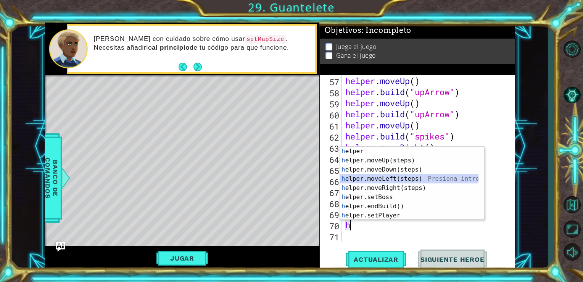
click at [372, 182] on div "h elper Presiona intro h elper.moveUp(steps) Presiona intro h elper.moveDown(st…" at bounding box center [409, 193] width 139 height 92
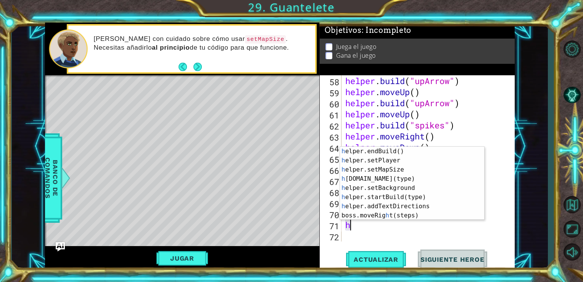
scroll to position [55, 0]
click at [408, 177] on div "h elper.endBuild() Presiona intro h elper.setPlayer Presiona intro h elper.setM…" at bounding box center [409, 193] width 139 height 92
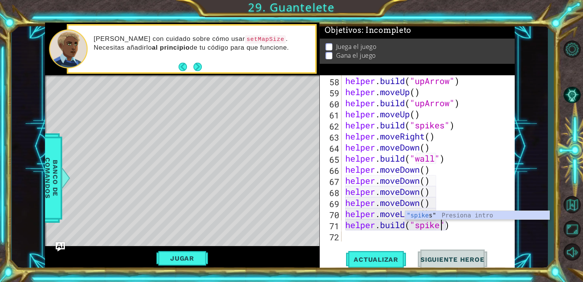
scroll to position [0, 4]
type textarea "[DOMAIN_NAME]("spikes")"
click at [357, 234] on div "helper . build ( "upArrow" ) helper . moveUp ( ) helper . build ( "upArrow" ) h…" at bounding box center [428, 169] width 168 height 188
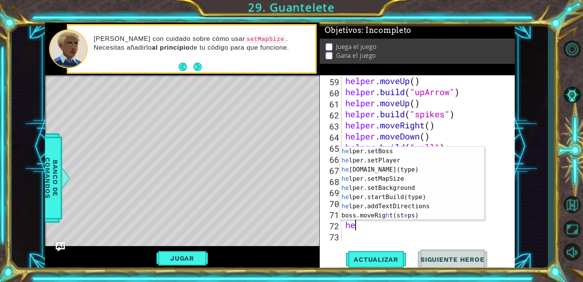
scroll to position [55, 0]
click at [414, 169] on div "he lper.setBoss Presiona intro he lper.setPlayer Presiona intro he [DOMAIN_NAME…" at bounding box center [409, 193] width 139 height 92
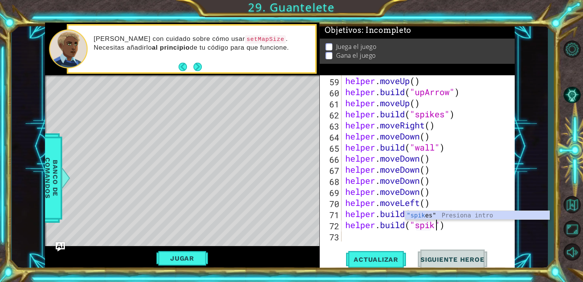
scroll to position [0, 4]
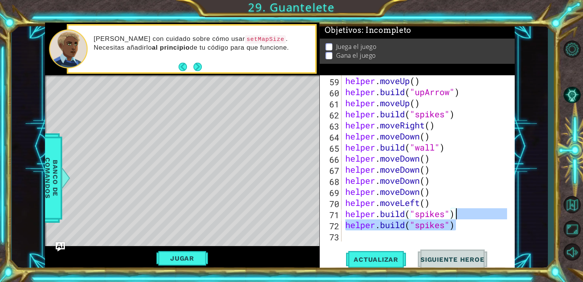
drag, startPoint x: 480, startPoint y: 226, endPoint x: 451, endPoint y: 213, distance: 32.1
click at [451, 213] on div "helper . moveUp ( ) helper . build ( "upArrow" ) helper . moveUp ( ) helper . b…" at bounding box center [428, 169] width 168 height 188
click at [458, 216] on div "helper . moveUp ( ) helper . build ( "upArrow" ) helper . moveUp ( ) helper . b…" at bounding box center [426, 158] width 164 height 166
type textarea "[DOMAIN_NAME]("spikes")"
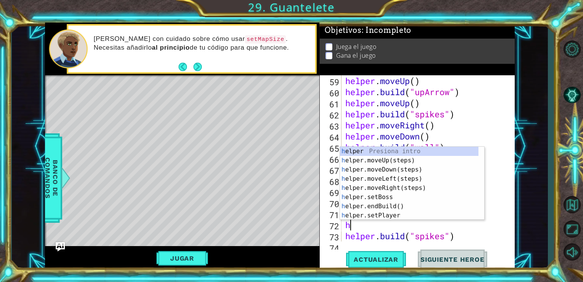
scroll to position [0, 0]
type textarea "he"
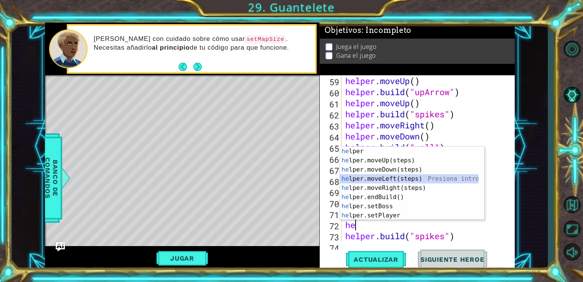
click at [398, 180] on div "he lper Presiona intro he lper.moveUp(steps) Presiona intro he lper.moveDown(st…" at bounding box center [409, 193] width 139 height 92
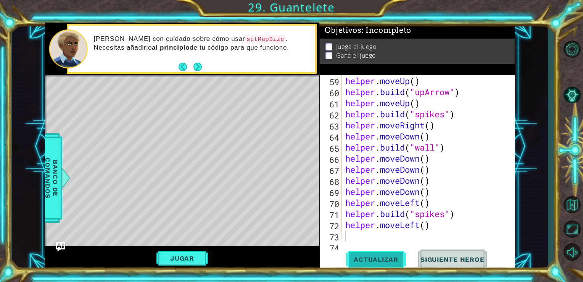
click at [384, 257] on span "Actualizar" at bounding box center [376, 259] width 60 height 8
type textarea "h"
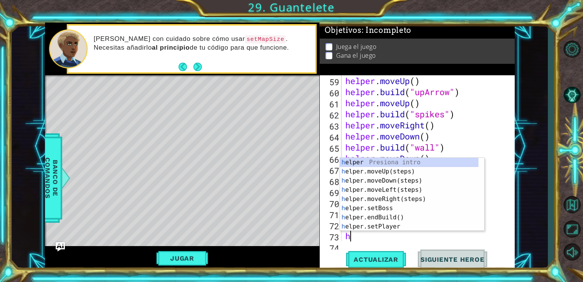
scroll to position [686, 0]
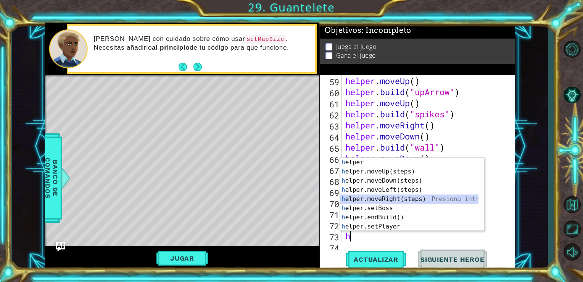
click at [388, 199] on div "h elper Presiona intro h elper.moveUp(steps) Presiona intro h elper.moveDown(st…" at bounding box center [409, 204] width 139 height 92
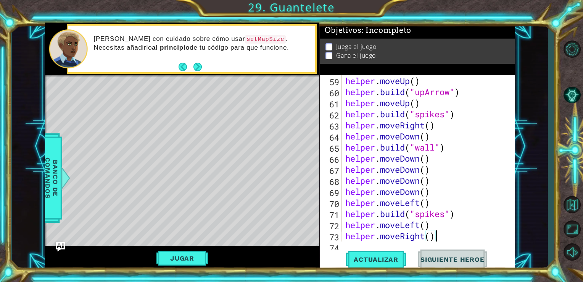
click at [434, 240] on div "helper . moveUp ( ) helper . build ( "upArrow" ) helper . moveUp ( ) helper . b…" at bounding box center [428, 169] width 168 height 188
type textarea "helper.moveRight()"
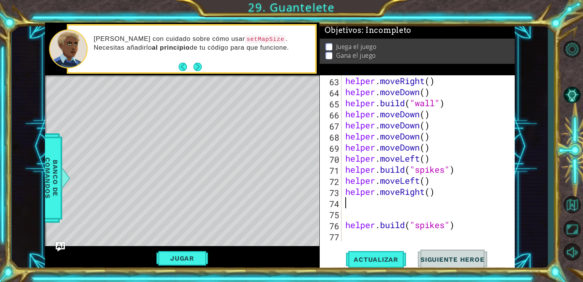
scroll to position [719, 0]
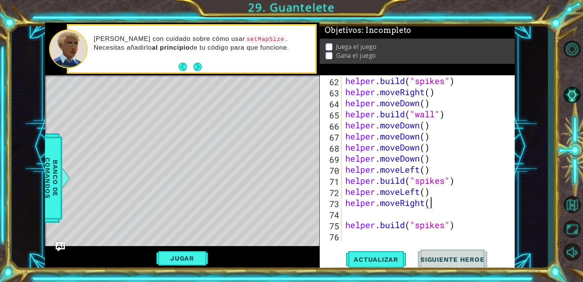
type textarea "helper.moveRight()"
click at [424, 218] on div "helper . build ( "spikes" ) helper . moveRight ( ) helper . moveDown ( ) helper…" at bounding box center [428, 169] width 168 height 188
type textarea "helper.moveRight()"
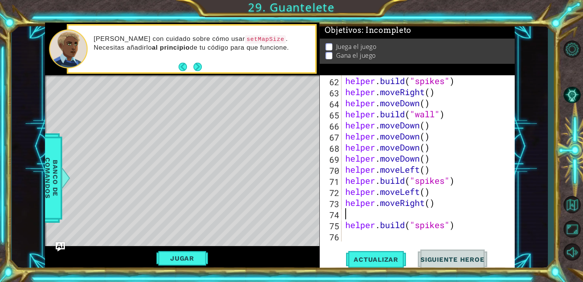
scroll to position [708, 0]
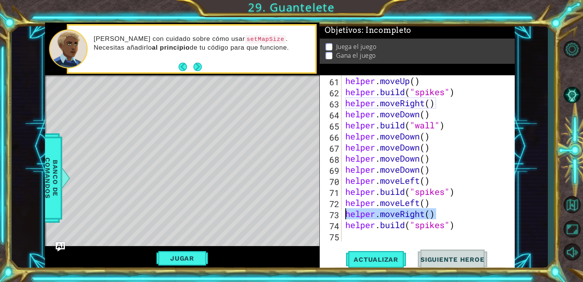
drag, startPoint x: 433, startPoint y: 215, endPoint x: 345, endPoint y: 217, distance: 88.6
click at [345, 217] on div "helper . moveUp ( ) helper . build ( "spikes" ) helper . moveRight ( ) helper .…" at bounding box center [428, 169] width 168 height 188
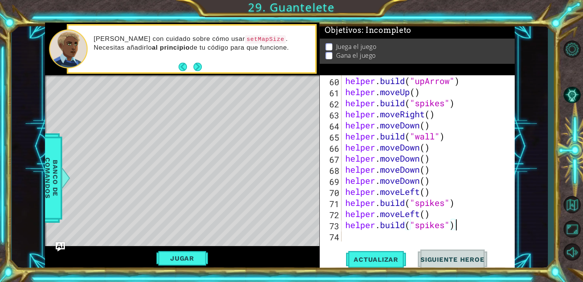
click at [456, 225] on div "helper . build ( "upArrow" ) helper . moveUp ( ) helper . build ( "spikes" ) he…" at bounding box center [428, 169] width 168 height 188
type textarea "[DOMAIN_NAME]("spikes")"
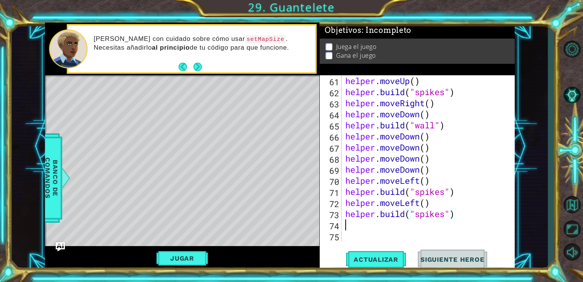
scroll to position [708, 0]
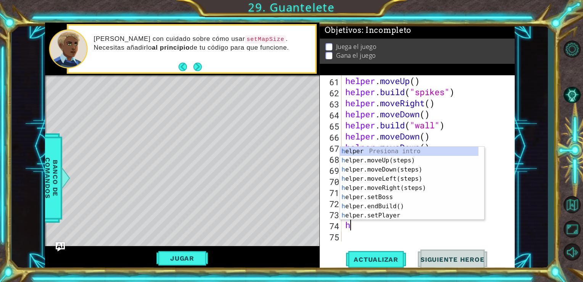
type textarea "h"
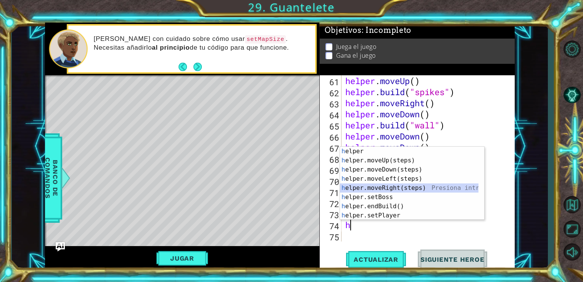
click at [424, 187] on div "h elper Presiona intro h elper.moveUp(steps) Presiona intro h elper.moveDown(st…" at bounding box center [409, 193] width 139 height 92
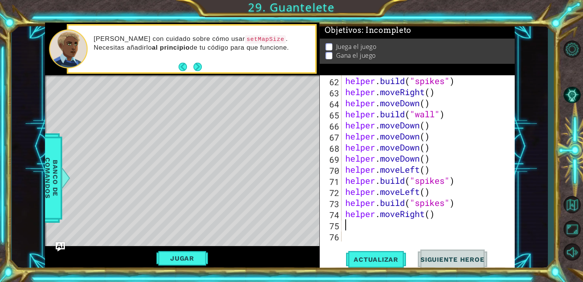
scroll to position [719, 0]
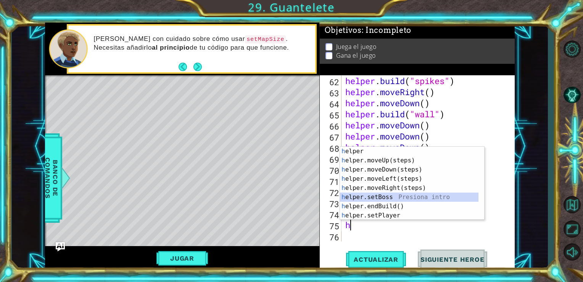
click at [393, 193] on div "h elper Presiona intro h elper.moveUp(steps) Presiona intro h elper.moveDown(st…" at bounding box center [409, 193] width 139 height 92
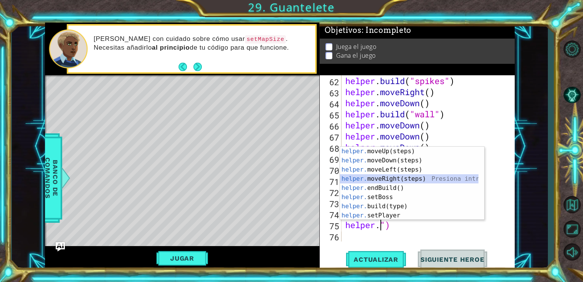
click at [408, 180] on div "helper. moveUp(steps) Presiona intro helper. moveDown(steps) Presiona intro hel…" at bounding box center [409, 193] width 139 height 92
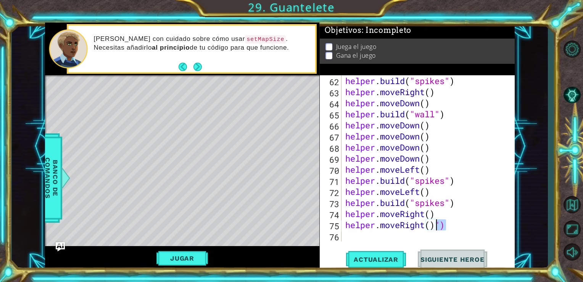
drag, startPoint x: 445, startPoint y: 226, endPoint x: 437, endPoint y: 227, distance: 8.4
click at [437, 227] on div "helper . build ( "spikes" ) helper . moveRight ( ) helper . moveDown ( ) helper…" at bounding box center [428, 169] width 168 height 188
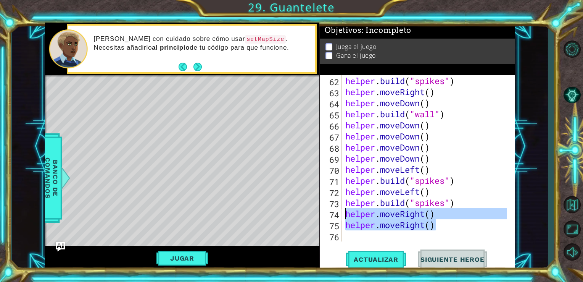
drag, startPoint x: 437, startPoint y: 224, endPoint x: 346, endPoint y: 219, distance: 90.6
click at [346, 219] on div "helper . build ( "spikes" ) helper . moveRight ( ) helper . moveDown ( ) helper…" at bounding box center [428, 169] width 168 height 188
type textarea "helper.moveRight() helper.moveRight()"
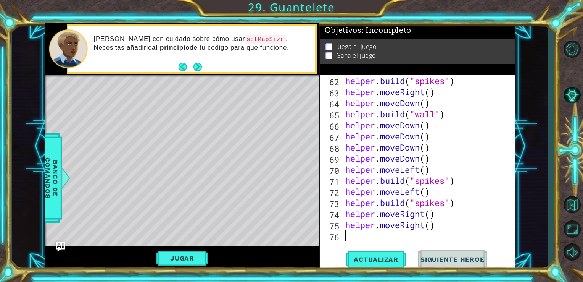
click at [361, 235] on div "helper . build ( "spikes" ) helper . moveRight ( ) helper . moveDown ( ) helper…" at bounding box center [428, 169] width 168 height 188
paste textarea "helper.moveRight()"
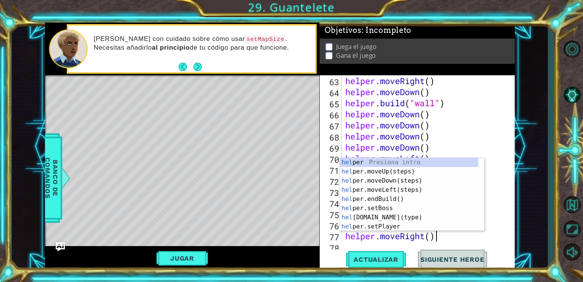
scroll to position [741, 0]
click at [361, 235] on div "helper . moveRight ( ) helper . moveDown ( ) helper . build ( "wall" ) helper .…" at bounding box center [428, 169] width 168 height 188
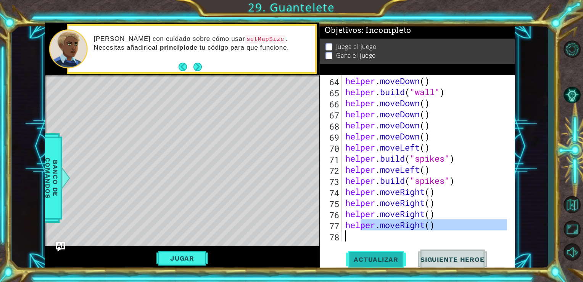
type textarea "helper.moveRight()"
click at [389, 253] on button "Actualizar" at bounding box center [376, 258] width 60 height 19
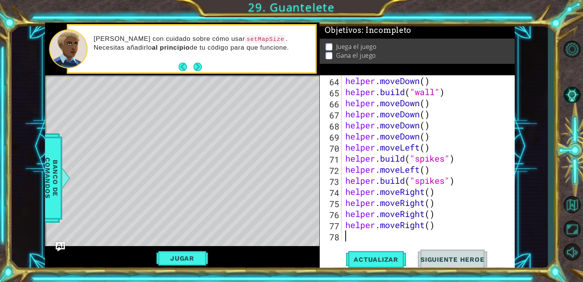
type textarea "h"
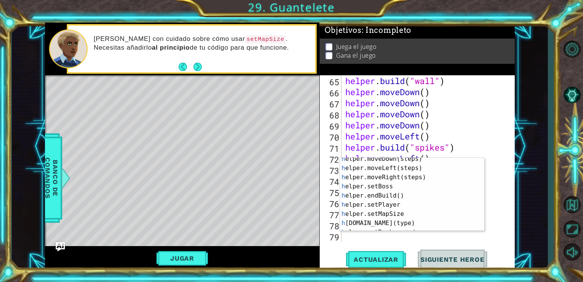
scroll to position [0, 0]
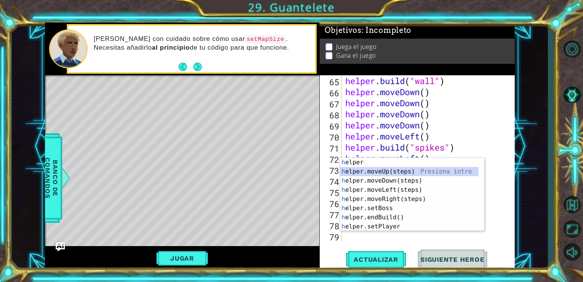
click at [435, 174] on div "h elper Presiona intro h elper.moveUp(steps) Presiona intro h elper.moveDown(st…" at bounding box center [409, 204] width 139 height 92
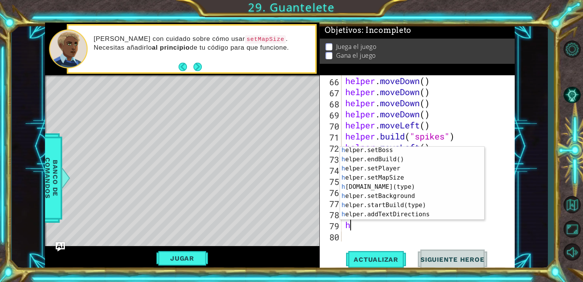
scroll to position [50, 0]
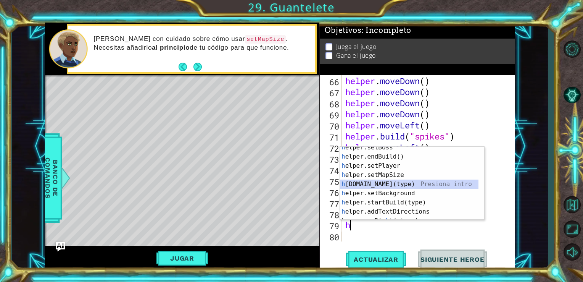
click at [414, 185] on div "h elper.setBoss Presiona intro h elper.endBuild() Presiona intro h elper.setPla…" at bounding box center [409, 189] width 139 height 92
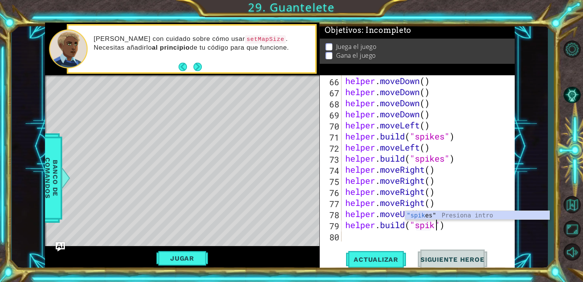
scroll to position [0, 4]
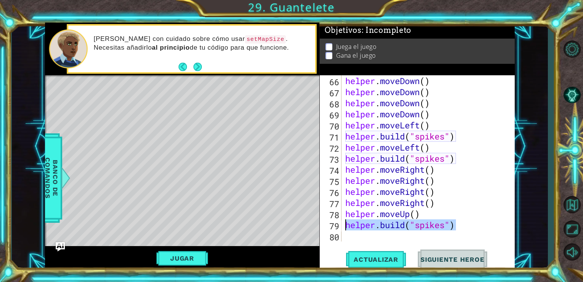
drag, startPoint x: 457, startPoint y: 230, endPoint x: 341, endPoint y: 227, distance: 116.0
click at [341, 227] on div "[DOMAIN_NAME]("spikes") 66 67 68 69 70 71 72 73 74 75 76 77 78 79 80 helper . m…" at bounding box center [416, 158] width 193 height 166
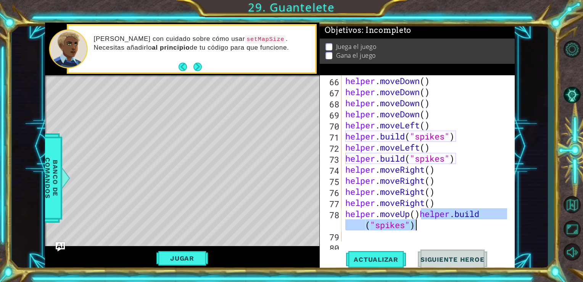
click at [466, 219] on div "helper . moveDown ( ) helper . moveDown ( ) helper . moveDown ( ) helper . move…" at bounding box center [426, 158] width 164 height 166
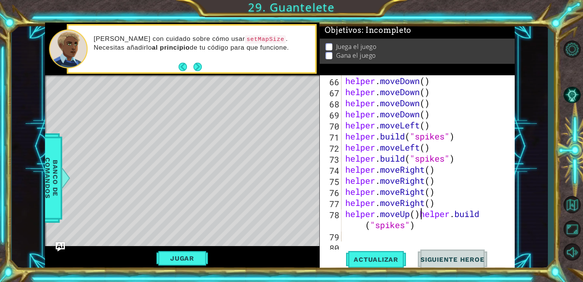
click at [420, 215] on div "helper . moveDown ( ) helper . moveDown ( ) helper . moveDown ( ) helper . move…" at bounding box center [428, 169] width 168 height 188
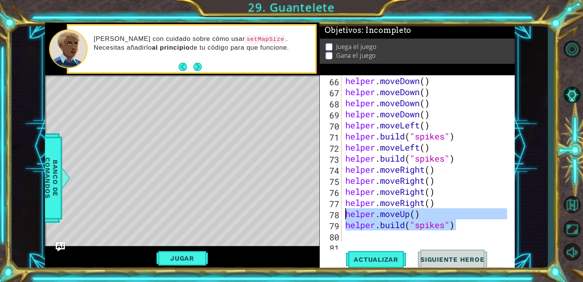
drag, startPoint x: 457, startPoint y: 229, endPoint x: 346, endPoint y: 216, distance: 111.1
click at [346, 216] on div "helper . moveDown ( ) helper . moveDown ( ) helper . moveDown ( ) helper . move…" at bounding box center [428, 169] width 168 height 188
type textarea "helper.moveUp() [DOMAIN_NAME]("spikes")"
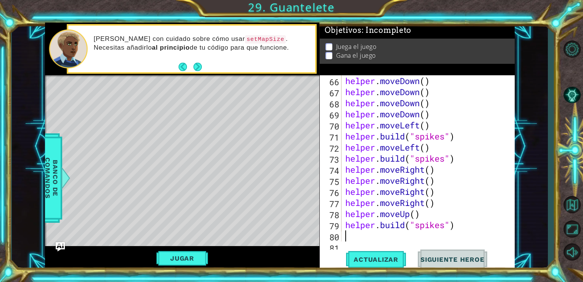
click at [363, 231] on div "helper . moveDown ( ) helper . moveDown ( ) helper . moveDown ( ) helper . move…" at bounding box center [428, 169] width 168 height 188
paste textarea "[DOMAIN_NAME]("spikes")"
type textarea "[DOMAIN_NAME]("spikes")"
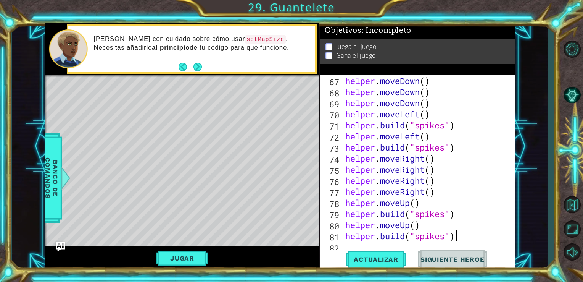
scroll to position [786, 0]
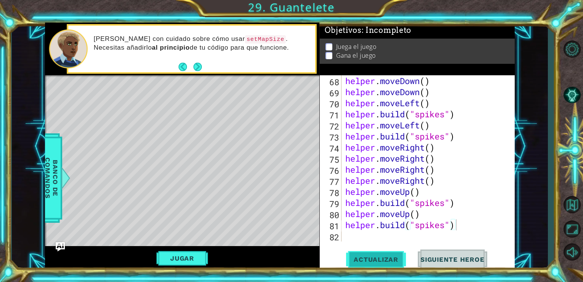
click at [384, 250] on button "Actualizar" at bounding box center [376, 258] width 60 height 19
click at [379, 236] on div "helper . moveDown ( ) helper . moveDown ( ) helper . moveLeft ( ) helper . buil…" at bounding box center [428, 169] width 168 height 188
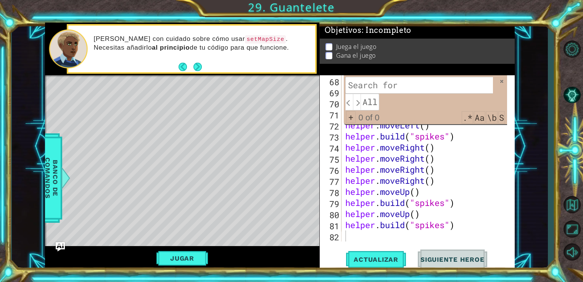
type textarea "helper.moveRight()"
click at [482, 184] on div "helper . moveDown ( ) helper . moveDown ( ) helper . moveLeft ( ) helper . buil…" at bounding box center [428, 169] width 168 height 188
click at [503, 82] on span at bounding box center [501, 81] width 5 height 5
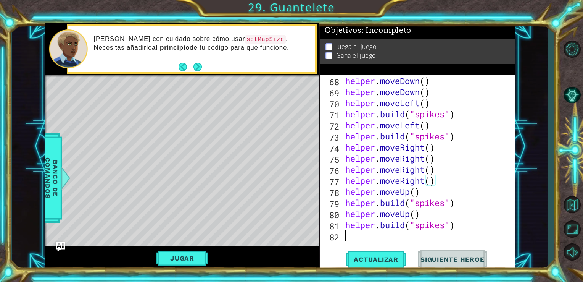
click at [401, 234] on div "helper . moveDown ( ) helper . moveDown ( ) helper . moveLeft ( ) helper . buil…" at bounding box center [428, 169] width 168 height 188
paste textarea "[DOMAIN_NAME]("spikes")"
type textarea "[DOMAIN_NAME]("spikes")"
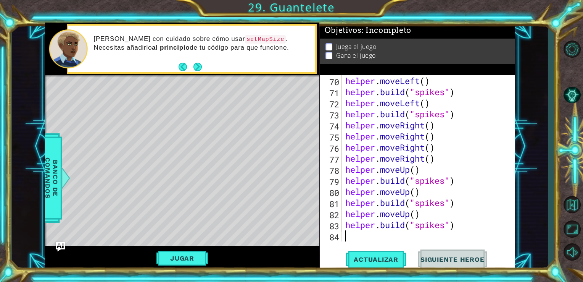
click at [396, 237] on div "helper . moveLeft ( ) helper . build ( "spikes" ) helper . moveLeft ( ) helper …" at bounding box center [428, 169] width 168 height 188
paste textarea "[DOMAIN_NAME]("spikes")"
type textarea "[DOMAIN_NAME]("spikes")"
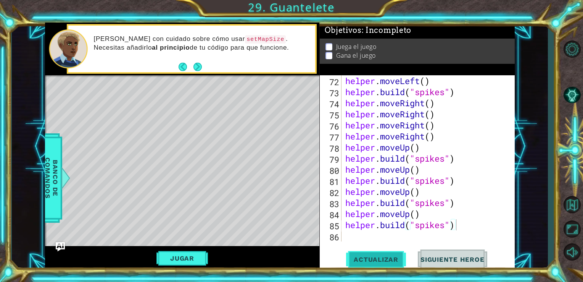
click at [392, 262] on span "Actualizar" at bounding box center [376, 259] width 60 height 8
click at [394, 234] on div "helper . moveLeft ( ) helper . build ( "spikes" ) helper . moveRight ( ) helper…" at bounding box center [428, 169] width 168 height 188
type textarea "h"
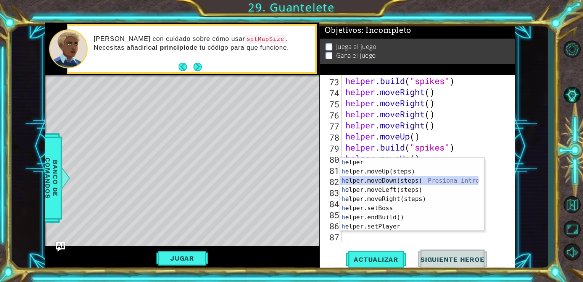
click at [380, 182] on div "h elper Presiona intro h elper.moveUp(steps) Presiona intro h elper.moveDown(st…" at bounding box center [409, 204] width 139 height 92
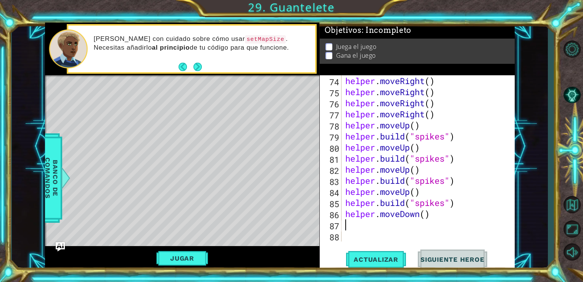
type textarea "h"
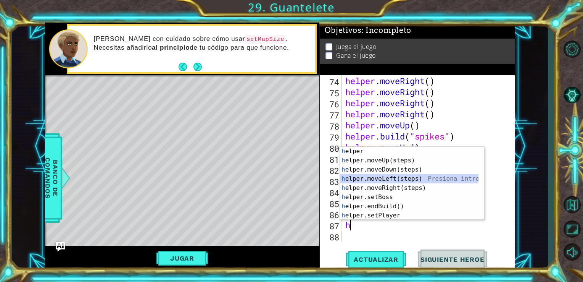
click at [401, 178] on div "h elper Presiona intro h elper.moveUp(steps) Presiona intro h elper.moveDown(st…" at bounding box center [409, 193] width 139 height 92
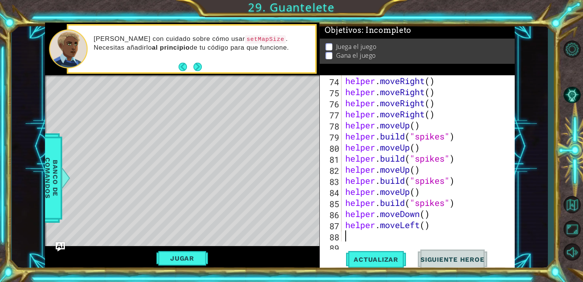
scroll to position [863, 0]
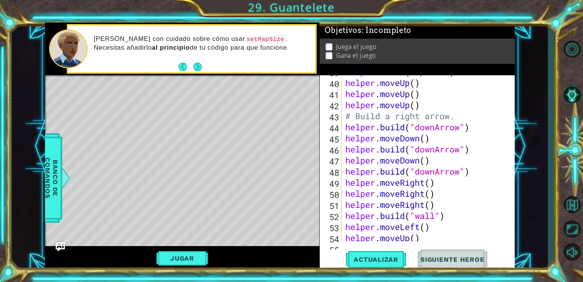
scroll to position [503, 0]
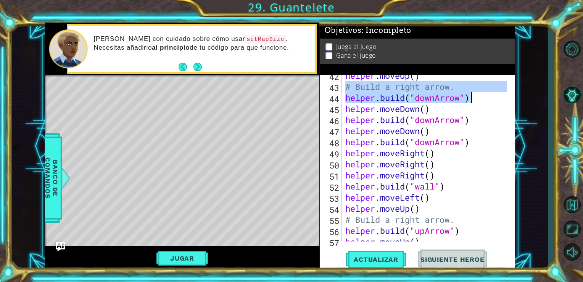
drag, startPoint x: 345, startPoint y: 86, endPoint x: 470, endPoint y: 103, distance: 126.2
click at [470, 103] on div "helper . moveUp ( ) # Build a right arrow. helper . build ( "downArrow" ) helpe…" at bounding box center [428, 164] width 168 height 188
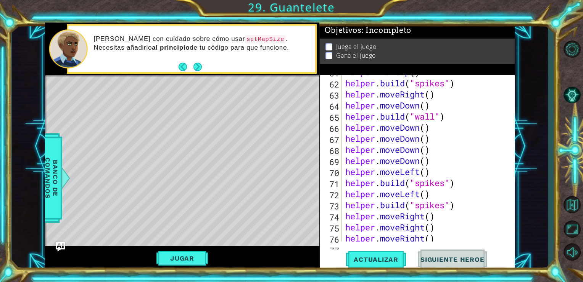
scroll to position [863, 0]
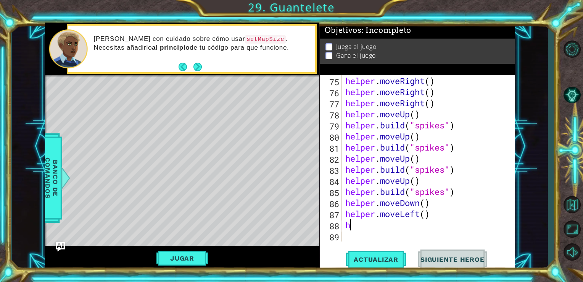
click at [401, 228] on div "helper . moveRight ( ) helper . moveRight ( ) helper . moveRight ( ) helper . m…" at bounding box center [428, 158] width 168 height 188
type textarea "h"
paste textarea "[DOMAIN_NAME]("downArrow")"
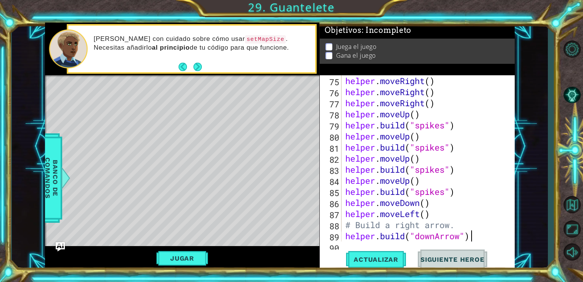
scroll to position [874, 0]
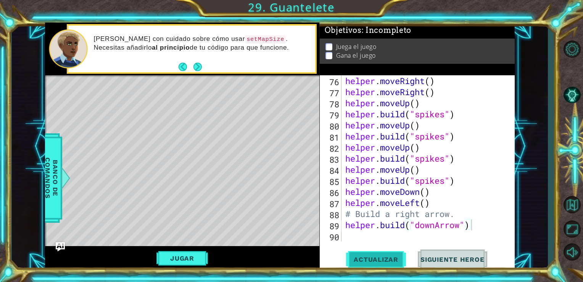
click at [375, 263] on span "Actualizar" at bounding box center [376, 259] width 60 height 8
click at [436, 227] on div "helper . moveRight ( ) helper . moveRight ( ) helper . moveUp ( ) helper . buil…" at bounding box center [428, 169] width 168 height 188
drag, startPoint x: 425, startPoint y: 94, endPoint x: 402, endPoint y: 92, distance: 23.4
click at [402, 92] on div "helper . moveRight ( ) helper . moveRight ( ) helper . moveUp ( ) helper . buil…" at bounding box center [428, 169] width 168 height 188
click at [416, 226] on div "helper . moveRight ( ) helper . moveRight ( ) helper . moveUp ( ) helper . buil…" at bounding box center [428, 169] width 168 height 188
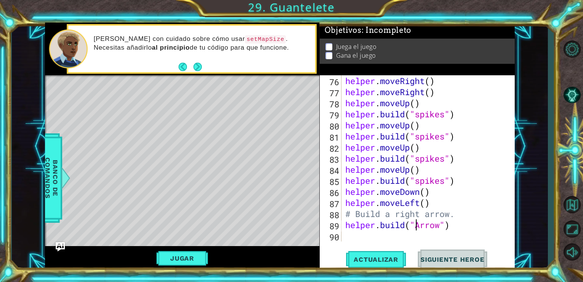
paste textarea "Right"
click at [400, 251] on button "Actualizar" at bounding box center [376, 258] width 60 height 19
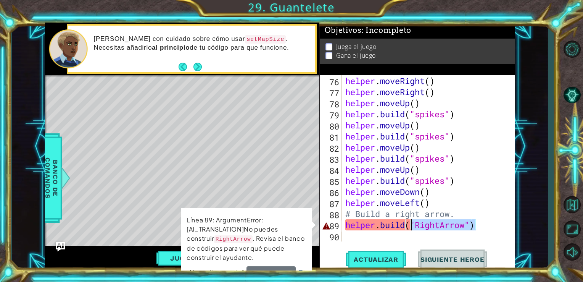
drag, startPoint x: 476, startPoint y: 227, endPoint x: 409, endPoint y: 225, distance: 66.4
click at [409, 225] on div "helper . moveRight ( ) helper . moveRight ( ) helper . moveUp ( ) helper . buil…" at bounding box center [428, 169] width 168 height 188
type textarea "[DOMAIN_NAME]("
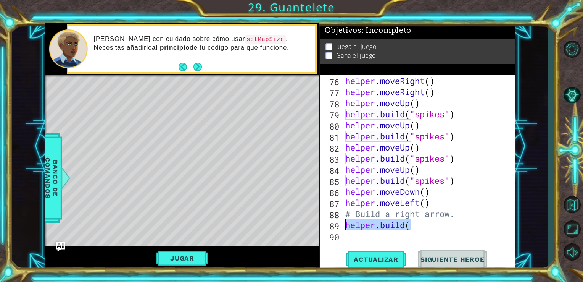
drag, startPoint x: 414, startPoint y: 225, endPoint x: 343, endPoint y: 226, distance: 70.6
click at [343, 226] on div "[DOMAIN_NAME]( 76 77 78 79 80 81 82 83 84 85 86 87 88 89 90 helper . moveRight …" at bounding box center [416, 158] width 193 height 166
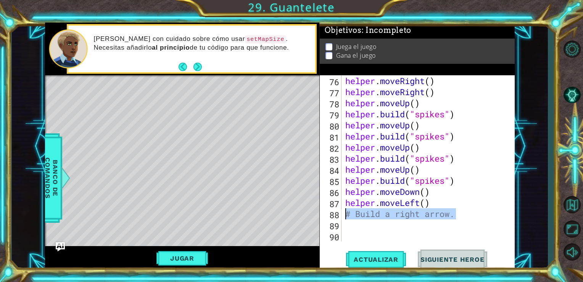
drag, startPoint x: 455, startPoint y: 215, endPoint x: 342, endPoint y: 216, distance: 113.3
click at [342, 216] on div "76 77 78 79 80 81 82 83 84 85 86 87 88 89 90 helper . moveRight ( ) helper . mo…" at bounding box center [416, 158] width 193 height 166
type textarea "# Build a right arrow."
paste textarea "Right"
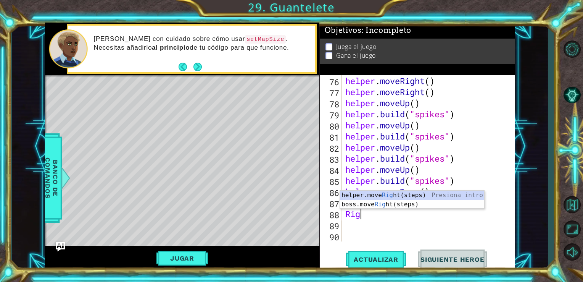
type textarea "R"
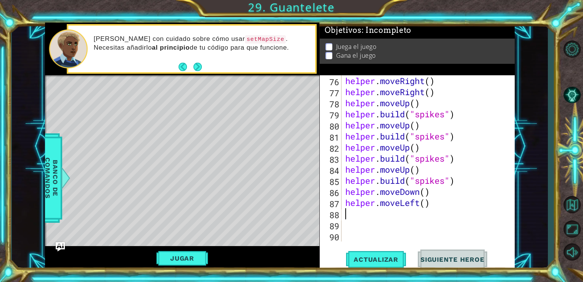
type textarea "helper.moveLeft()"
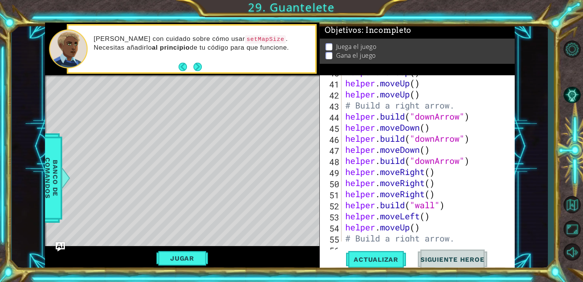
scroll to position [487, 0]
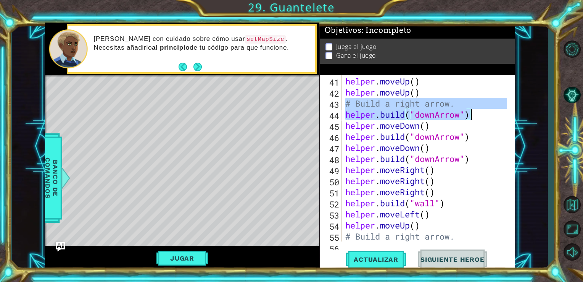
drag, startPoint x: 346, startPoint y: 103, endPoint x: 469, endPoint y: 117, distance: 123.7
click at [469, 117] on div "helper . moveUp ( ) helper . moveUp ( ) helper . moveUp ( ) # Build a right arr…" at bounding box center [428, 158] width 168 height 188
type textarea "# Build a right arrow. [DOMAIN_NAME]("downArrow")"
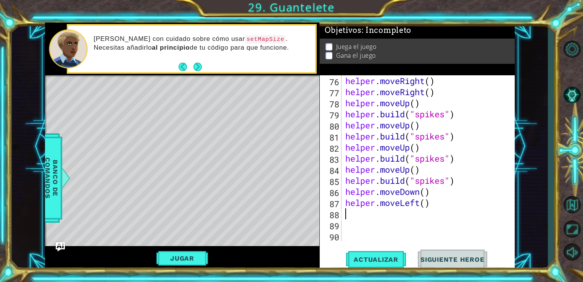
click at [384, 213] on div "helper . moveRight ( ) helper . moveRight ( ) helper . moveUp ( ) helper . buil…" at bounding box center [428, 169] width 168 height 188
paste textarea "[DOMAIN_NAME]("downArrow")"
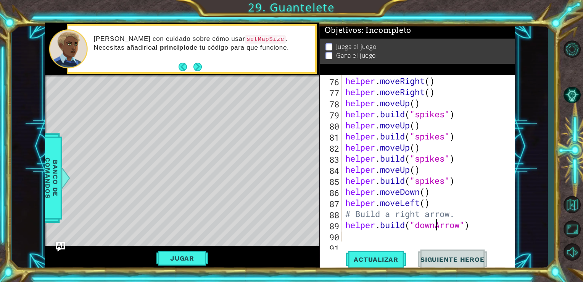
click at [435, 224] on div "helper . moveRight ( ) helper . moveRight ( ) helper . moveUp ( ) helper . buil…" at bounding box center [428, 169] width 168 height 188
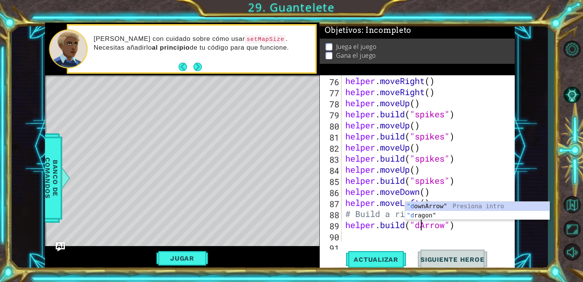
type textarea "[DOMAIN_NAME]("Arrow")"
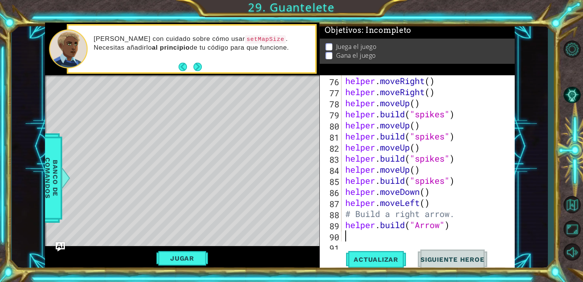
click at [476, 240] on div "helper . moveRight ( ) helper . moveRight ( ) helper . moveUp ( ) helper . buil…" at bounding box center [428, 169] width 168 height 188
click at [448, 226] on div "helper . moveRight ( ) helper . moveRight ( ) helper . moveUp ( ) helper . buil…" at bounding box center [428, 169] width 168 height 188
type textarea "[DOMAIN_NAME]("Arrow")"
drag, startPoint x: 450, startPoint y: 226, endPoint x: 344, endPoint y: 225, distance: 106.1
click at [344, 225] on div "helper . moveRight ( ) helper . moveRight ( ) helper . moveUp ( ) helper . buil…" at bounding box center [428, 169] width 168 height 188
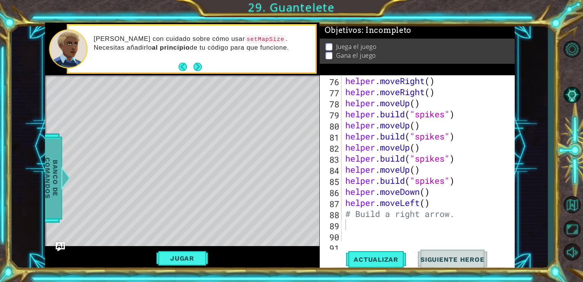
click at [51, 182] on span "Banco de comandos" at bounding box center [52, 177] width 20 height 79
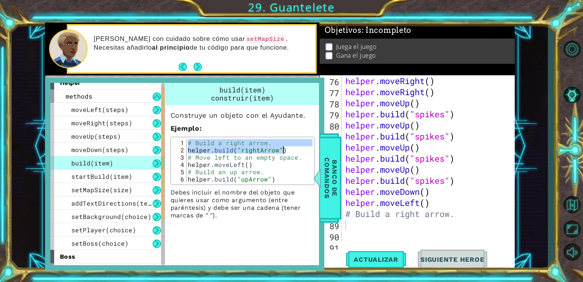
click at [288, 148] on div "# Build a right arrow. helper . build ( "rightArrow" ) # Move left to an empty …" at bounding box center [249, 161] width 126 height 44
drag, startPoint x: 284, startPoint y: 150, endPoint x: 187, endPoint y: 144, distance: 97.5
click at [187, 144] on div "# Build a right arrow. helper . build ( "rightArrow" ) # Move left to an empty …" at bounding box center [249, 168] width 126 height 58
type textarea "# Build a right arrow. [DOMAIN_NAME]("rightArrow")"
drag, startPoint x: 335, startPoint y: 205, endPoint x: 310, endPoint y: 195, distance: 27.1
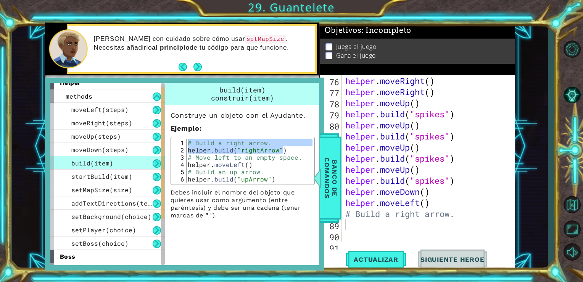
click at [310, 195] on div "helper methods moveLeft(steps) moveRight(steps) moveUp(steps) moveDown(steps) b…" at bounding box center [184, 173] width 279 height 193
click at [339, 195] on span "Banco de comandos" at bounding box center [331, 177] width 20 height 79
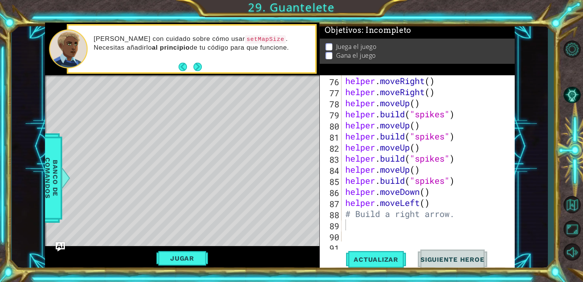
type textarea "# Build a right arrow."
drag, startPoint x: 455, startPoint y: 215, endPoint x: 343, endPoint y: 218, distance: 111.4
click at [344, 218] on div "helper . moveRight ( ) helper . moveRight ( ) helper . moveUp ( ) helper . buil…" at bounding box center [426, 158] width 164 height 166
paste textarea "[DOMAIN_NAME]("rightArrow")"
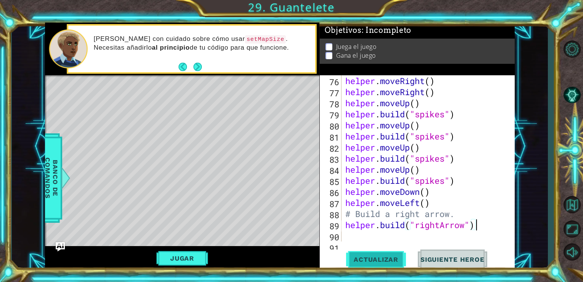
click at [377, 256] on span "Actualizar" at bounding box center [376, 259] width 60 height 8
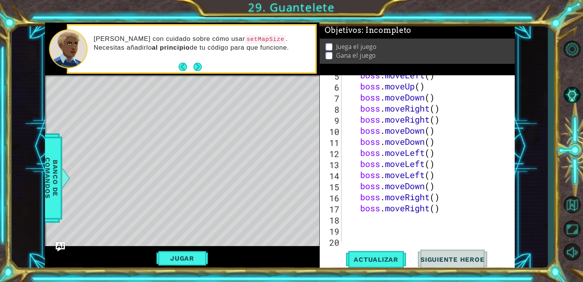
scroll to position [39, 0]
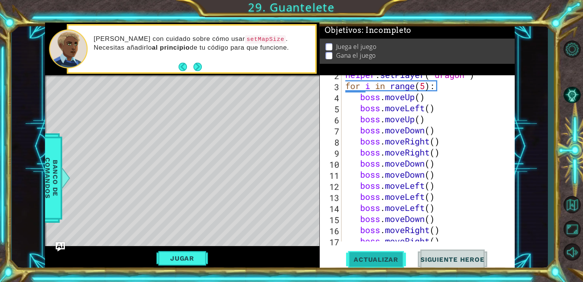
click at [370, 256] on span "Actualizar" at bounding box center [376, 259] width 60 height 8
click at [196, 257] on button "Jugar" at bounding box center [182, 258] width 52 height 15
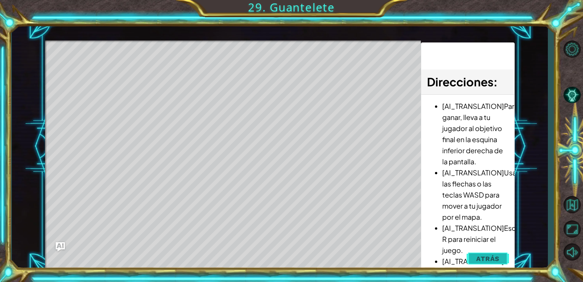
click at [488, 253] on button "Atrás" at bounding box center [488, 258] width 42 height 15
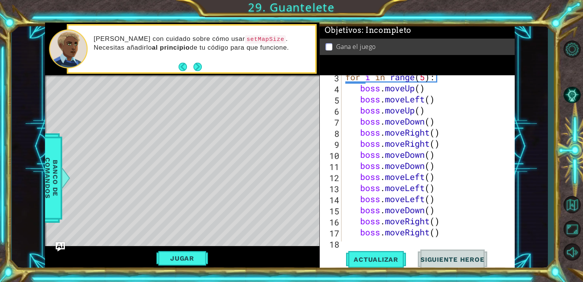
scroll to position [94, 0]
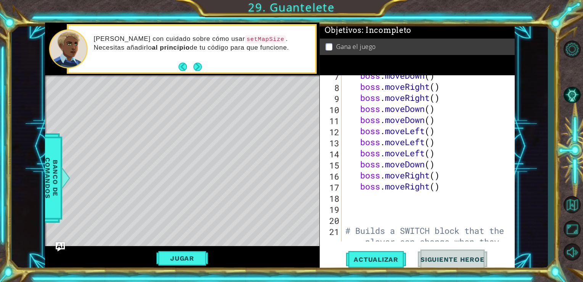
click at [512, 112] on div "1 ההההההההההההההההההההההההההההההההההההההההההההההההההההההההההההההההההההההההההההה…" at bounding box center [280, 147] width 537 height 248
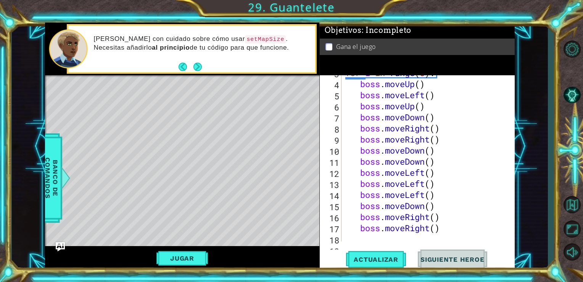
scroll to position [52, 0]
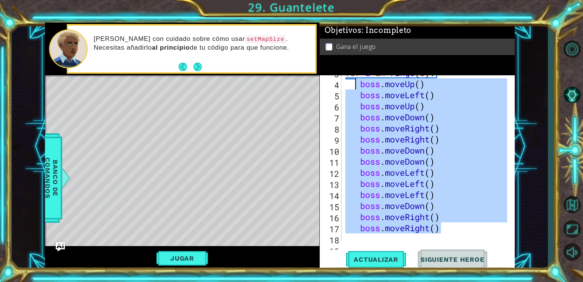
drag, startPoint x: 441, startPoint y: 228, endPoint x: 359, endPoint y: 85, distance: 165.1
click at [359, 85] on div "for i in range ( 5 ) : boss . moveUp ( ) boss . moveLeft ( ) boss . moveUp ( ) …" at bounding box center [428, 161] width 168 height 188
type textarea "boss.moveUp() boss.moveLeft()"
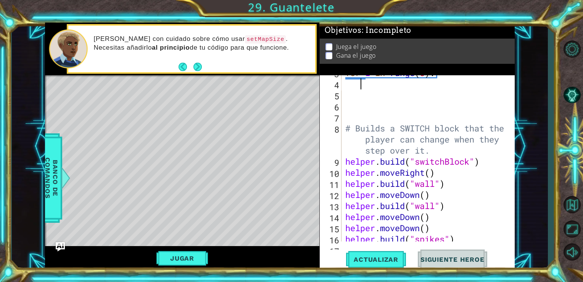
type textarea "h"
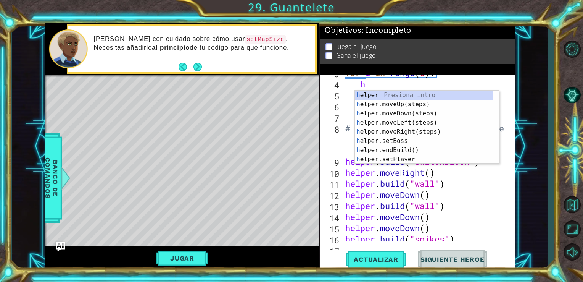
scroll to position [0, 0]
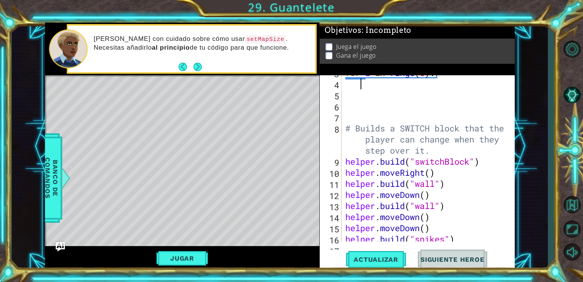
type textarea "b"
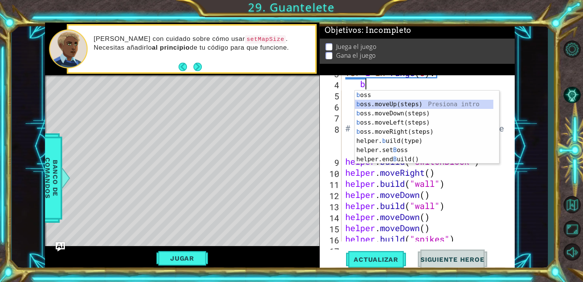
click at [386, 106] on div "b oss Presiona intro b oss.moveUp(steps) Presiona intro b oss.moveDown(steps) P…" at bounding box center [424, 136] width 139 height 92
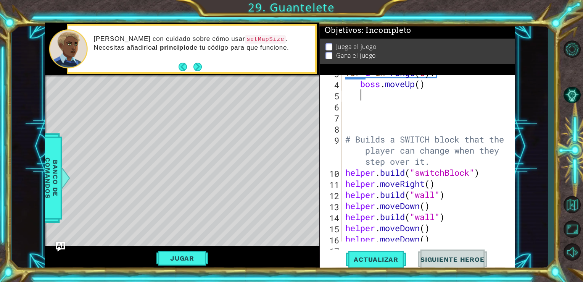
type textarea "b"
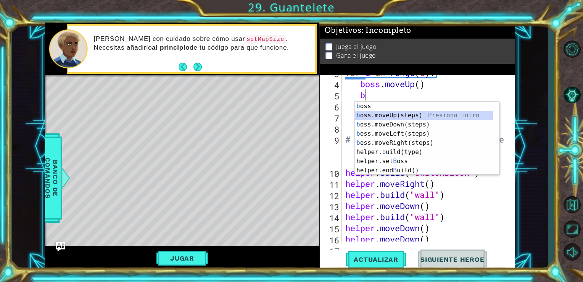
click at [398, 114] on div "b oss Presiona intro b oss.moveUp(steps) Presiona intro b oss.moveDown(steps) P…" at bounding box center [424, 148] width 139 height 92
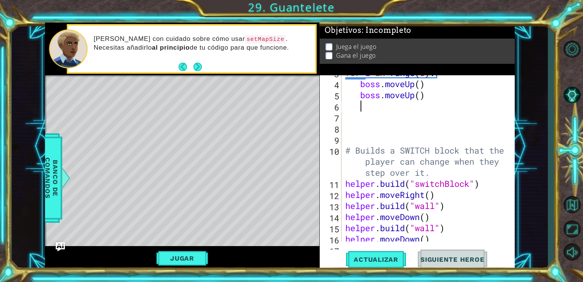
type textarea "b"
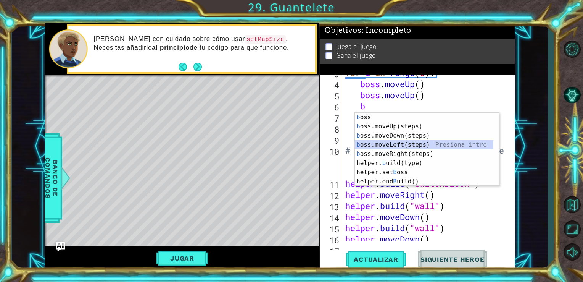
click at [409, 147] on div "b oss Presiona intro b oss.moveUp(steps) Presiona intro b oss.moveDown(steps) P…" at bounding box center [424, 159] width 139 height 92
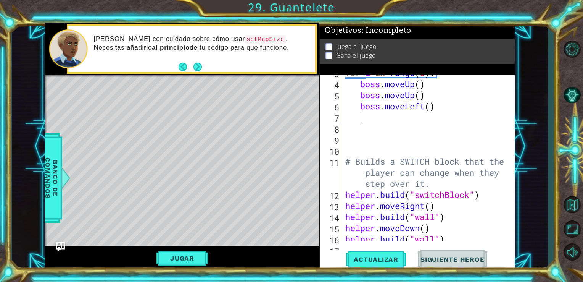
type textarea "b"
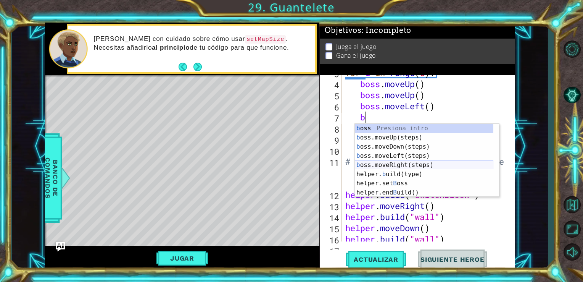
click at [437, 166] on div "b oss Presiona intro b oss.moveUp(steps) Presiona intro b oss.moveDown(steps) P…" at bounding box center [424, 170] width 139 height 92
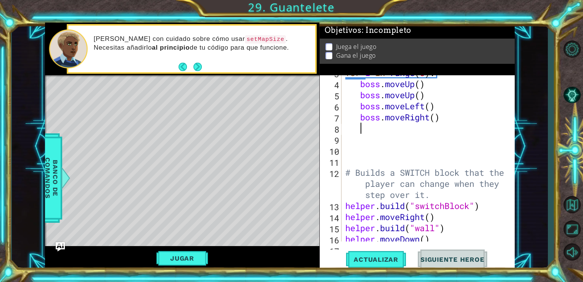
type textarea "n"
type textarea "b"
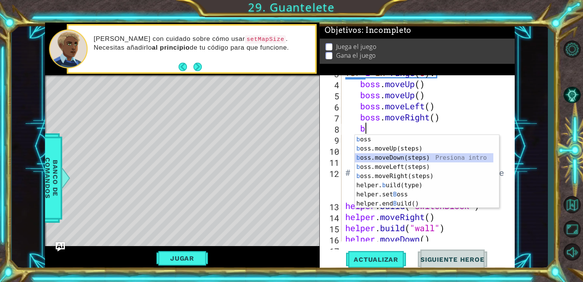
click at [425, 160] on div "b oss Presiona intro b oss.moveUp(steps) Presiona intro b oss.moveDown(steps) P…" at bounding box center [424, 181] width 139 height 92
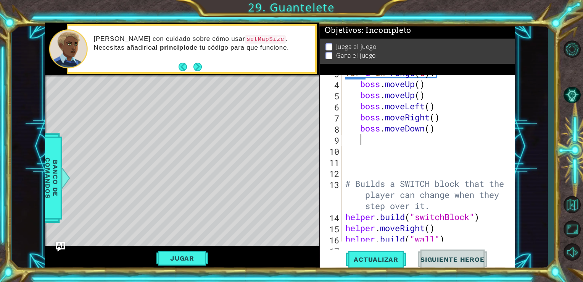
type textarea "b"
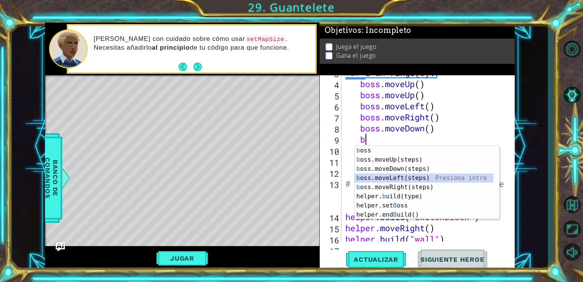
click at [431, 173] on div "b oss Presiona intro b oss.moveUp(steps) Presiona intro b oss.moveDown(steps) P…" at bounding box center [424, 192] width 139 height 92
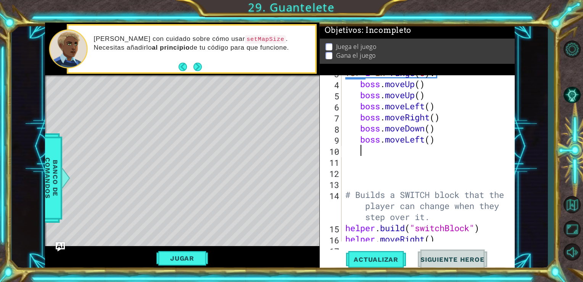
type textarea "b"
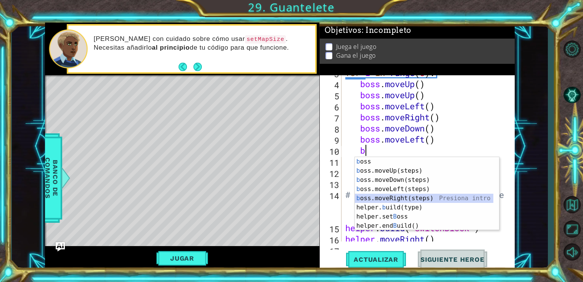
click at [417, 195] on div "b oss Presiona intro b oss.moveUp(steps) Presiona intro b oss.moveDown(steps) P…" at bounding box center [424, 203] width 139 height 92
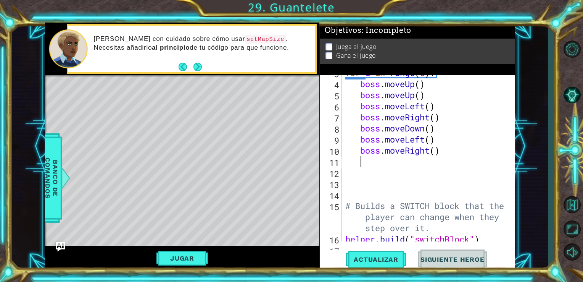
type textarea "b"
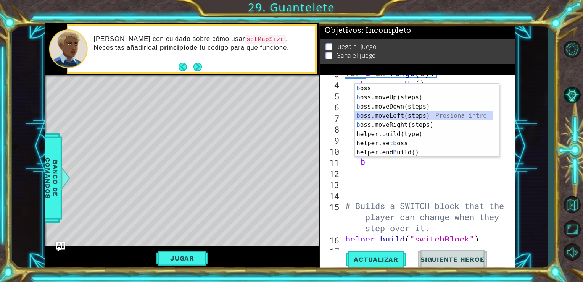
click at [411, 120] on div "b oss Presiona intro b oss.moveUp(steps) Presiona intro b oss.moveDown(steps) P…" at bounding box center [424, 130] width 139 height 92
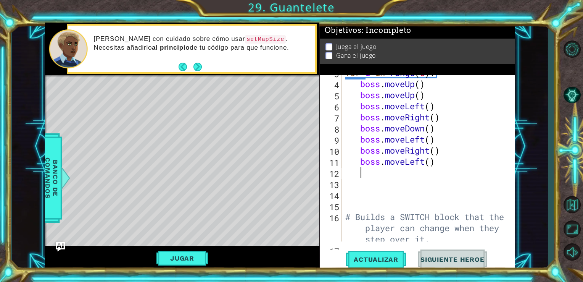
type textarea "b"
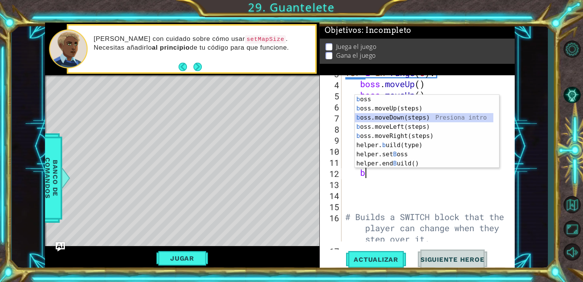
click at [397, 117] on div "b oss Presiona intro b oss.moveUp(steps) Presiona intro b oss.moveDown(steps) P…" at bounding box center [424, 141] width 139 height 92
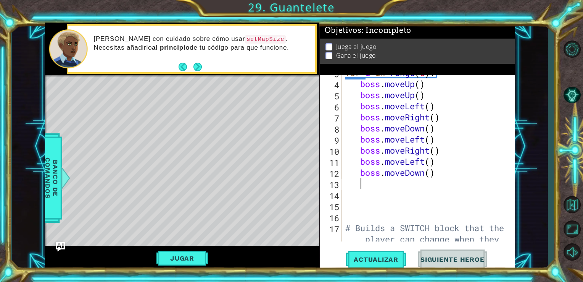
type textarea "h"
type textarea "b"
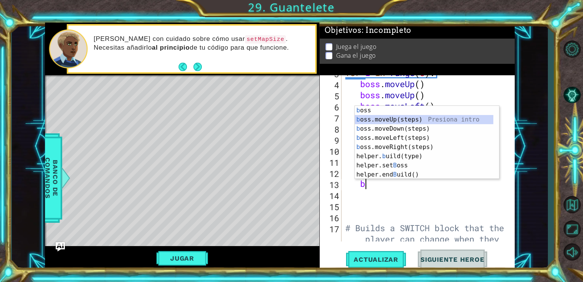
click at [386, 122] on div "b oss Presiona intro b oss.moveUp(steps) Presiona intro b oss.moveDown(steps) P…" at bounding box center [424, 152] width 139 height 92
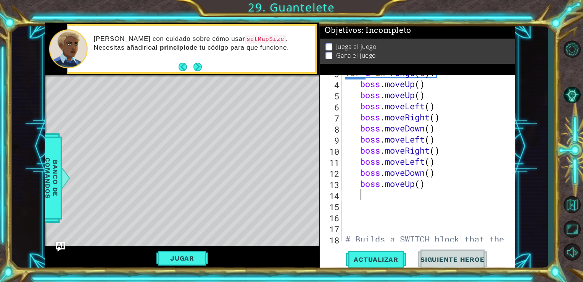
type textarea "b"
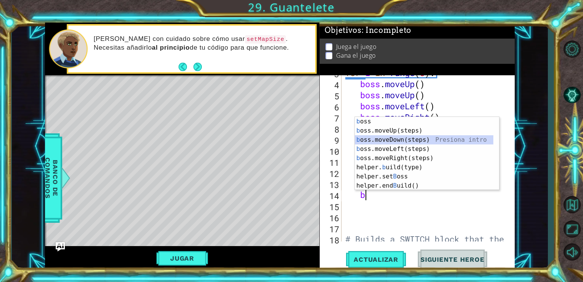
click at [415, 141] on div "b oss Presiona intro b oss.moveUp(steps) Presiona intro b oss.moveDown(steps) P…" at bounding box center [424, 163] width 139 height 92
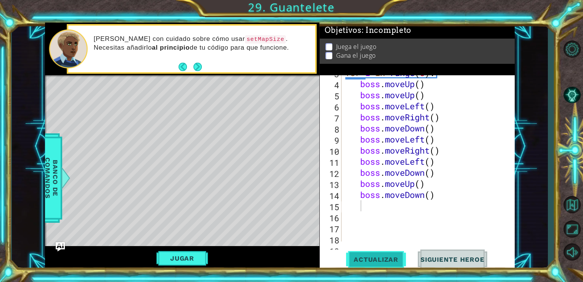
click at [391, 262] on span "Actualizar" at bounding box center [376, 259] width 60 height 8
click at [197, 262] on button "Jugar" at bounding box center [182, 258] width 52 height 15
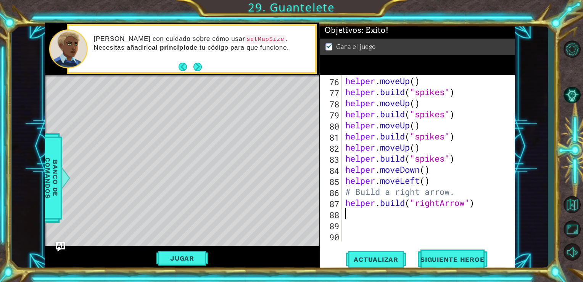
click at [395, 218] on div "helper . moveUp ( ) helper . build ( "spikes" ) helper . moveUp ( ) helper . bu…" at bounding box center [428, 169] width 168 height 188
type textarea "h"
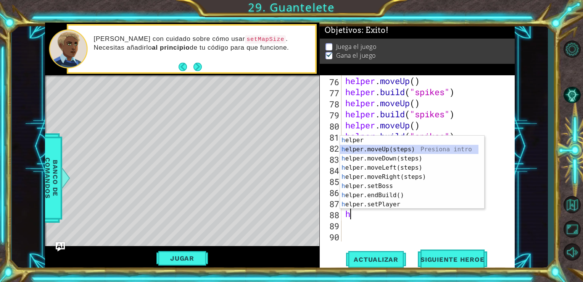
click at [419, 151] on div "h elper Presiona intro h elper.moveUp(steps) Presiona intro h elper.moveDown(st…" at bounding box center [409, 181] width 139 height 92
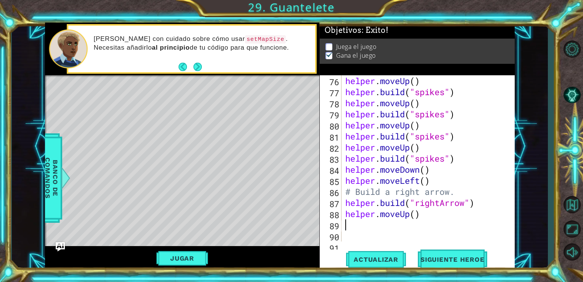
type textarea "h"
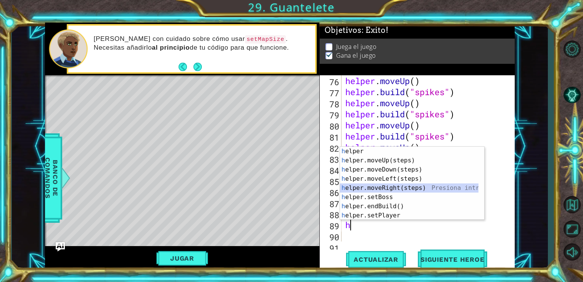
click at [419, 189] on div "h elper Presiona intro h elper.moveUp(steps) Presiona intro h elper.moveDown(st…" at bounding box center [409, 193] width 139 height 92
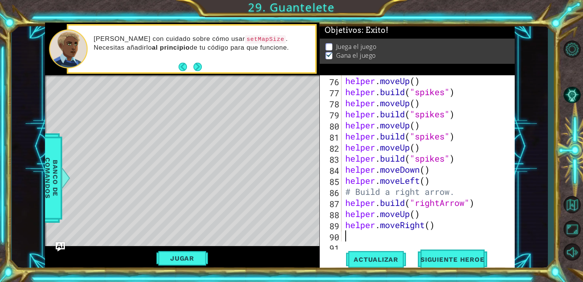
type textarea "h"
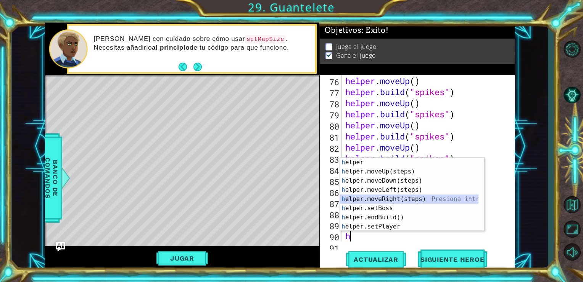
click at [398, 198] on div "h elper Presiona intro h elper.moveUp(steps) Presiona intro h elper.moveDown(st…" at bounding box center [409, 204] width 139 height 92
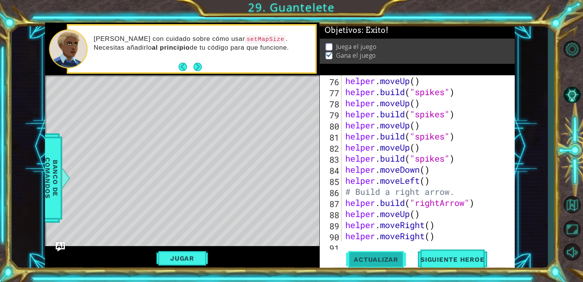
click at [376, 257] on span "Actualizar" at bounding box center [376, 259] width 60 height 8
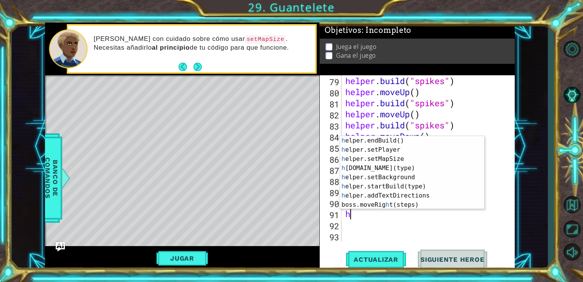
scroll to position [55, 0]
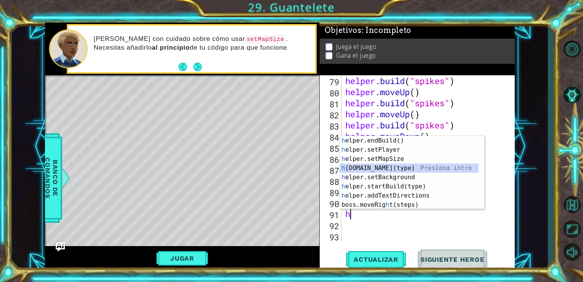
click at [405, 168] on div "h elper.endBuild() Presiona intro h elper.setPlayer Presiona intro h elper.setM…" at bounding box center [409, 182] width 139 height 92
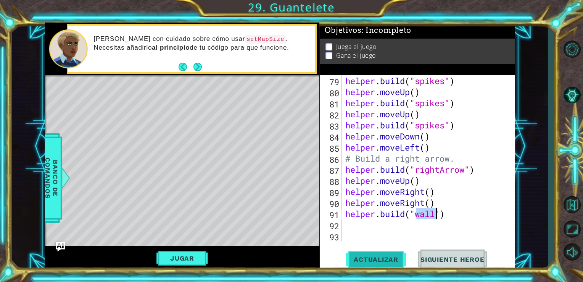
type textarea "[DOMAIN_NAME]("wall")"
click at [394, 258] on span "Actualizar" at bounding box center [376, 259] width 60 height 8
click at [185, 257] on button "Jugar" at bounding box center [182, 258] width 52 height 15
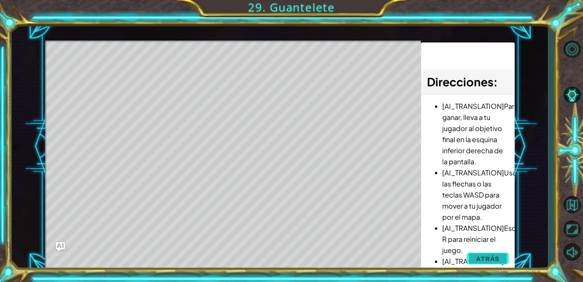
click at [487, 258] on span "Atrás" at bounding box center [487, 259] width 23 height 8
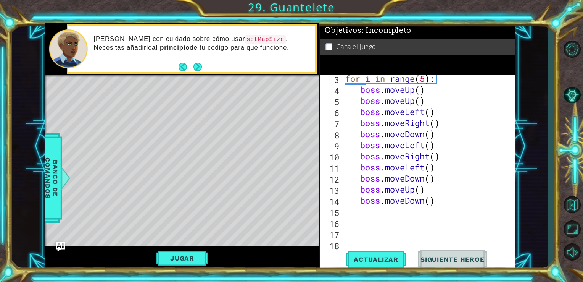
scroll to position [46, 0]
click at [433, 216] on div "for i in range ( 5 ) : boss . moveUp ( ) boss . moveUp ( ) boss . moveLeft ( ) …" at bounding box center [428, 167] width 168 height 188
type textarea "he"
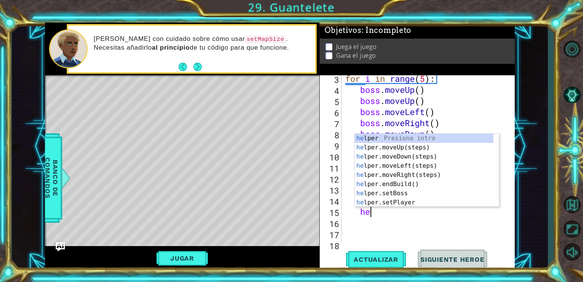
scroll to position [0, 0]
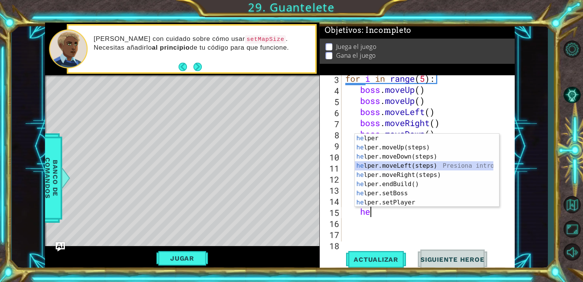
click at [417, 164] on div "he lper Presiona intro he lper.moveUp(steps) Presiona intro he lper.moveDown(st…" at bounding box center [424, 180] width 139 height 92
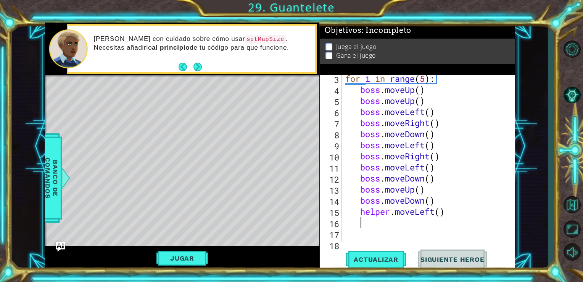
type textarea "h"
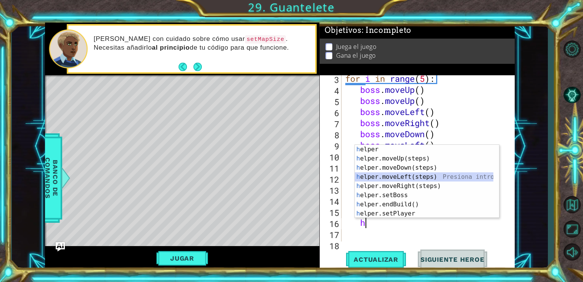
click at [422, 178] on div "h elper Presiona intro h elper.moveUp(steps) Presiona intro h elper.moveDown(st…" at bounding box center [424, 191] width 139 height 92
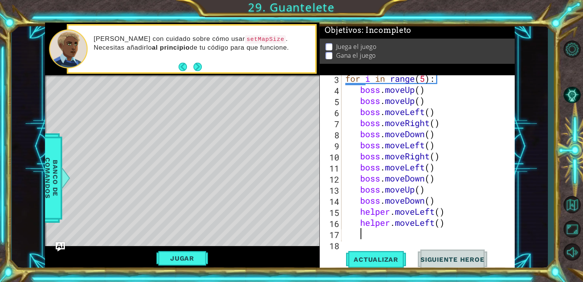
type textarea "h"
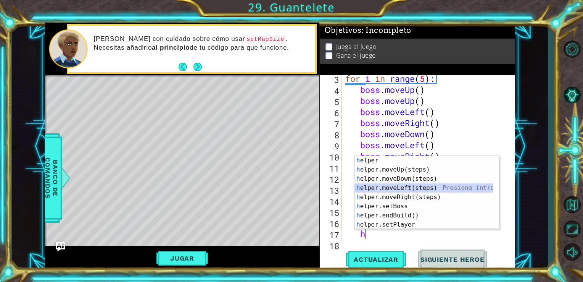
click at [412, 187] on div "h elper Presiona intro h elper.moveUp(steps) Presiona intro h elper.moveDown(st…" at bounding box center [424, 202] width 139 height 92
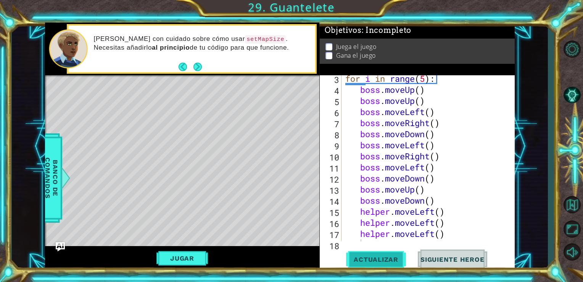
click at [390, 256] on span "Actualizar" at bounding box center [376, 259] width 60 height 8
click at [191, 256] on button "Jugar" at bounding box center [182, 258] width 52 height 15
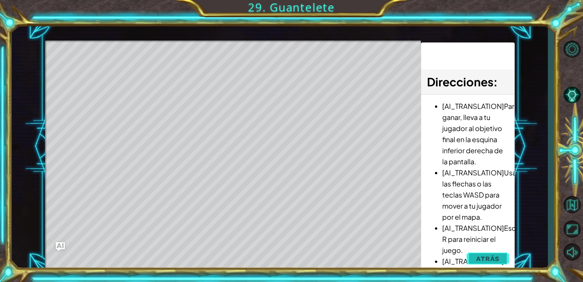
click at [497, 256] on span "Atrás" at bounding box center [487, 259] width 23 height 8
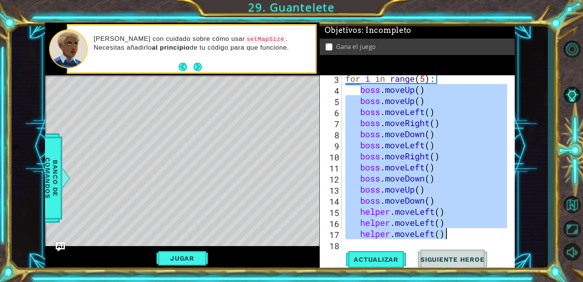
drag, startPoint x: 361, startPoint y: 91, endPoint x: 444, endPoint y: 238, distance: 168.6
click at [444, 238] on div "for i in range ( 5 ) : boss . moveUp ( ) boss . moveUp ( ) boss . moveLeft ( ) …" at bounding box center [428, 167] width 168 height 188
type textarea "helper.moveLeft() helper.moveLeft()"
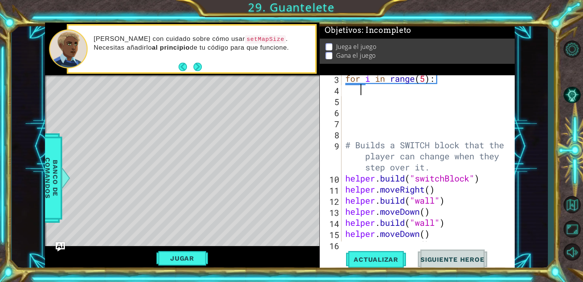
type textarea "h"
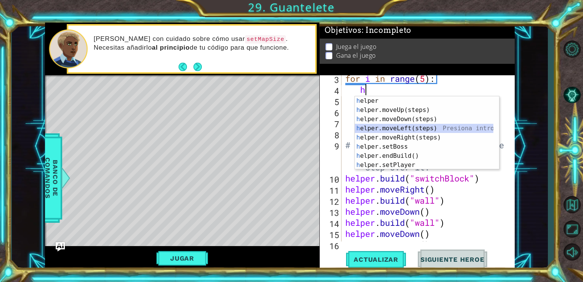
click at [414, 127] on div "h elper Presiona intro h elper.moveUp(steps) Presiona intro h elper.moveDown(st…" at bounding box center [424, 142] width 139 height 92
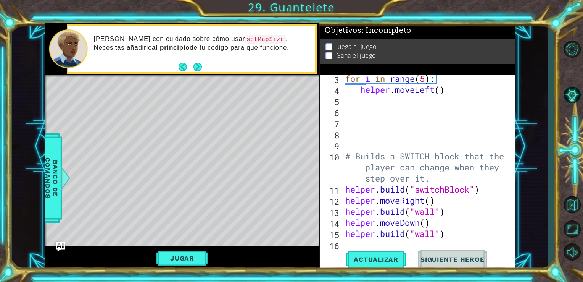
type textarea "h"
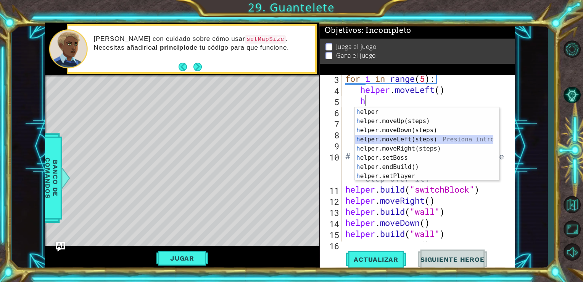
click at [417, 137] on div "h elper Presiona intro h elper.moveUp(steps) Presiona intro h elper.moveDown(st…" at bounding box center [424, 153] width 139 height 92
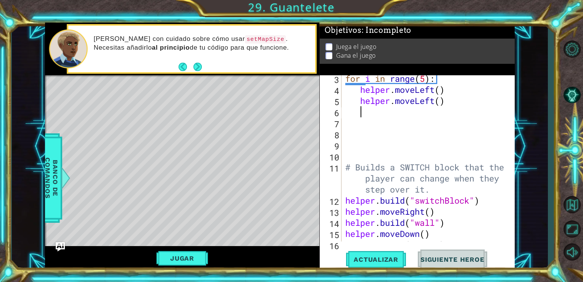
type textarea "h"
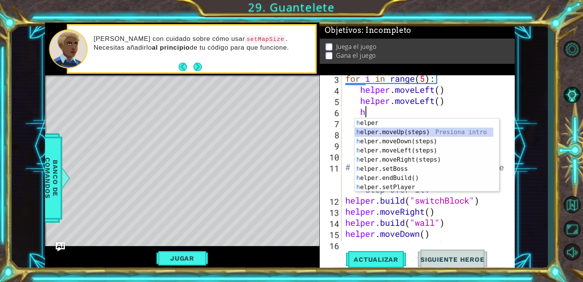
click at [419, 131] on div "h elper Presiona intro h elper.moveUp(steps) Presiona intro h elper.moveDown(st…" at bounding box center [424, 164] width 139 height 92
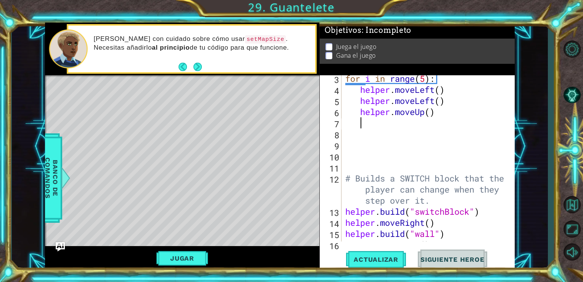
type textarea "h"
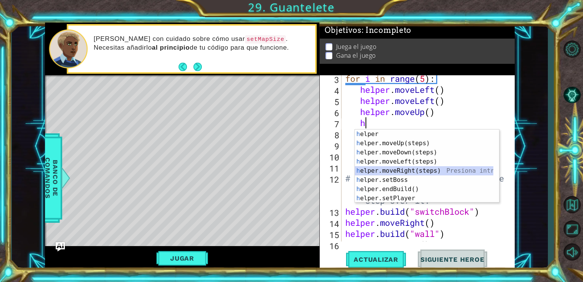
click at [418, 169] on div "h elper Presiona intro h elper.moveUp(steps) Presiona intro h elper.moveDown(st…" at bounding box center [424, 175] width 139 height 92
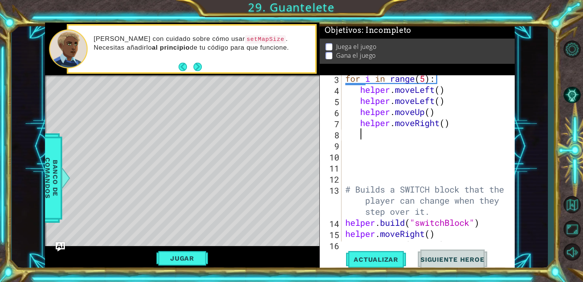
type textarea "h"
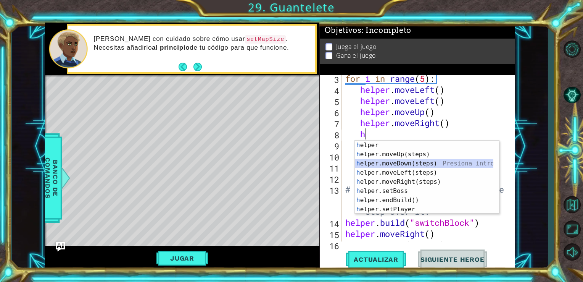
click at [409, 161] on div "h elper Presiona intro h elper.moveUp(steps) Presiona intro h elper.moveDown(st…" at bounding box center [424, 186] width 139 height 92
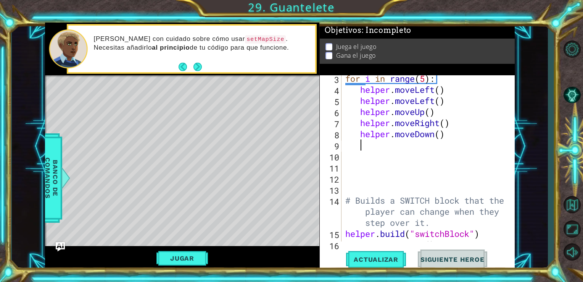
type textarea "h"
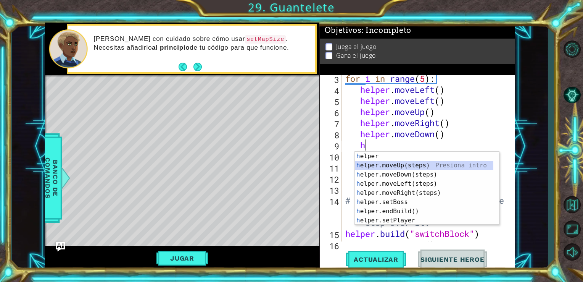
click at [414, 165] on div "h elper Presiona intro h elper.moveUp(steps) Presiona intro h elper.moveDown(st…" at bounding box center [424, 197] width 139 height 92
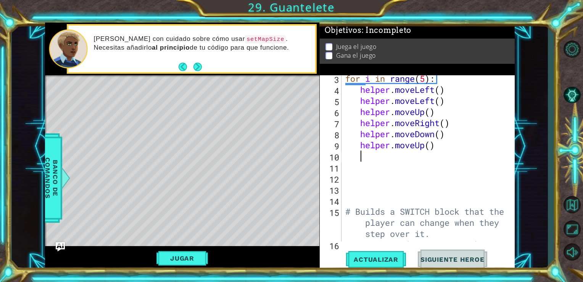
type textarea "h"
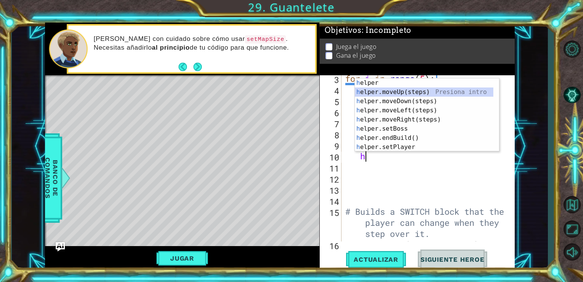
click at [385, 90] on div "h elper Presiona intro h elper.moveUp(steps) Presiona intro h elper.moveDown(st…" at bounding box center [424, 124] width 139 height 92
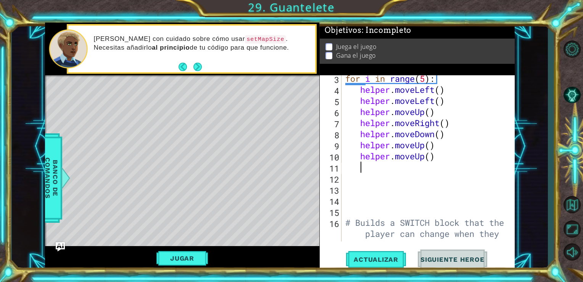
type textarea "h"
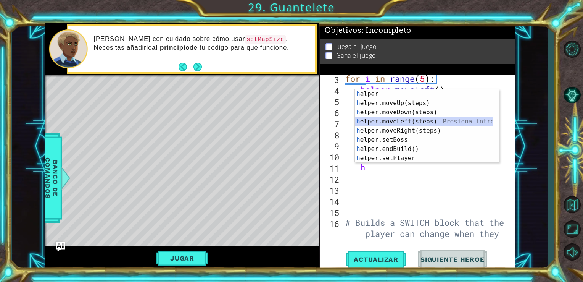
click at [419, 120] on div "h elper Presiona intro h elper.moveUp(steps) Presiona intro h elper.moveDown(st…" at bounding box center [424, 135] width 139 height 92
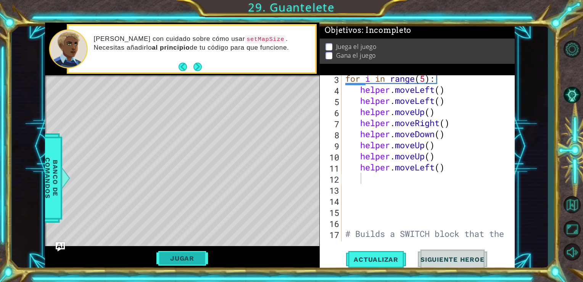
click at [197, 262] on button "Jugar" at bounding box center [182, 258] width 52 height 15
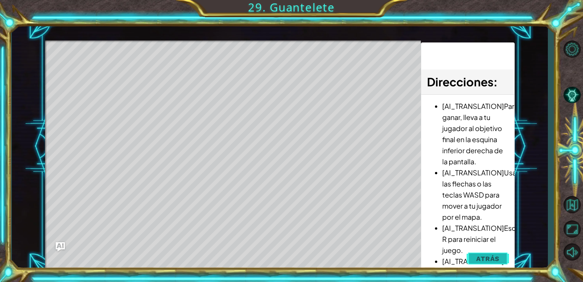
click at [496, 263] on div "1 ההההההההההההההההההההההההההההההההההההההההההההההההההההההההההההההההההההההההההההה…" at bounding box center [280, 147] width 470 height 248
click at [496, 263] on button "Atrás" at bounding box center [488, 258] width 42 height 15
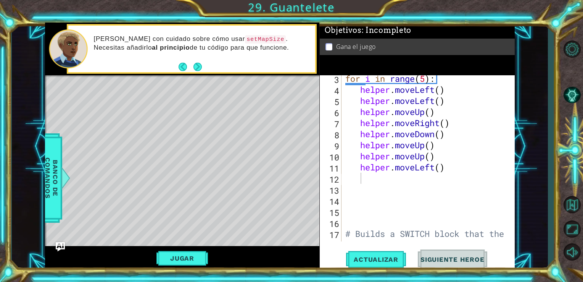
click at [441, 81] on div "for i in range ( 5 ) : helper . moveLeft ( ) helper . moveLeft ( ) helper . mov…" at bounding box center [428, 178] width 168 height 210
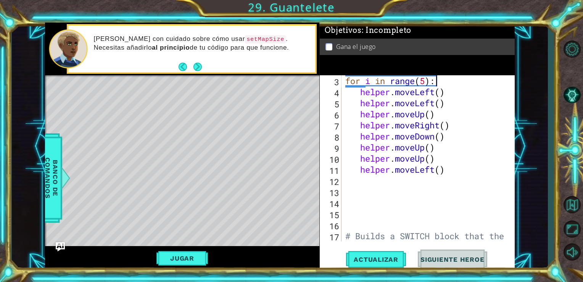
scroll to position [44, 0]
click at [446, 88] on div "for i in range ( 5 ) : helper . moveLeft ( ) helper . moveLeft ( ) helper . mov…" at bounding box center [428, 180] width 168 height 210
type textarea "helper.moveLeft()"
click at [351, 90] on div "for i in range ( 5 ) : helper . moveLeft ( ) helper . moveLeft ( ) helper . mov…" at bounding box center [428, 180] width 168 height 210
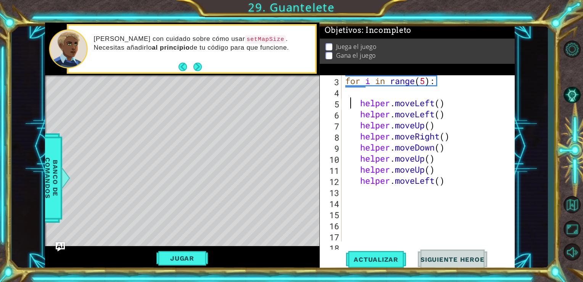
click at [359, 93] on div "for i in range ( 5 ) : helper . moveLeft ( ) helper . moveLeft ( ) helper . mov…" at bounding box center [428, 180] width 168 height 210
click at [361, 93] on div "for i in range ( 5 ) : helper . moveLeft ( ) helper . moveLeft ( ) helper . mov…" at bounding box center [428, 180] width 168 height 210
click at [369, 93] on div "for i in range ( 5 ) : helper . moveLeft ( ) helper . moveLeft ( ) helper . mov…" at bounding box center [428, 180] width 168 height 210
type textarea "h"
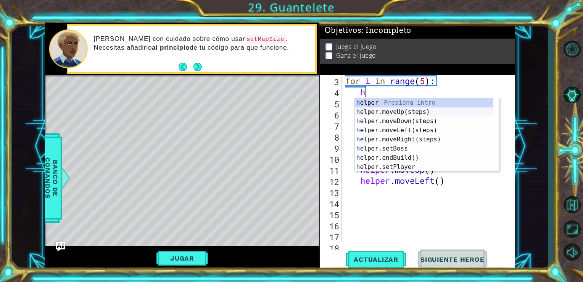
click at [391, 113] on div "h elper Presiona intro h elper.moveUp(steps) Presiona intro h elper.moveDown(st…" at bounding box center [424, 144] width 139 height 92
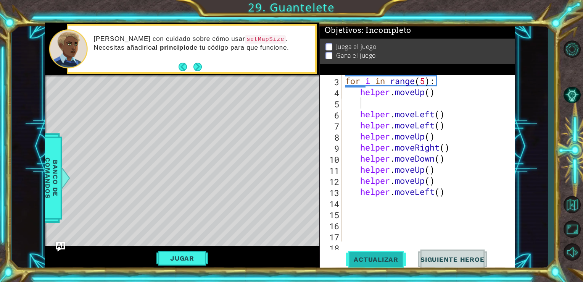
click at [400, 256] on span "Actualizar" at bounding box center [376, 259] width 60 height 8
click at [191, 258] on button "Jugar" at bounding box center [182, 258] width 52 height 15
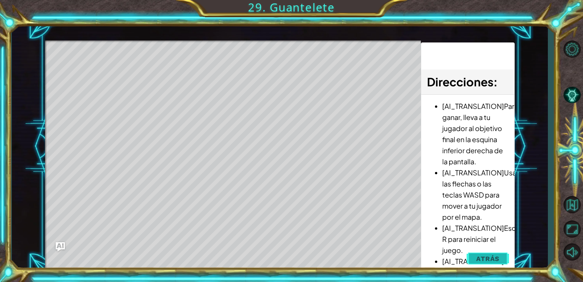
click at [502, 258] on button "Atrás" at bounding box center [488, 258] width 42 height 15
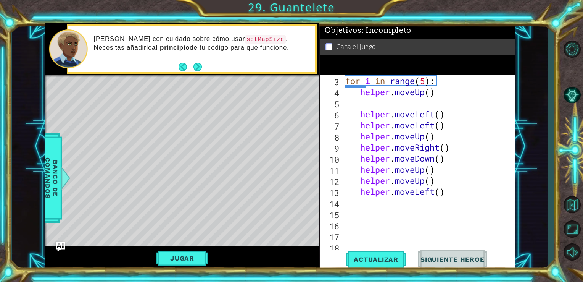
click at [365, 105] on div "for i in range ( 5 ) : helper . moveUp ( ) helper . moveLeft ( ) helper . moveL…" at bounding box center [428, 169] width 168 height 188
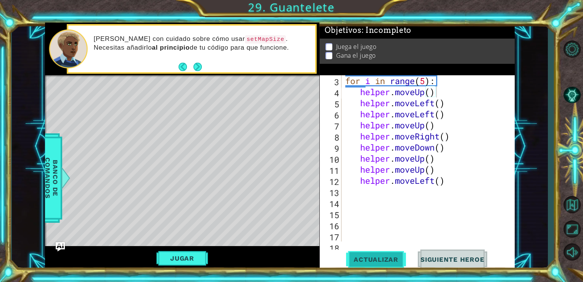
click at [384, 258] on span "Actualizar" at bounding box center [376, 259] width 60 height 8
click at [185, 257] on button "Jugar" at bounding box center [182, 258] width 52 height 15
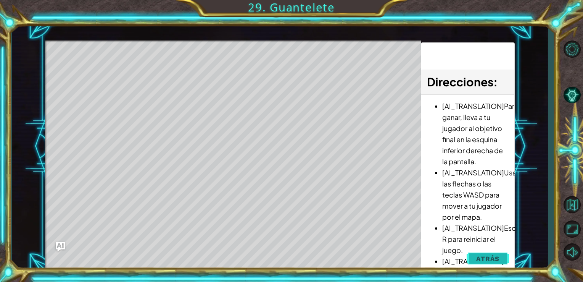
click at [501, 258] on button "Atrás" at bounding box center [488, 258] width 42 height 15
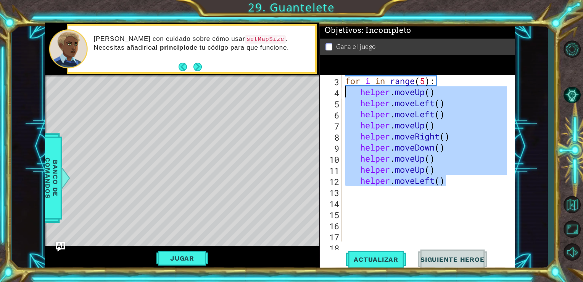
drag, startPoint x: 450, startPoint y: 185, endPoint x: 347, endPoint y: 96, distance: 136.6
click at [347, 96] on div "for i in range ( 5 ) : helper . moveUp ( ) helper . moveLeft ( ) helper . moveL…" at bounding box center [428, 180] width 168 height 210
type textarea "helper.moveUp() helper.moveLeft()"
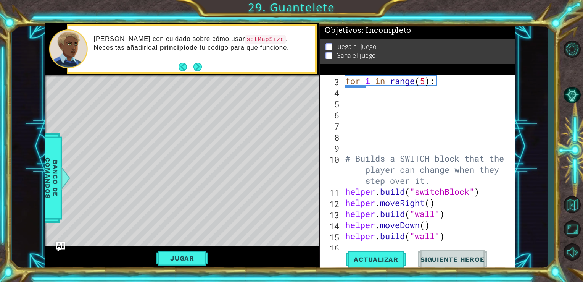
type textarea "h"
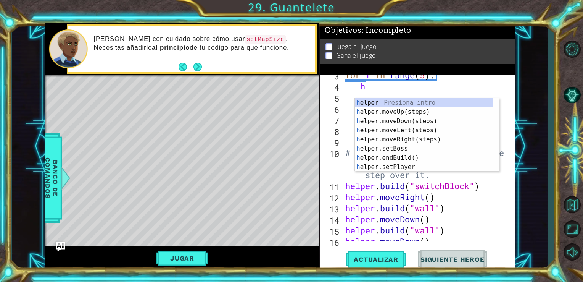
scroll to position [50, 0]
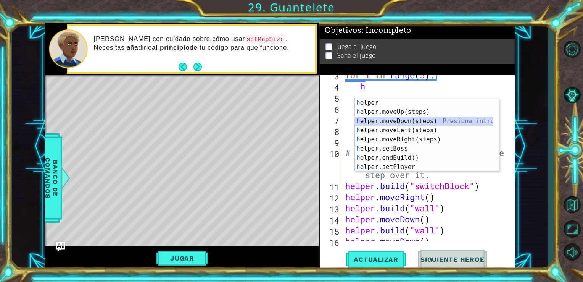
click at [431, 124] on div "h elper Presiona intro h elper.moveUp(steps) Presiona intro h elper.moveDown(st…" at bounding box center [424, 144] width 139 height 92
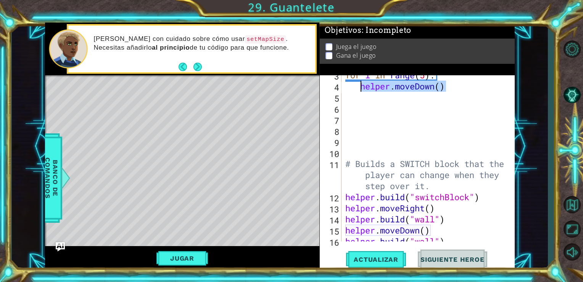
drag, startPoint x: 448, startPoint y: 88, endPoint x: 361, endPoint y: 88, distance: 86.6
click at [361, 88] on div "for i in range ( 5 ) : helper . moveDown ( ) # Builds a SWITCH block that the p…" at bounding box center [428, 163] width 168 height 188
type textarea "helper.moveDown()"
type textarea "h"
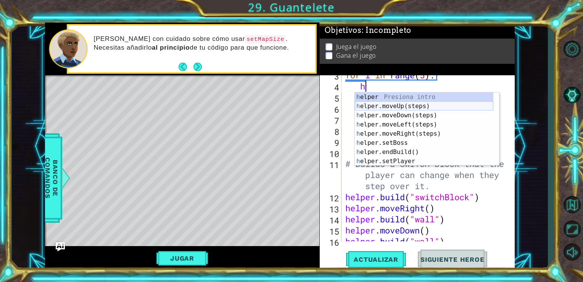
click at [397, 103] on div "h elper Presiona intro h elper.moveUp(steps) Presiona intro h elper.moveDown(st…" at bounding box center [424, 138] width 139 height 92
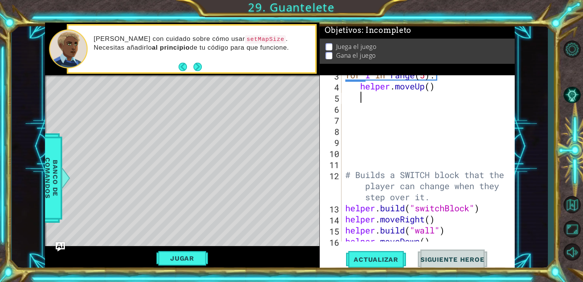
type textarea "h"
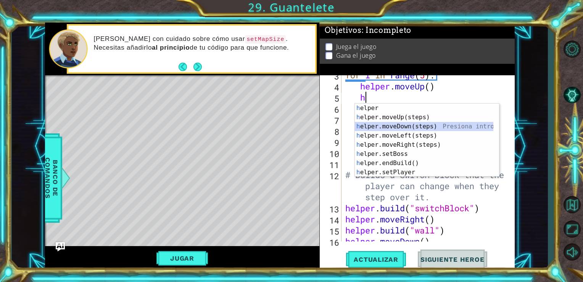
click at [399, 126] on div "h elper Presiona intro h elper.moveUp(steps) Presiona intro h elper.moveDown(st…" at bounding box center [424, 149] width 139 height 92
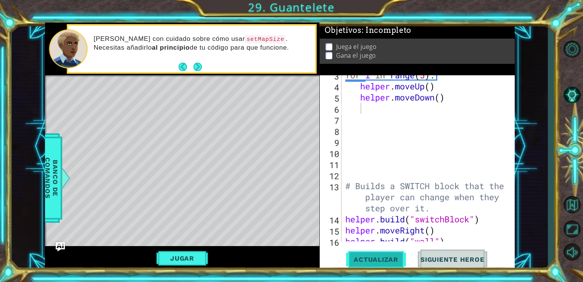
click at [380, 250] on button "Actualizar" at bounding box center [376, 258] width 60 height 19
click at [179, 259] on button "Jugar" at bounding box center [182, 258] width 52 height 15
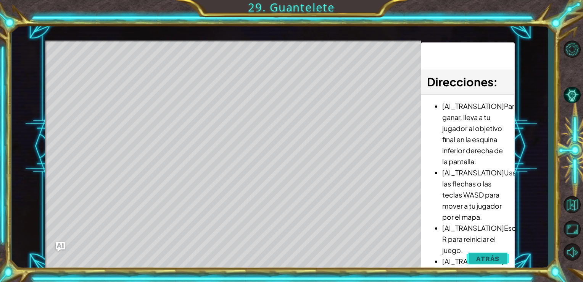
click at [492, 251] on button "Atrás" at bounding box center [488, 258] width 42 height 15
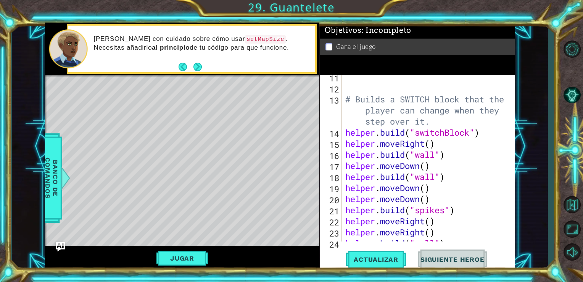
scroll to position [143, 0]
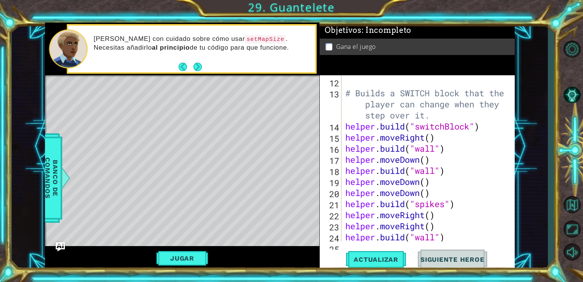
type textarea "[DOMAIN_NAME]("switchBlock")"
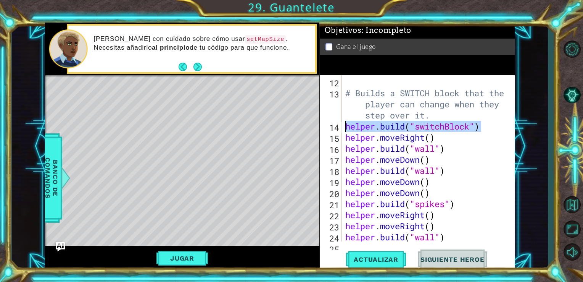
drag, startPoint x: 482, startPoint y: 126, endPoint x: 343, endPoint y: 125, distance: 138.5
click at [344, 125] on div "# Builds a SWITCH block that the player can change when they step over it. help…" at bounding box center [428, 159] width 168 height 188
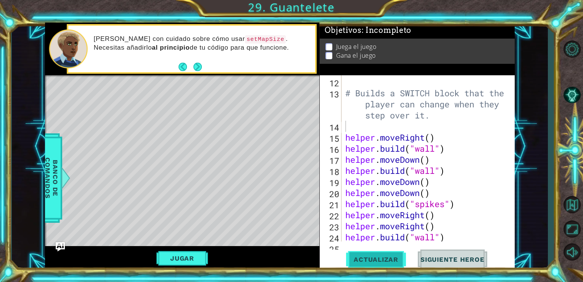
click at [378, 263] on button "Actualizar" at bounding box center [376, 258] width 60 height 19
click at [184, 257] on button "Jugar" at bounding box center [182, 258] width 52 height 15
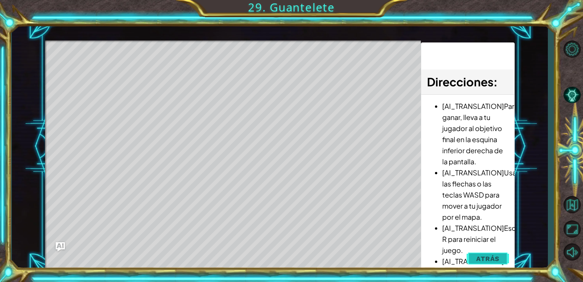
click at [500, 256] on button "Atrás" at bounding box center [488, 258] width 42 height 15
